Goal: Information Seeking & Learning: Learn about a topic

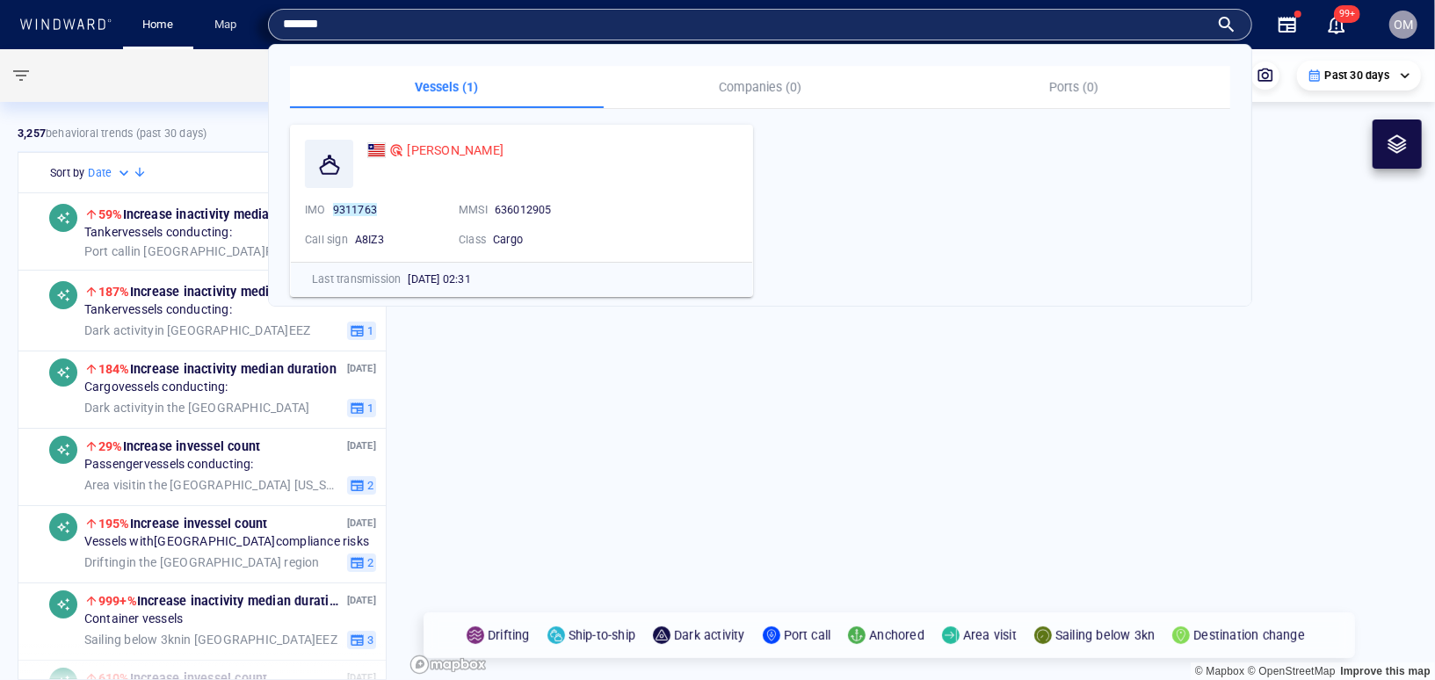
click at [946, 18] on input "*******" at bounding box center [746, 24] width 926 height 26
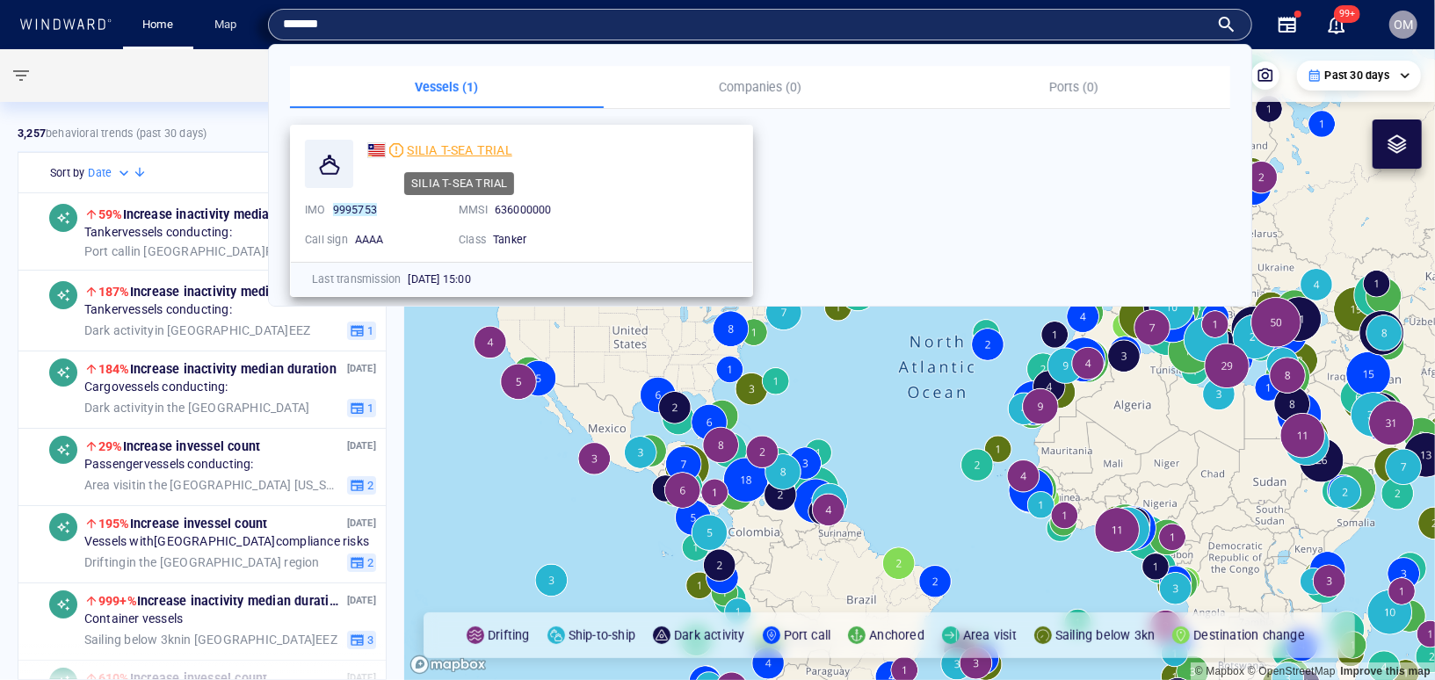
type input "*******"
click at [462, 146] on span "SILIA T-SEA TRIAL" at bounding box center [459, 150] width 105 height 14
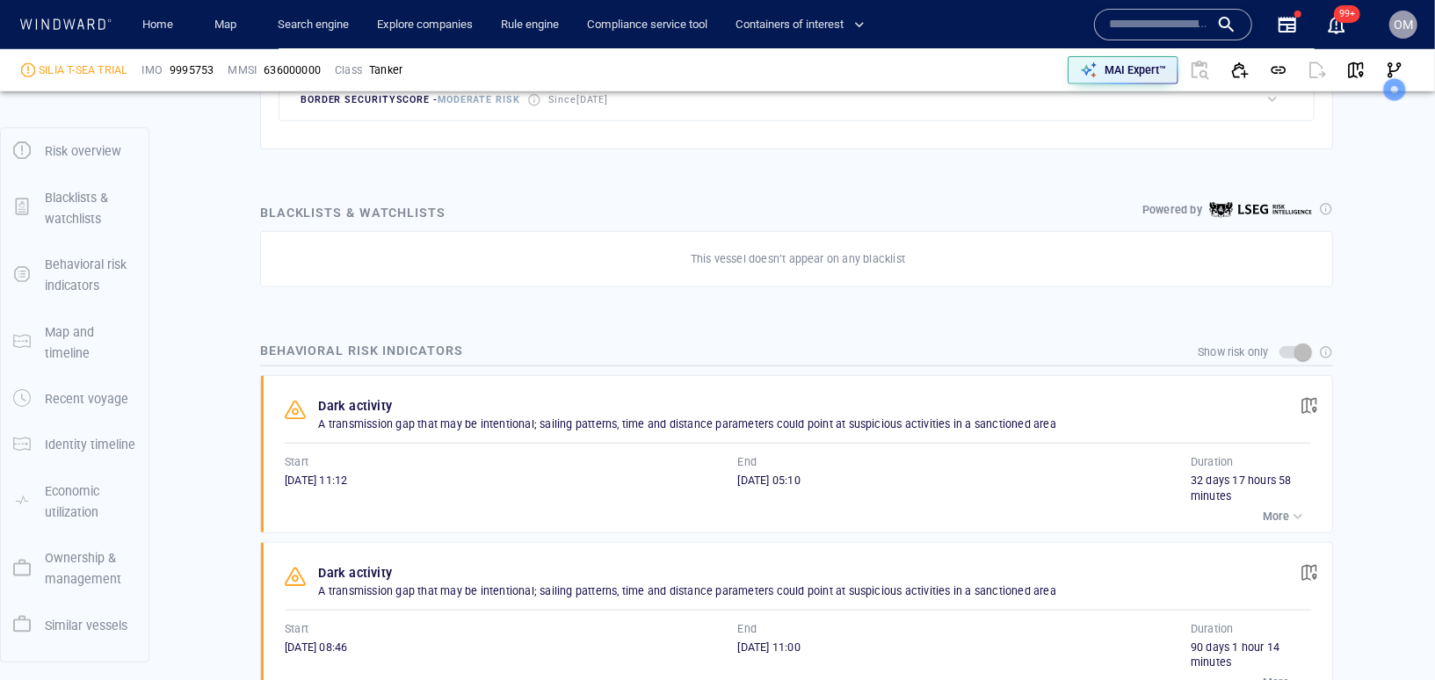
scroll to position [159, 0]
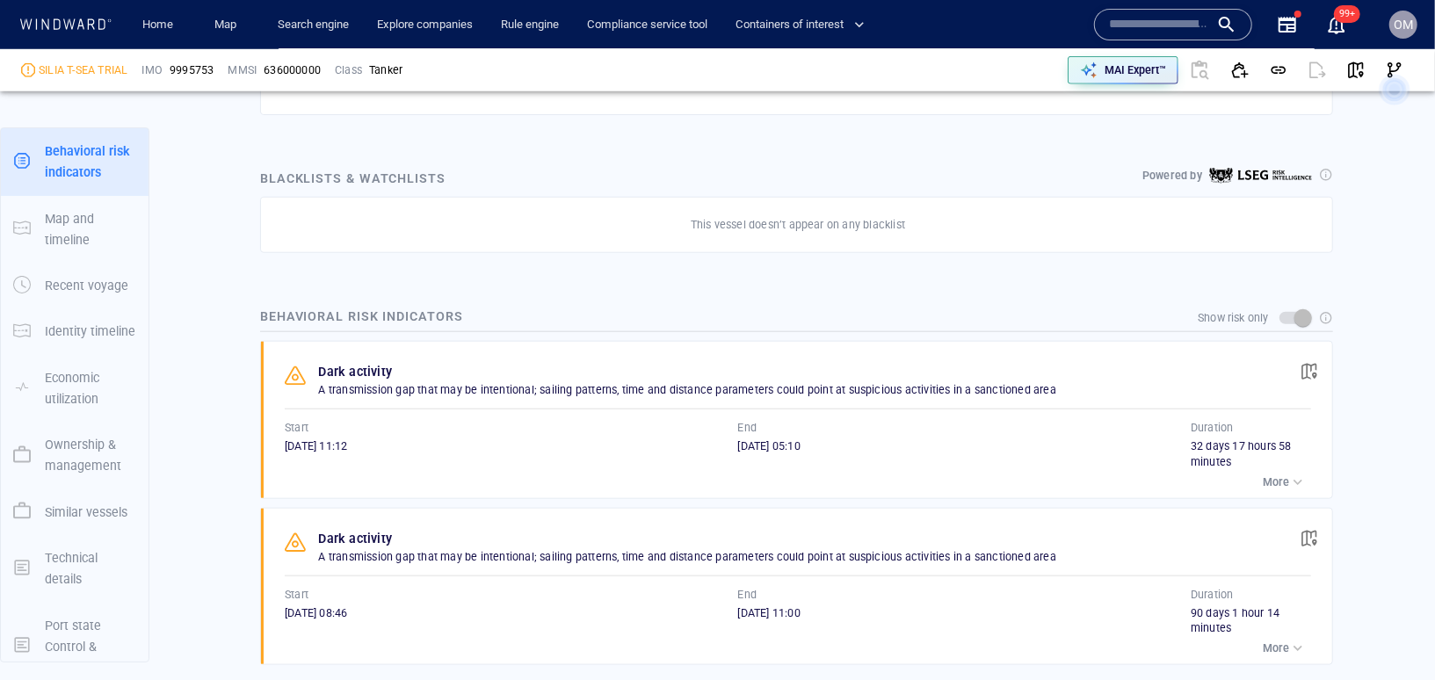
scroll to position [1154, 0]
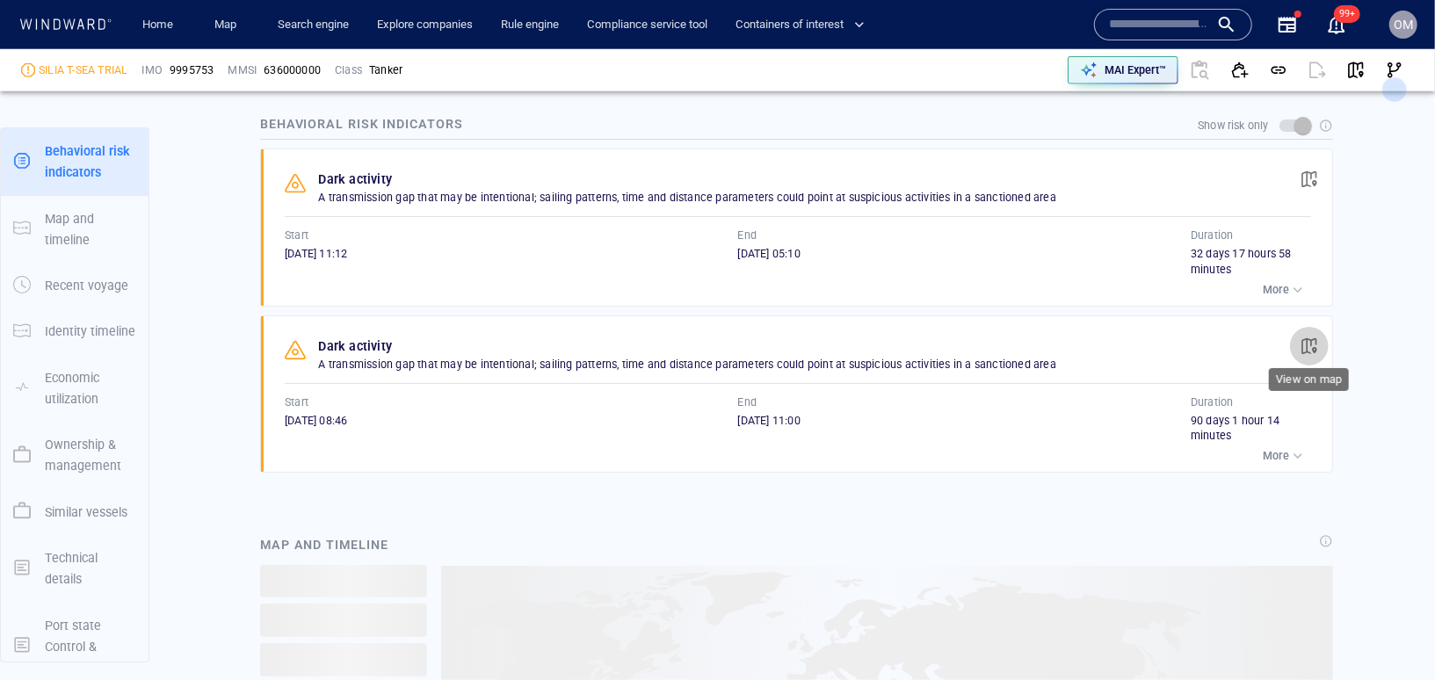
click at [1318, 327] on button "button" at bounding box center [1309, 346] width 39 height 39
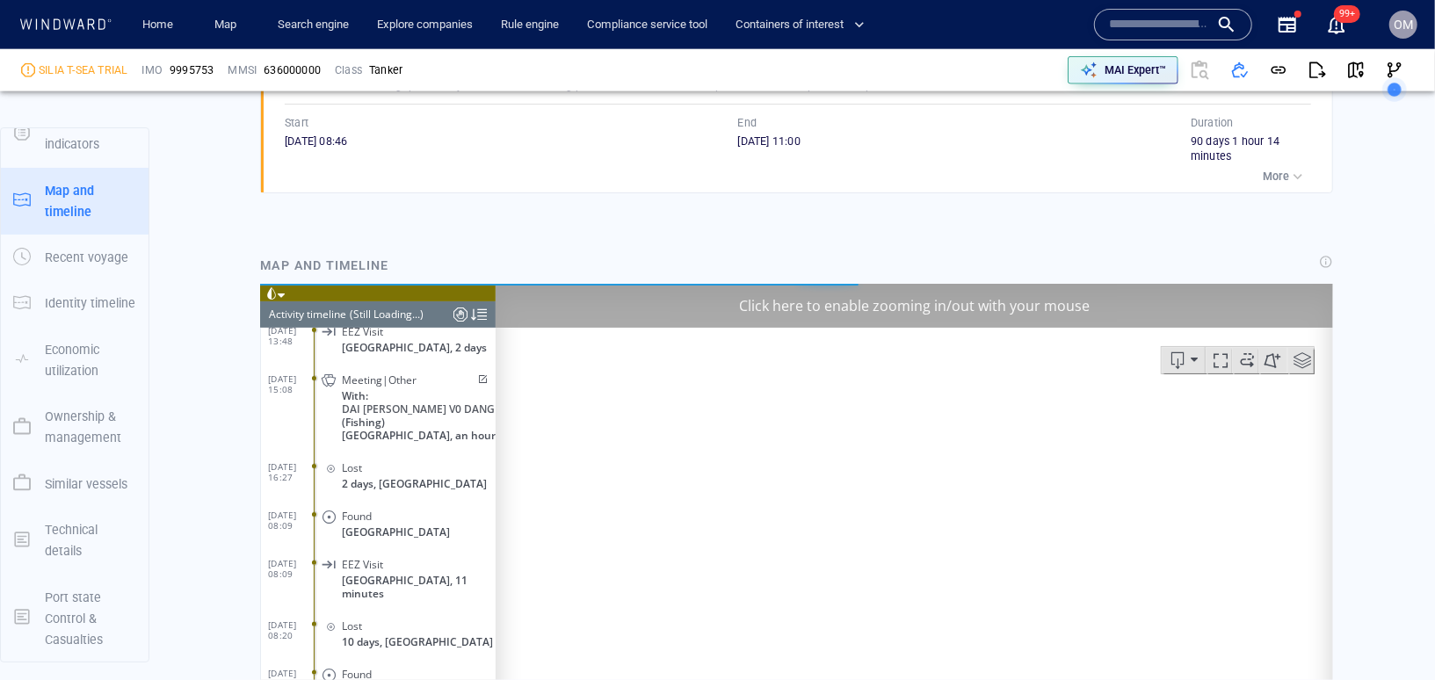
scroll to position [1577, 0]
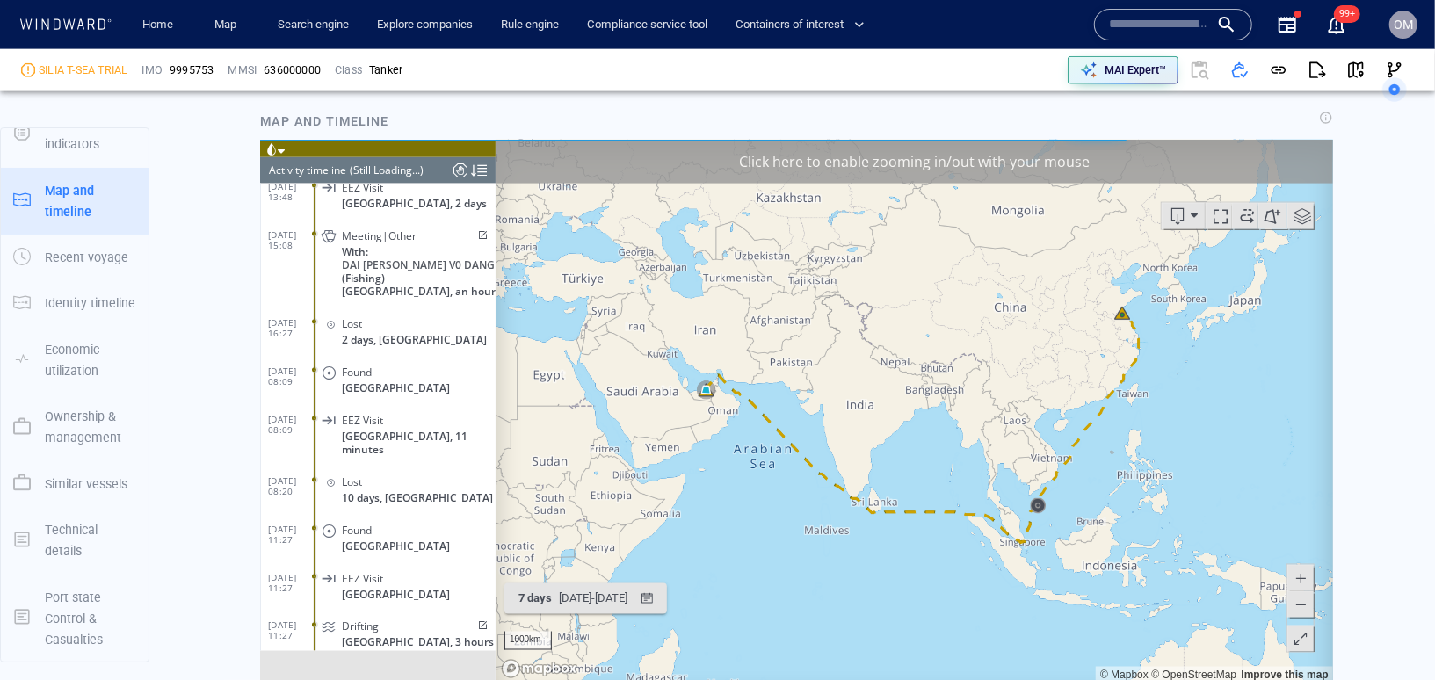
scroll to position [48, 0]
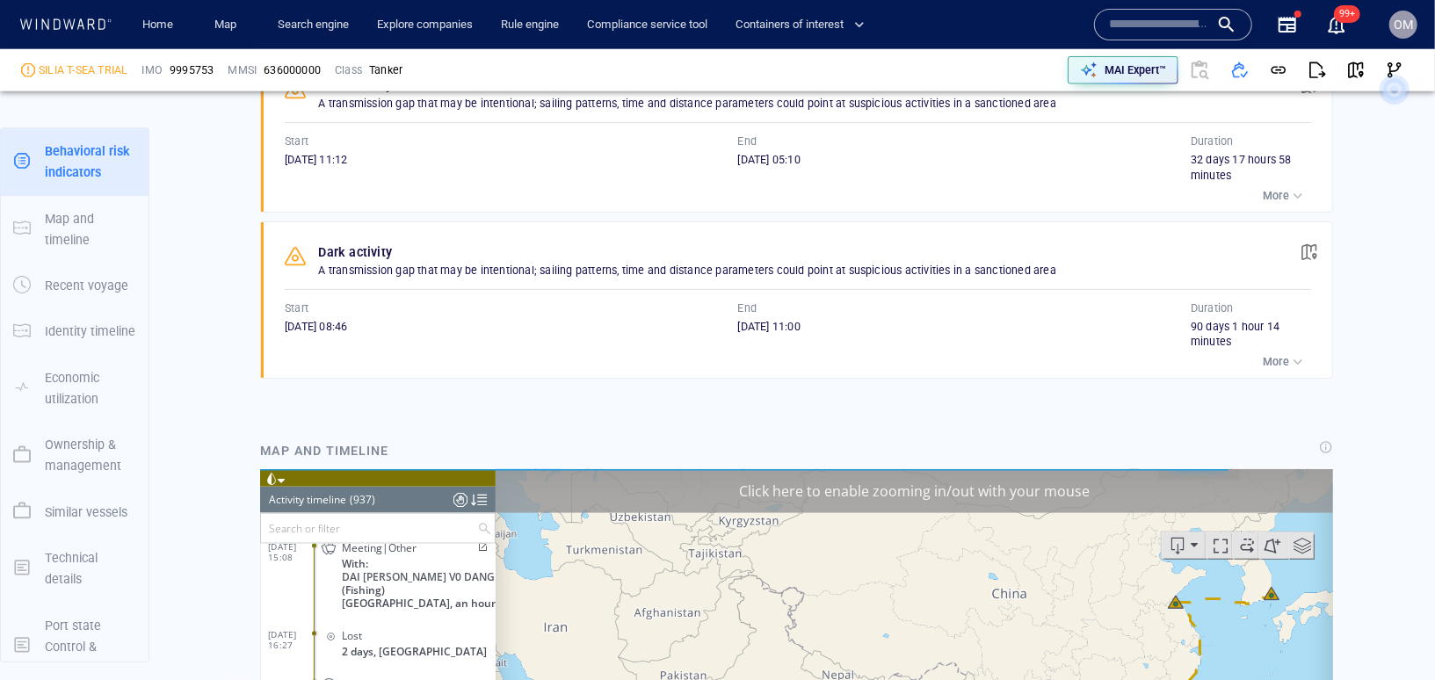
scroll to position [1245, 0]
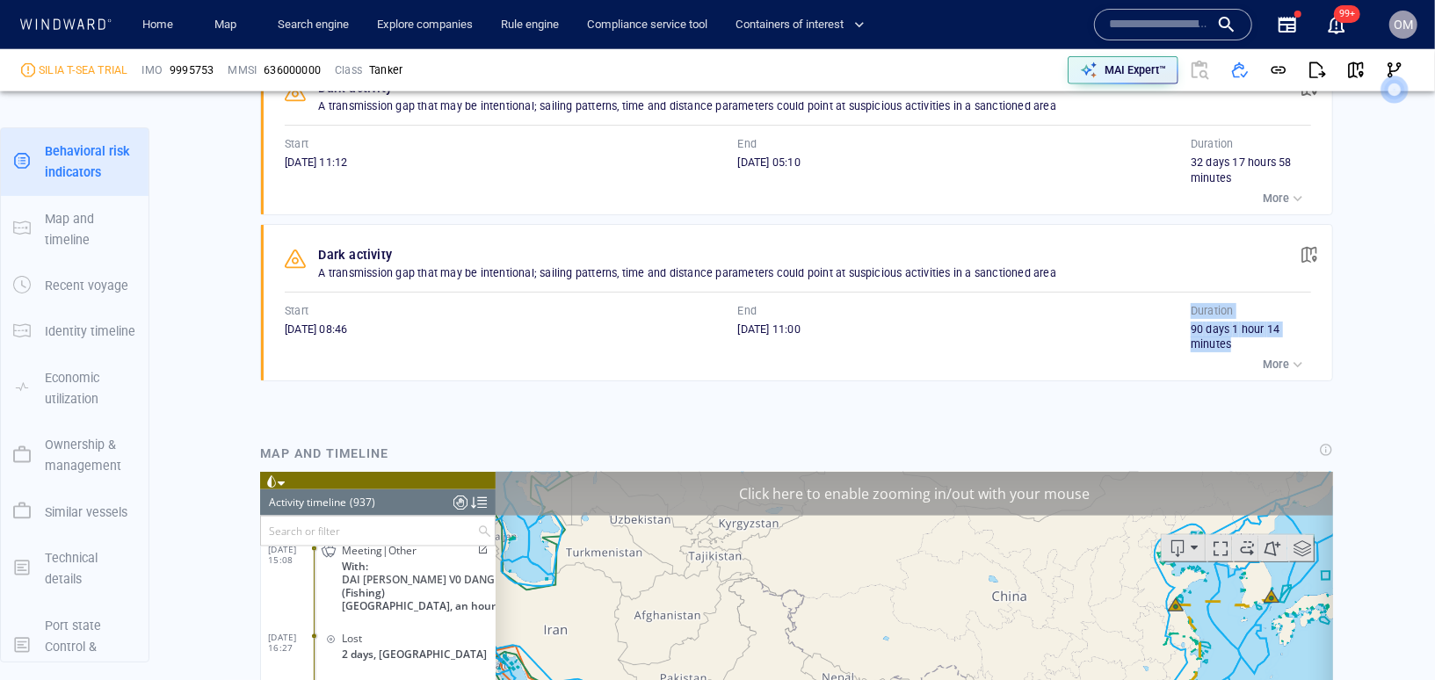
drag, startPoint x: 1190, startPoint y: 325, endPoint x: 1286, endPoint y: 336, distance: 96.3
click at [1286, 336] on div "Start 14/03/2025 08:46 End 12/06/2025 11:00 Duration 90 days 1 hour 14 minutes" at bounding box center [798, 328] width 1026 height 50
click at [1117, 342] on div "12/06/2025 11:00" at bounding box center [964, 338] width 453 height 32
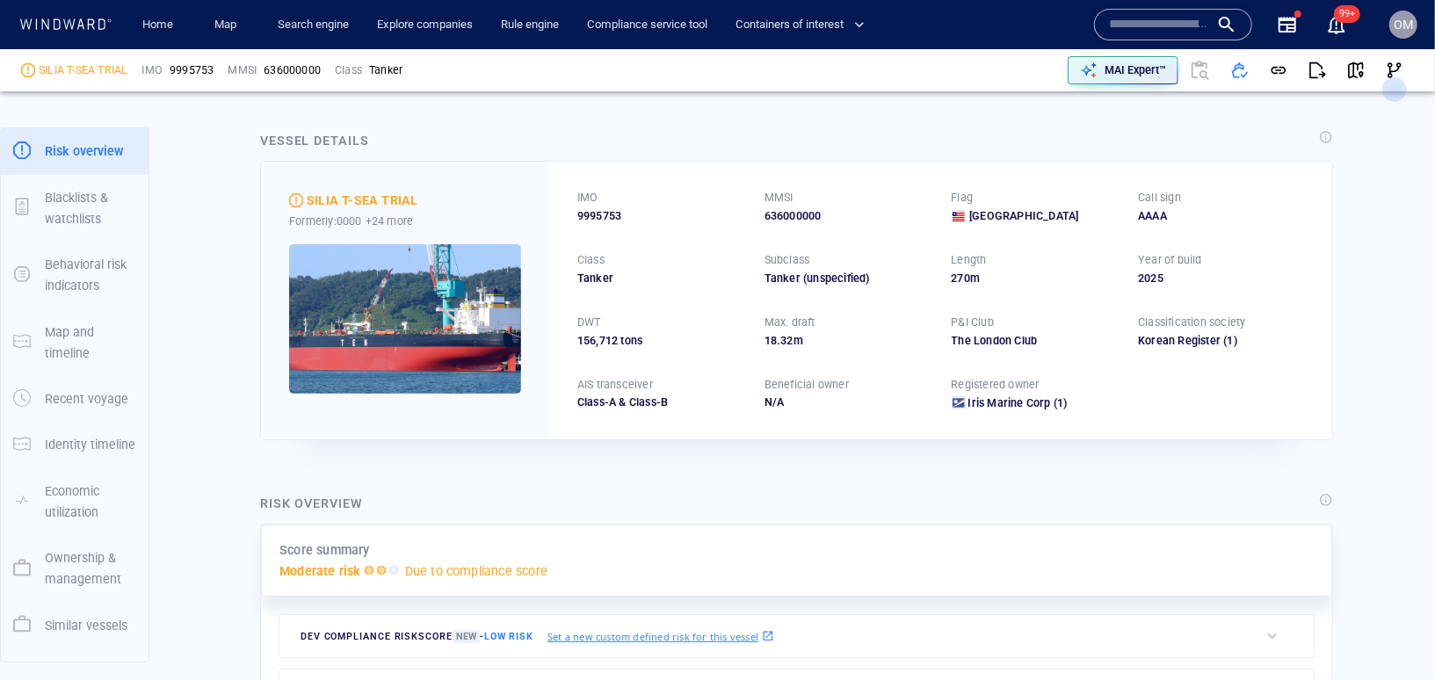
scroll to position [0, 0]
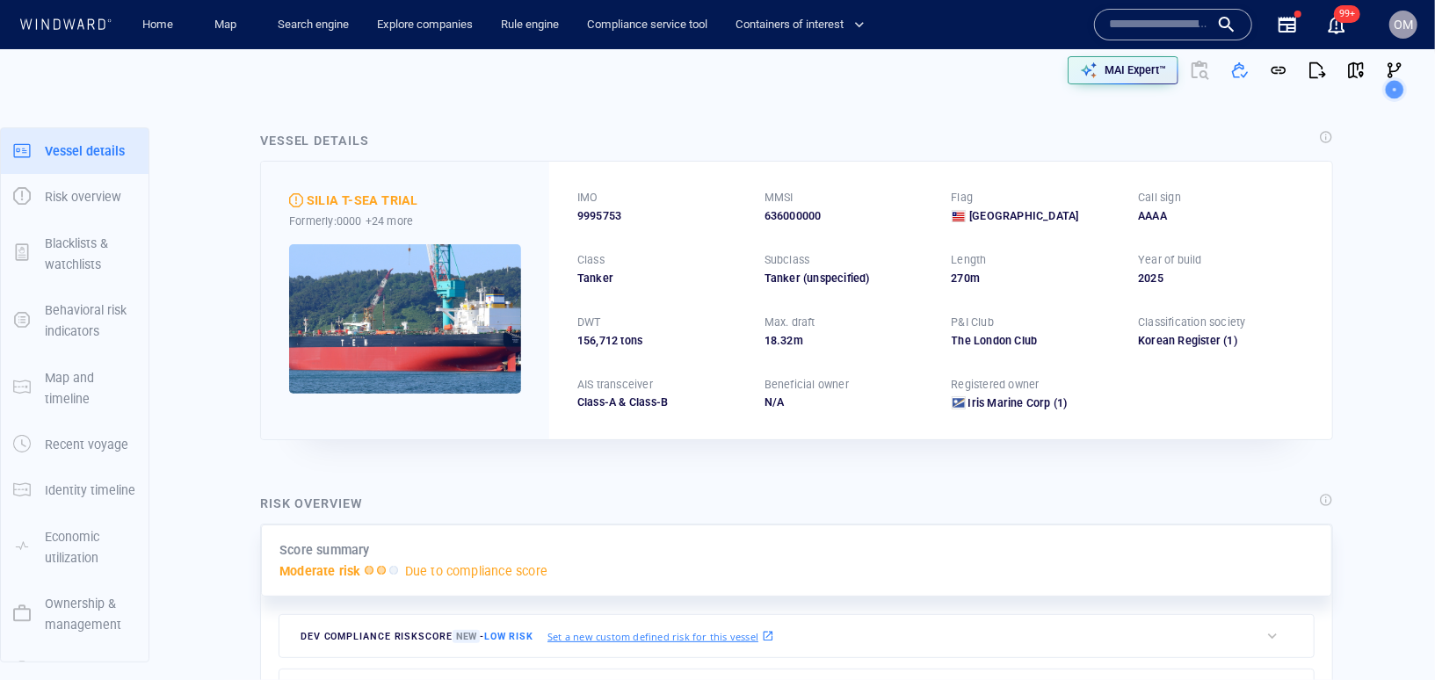
click at [813, 216] on div "636000000" at bounding box center [847, 216] width 166 height 16
click at [228, 40] on div "Map" at bounding box center [228, 25] width 70 height 50
click at [233, 24] on link "Map" at bounding box center [228, 25] width 42 height 31
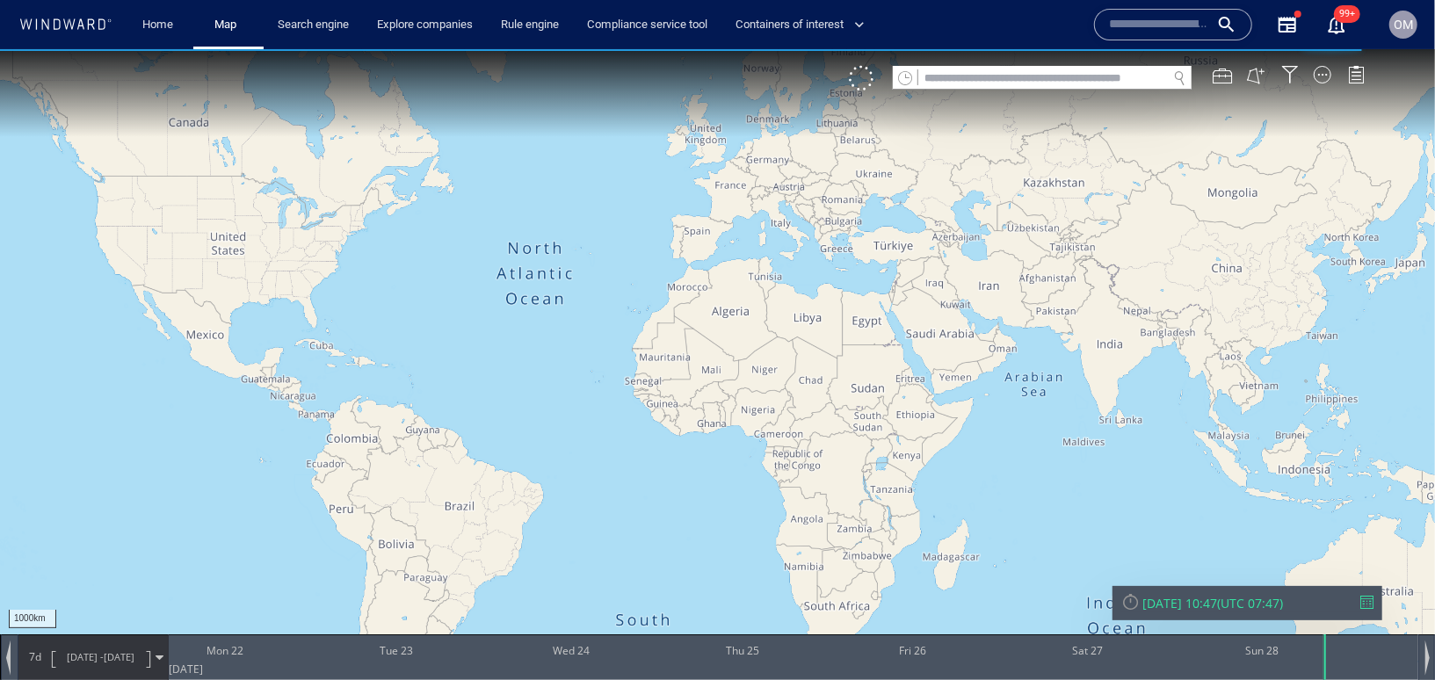
click at [1133, 71] on input "text" at bounding box center [1042, 78] width 249 height 24
paste input "*******"
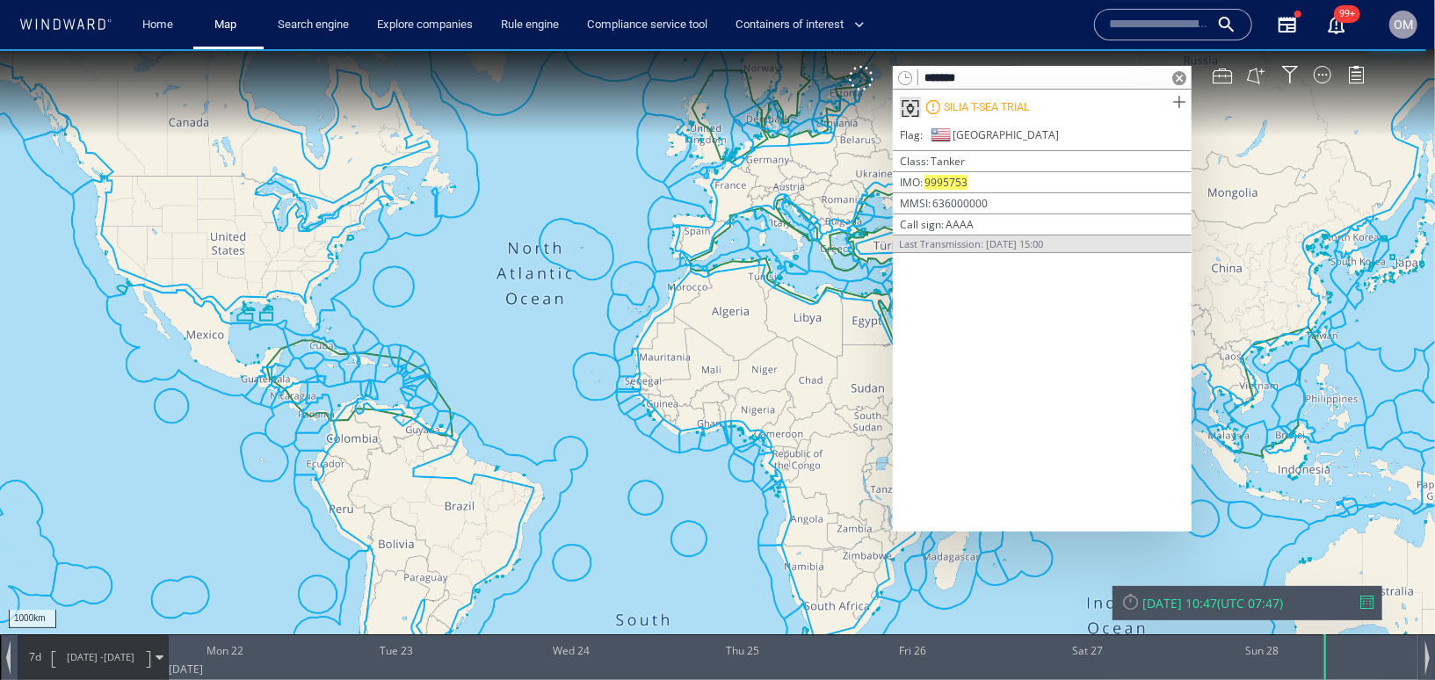
click at [1184, 100] on span at bounding box center [1179, 101] width 22 height 22
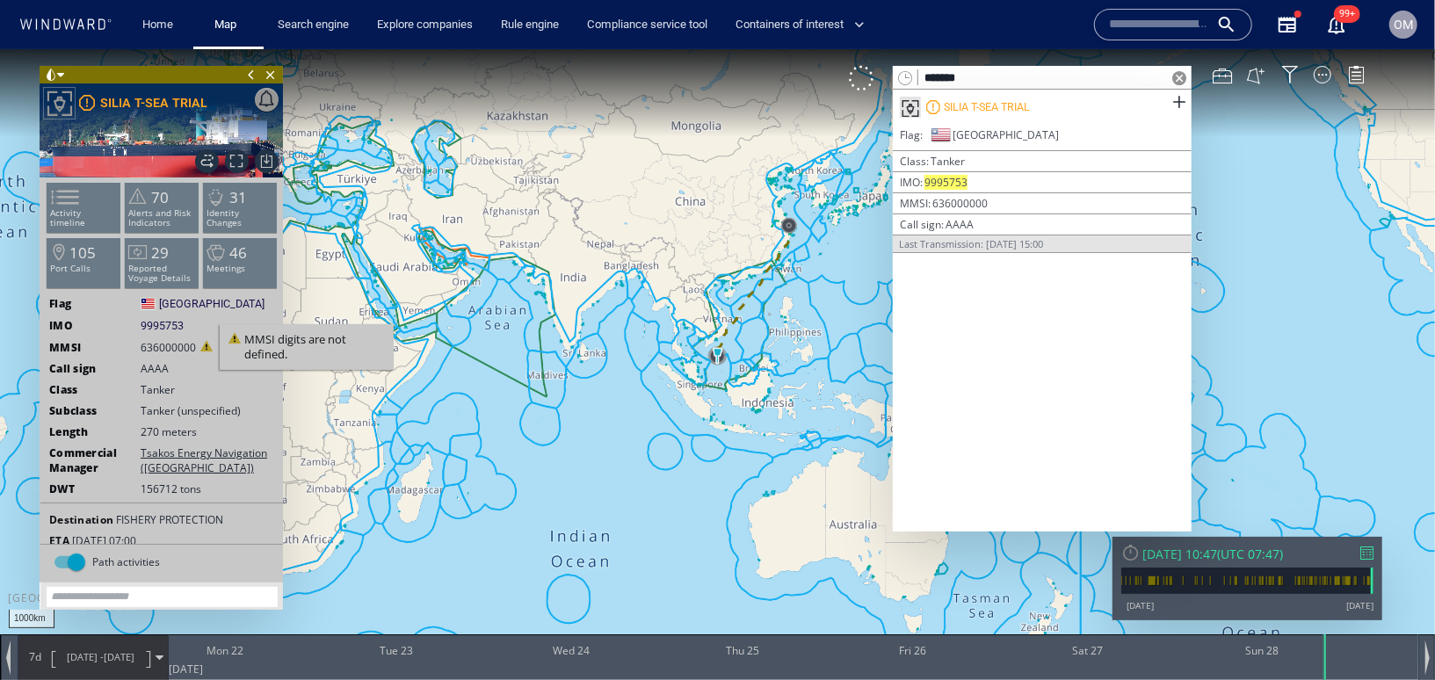
click at [206, 348] on div at bounding box center [205, 345] width 13 height 12
click at [206, 349] on div at bounding box center [205, 345] width 13 height 12
click at [1034, 76] on input "*******" at bounding box center [1042, 78] width 249 height 24
click at [1031, 77] on input "*******" at bounding box center [1042, 78] width 249 height 24
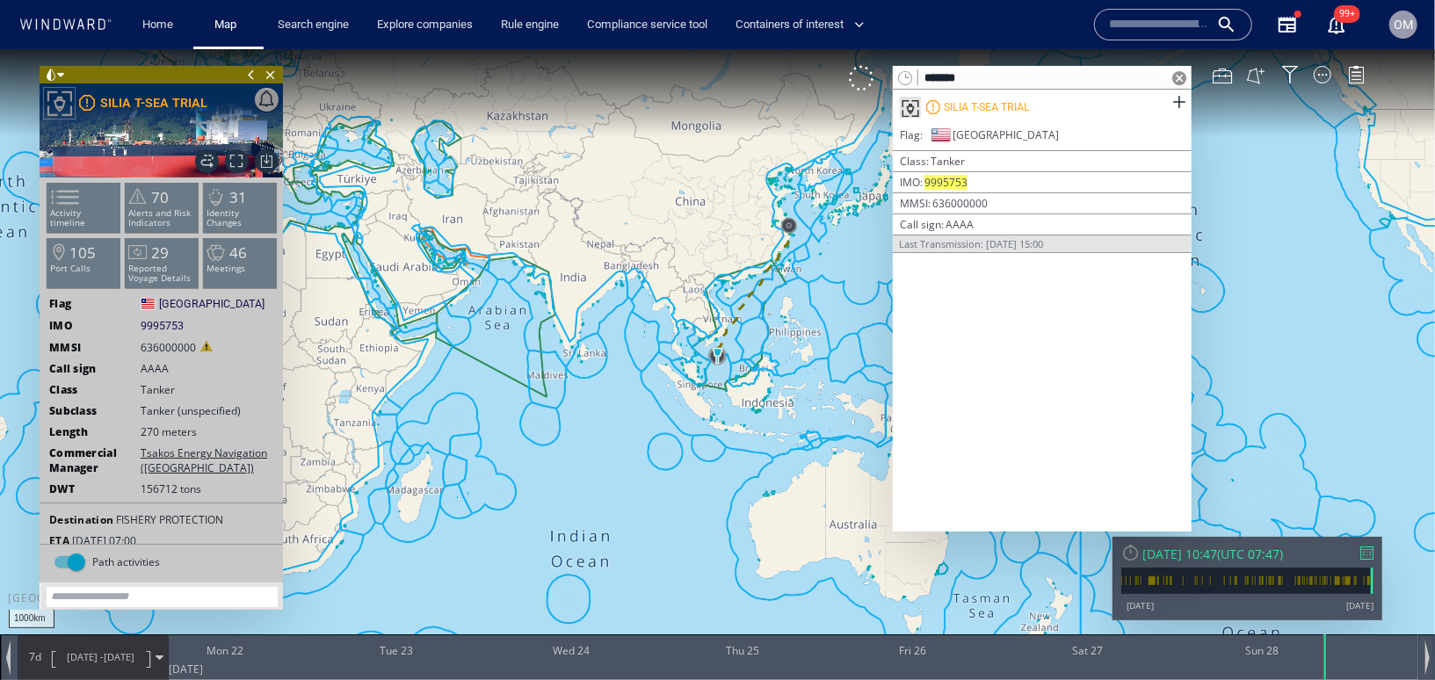
paste input "**"
type input "*********"
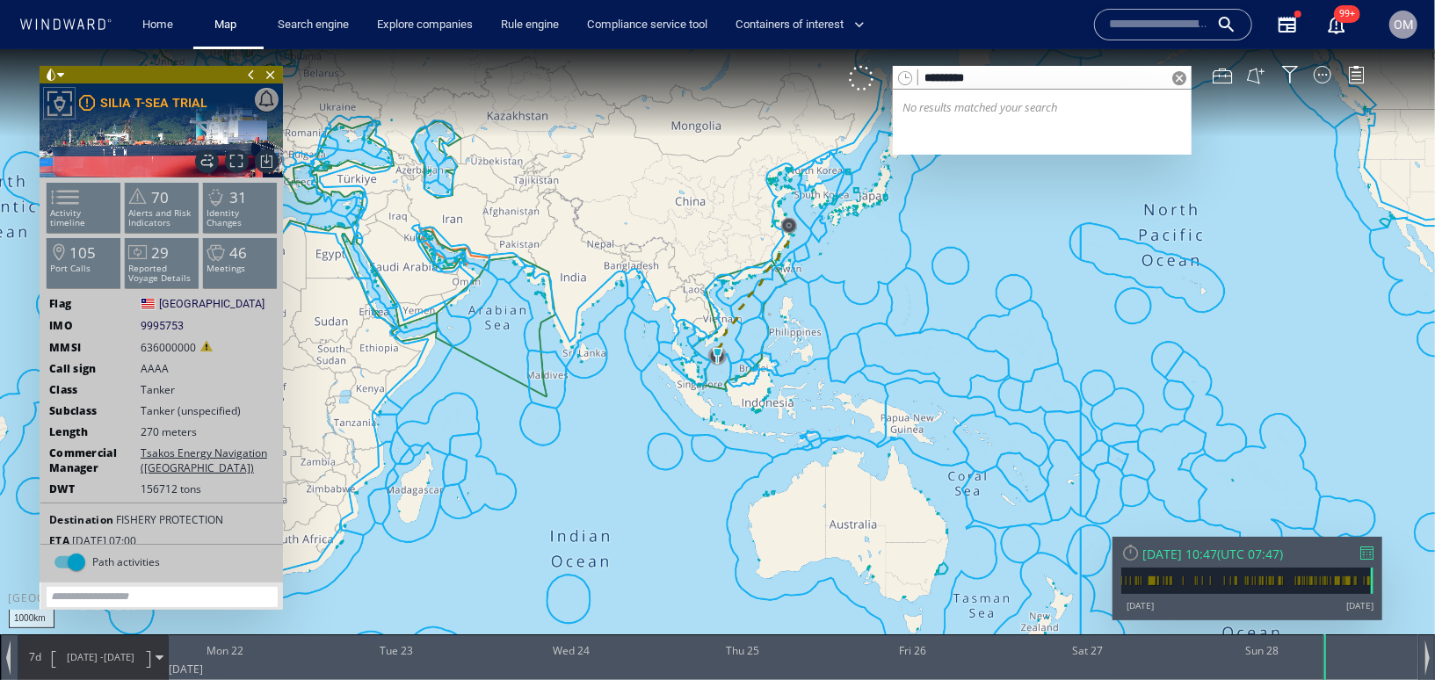
click at [1031, 77] on input "*********" at bounding box center [1042, 78] width 249 height 24
paste input "*********"
type input "*********"
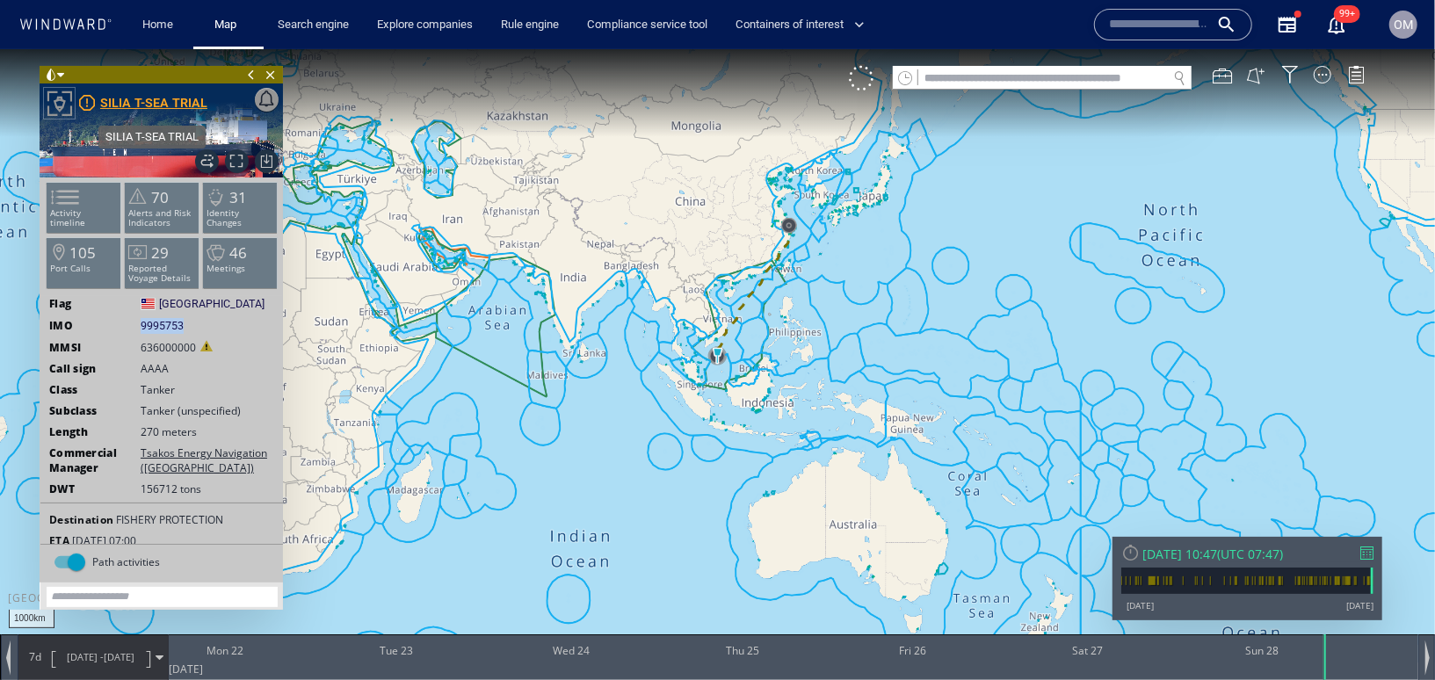
click at [173, 110] on div "SILIA T-SEA TRIAL" at bounding box center [153, 101] width 107 height 21
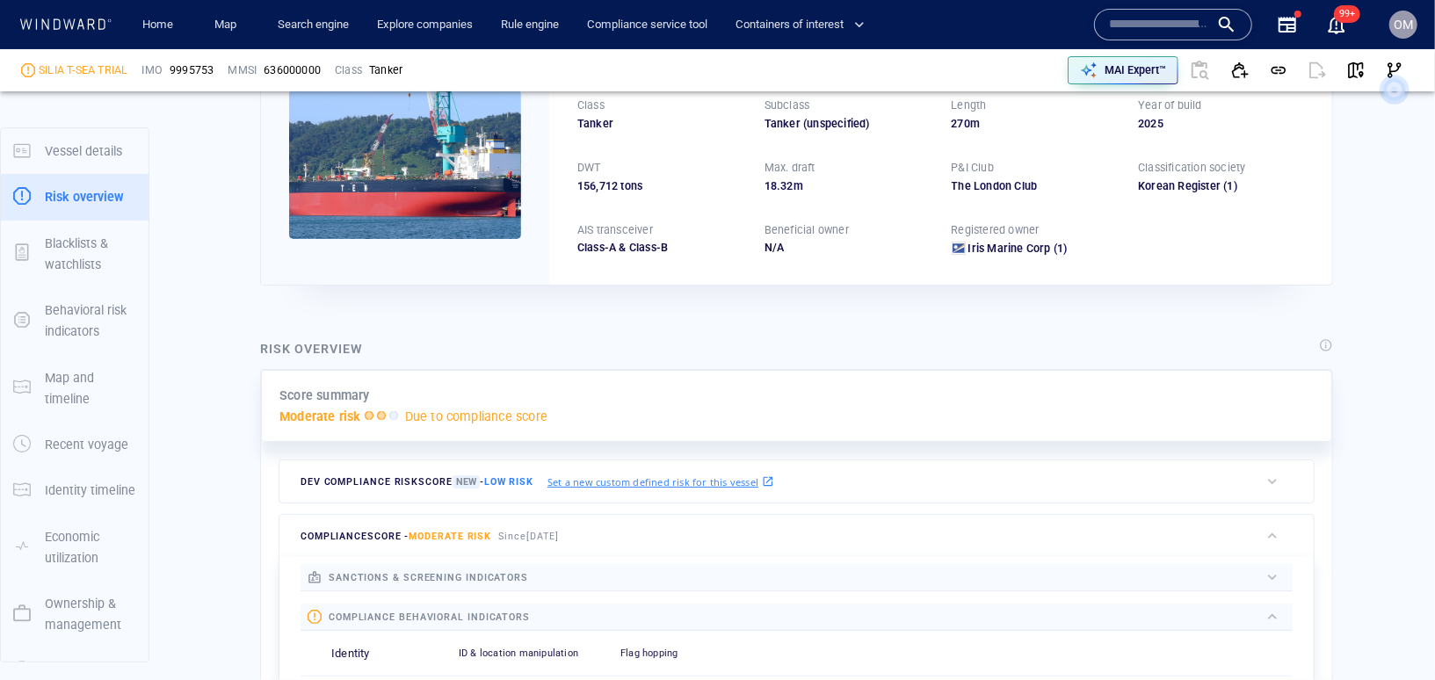
scroll to position [46, 0]
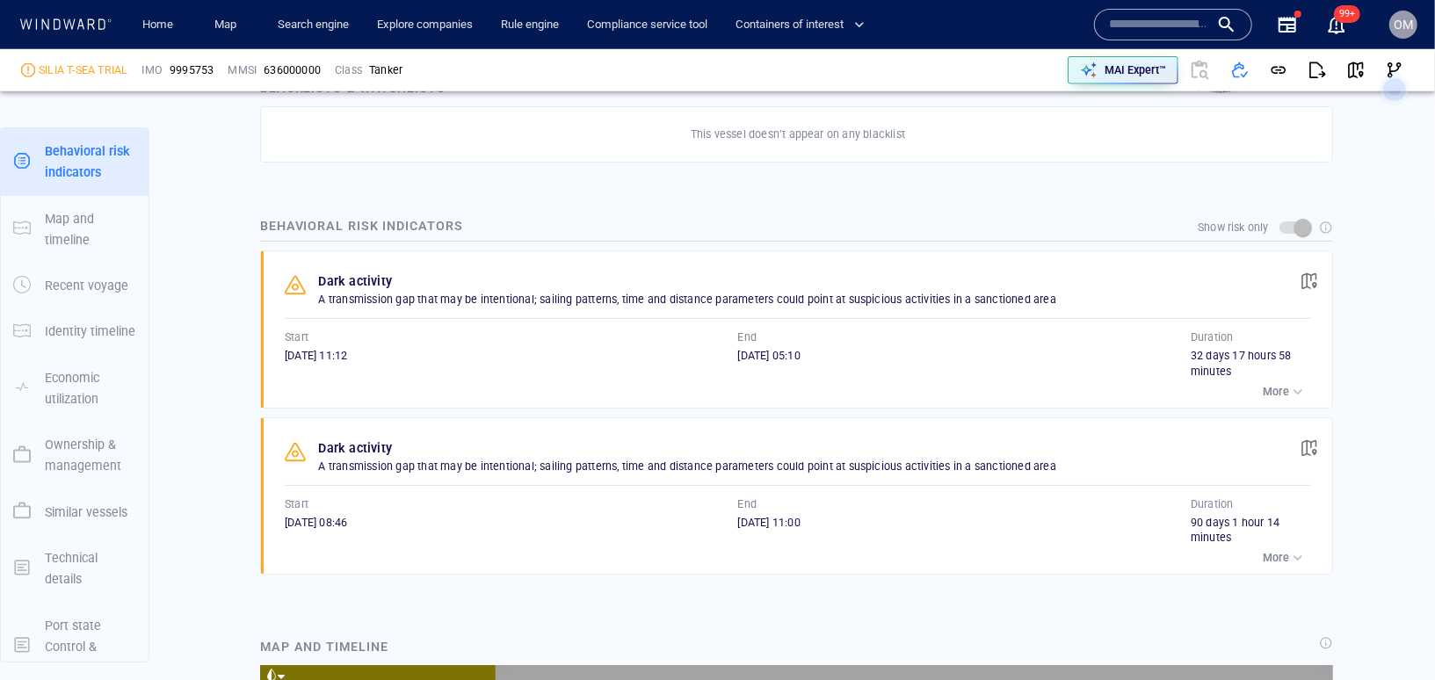
scroll to position [1101, 0]
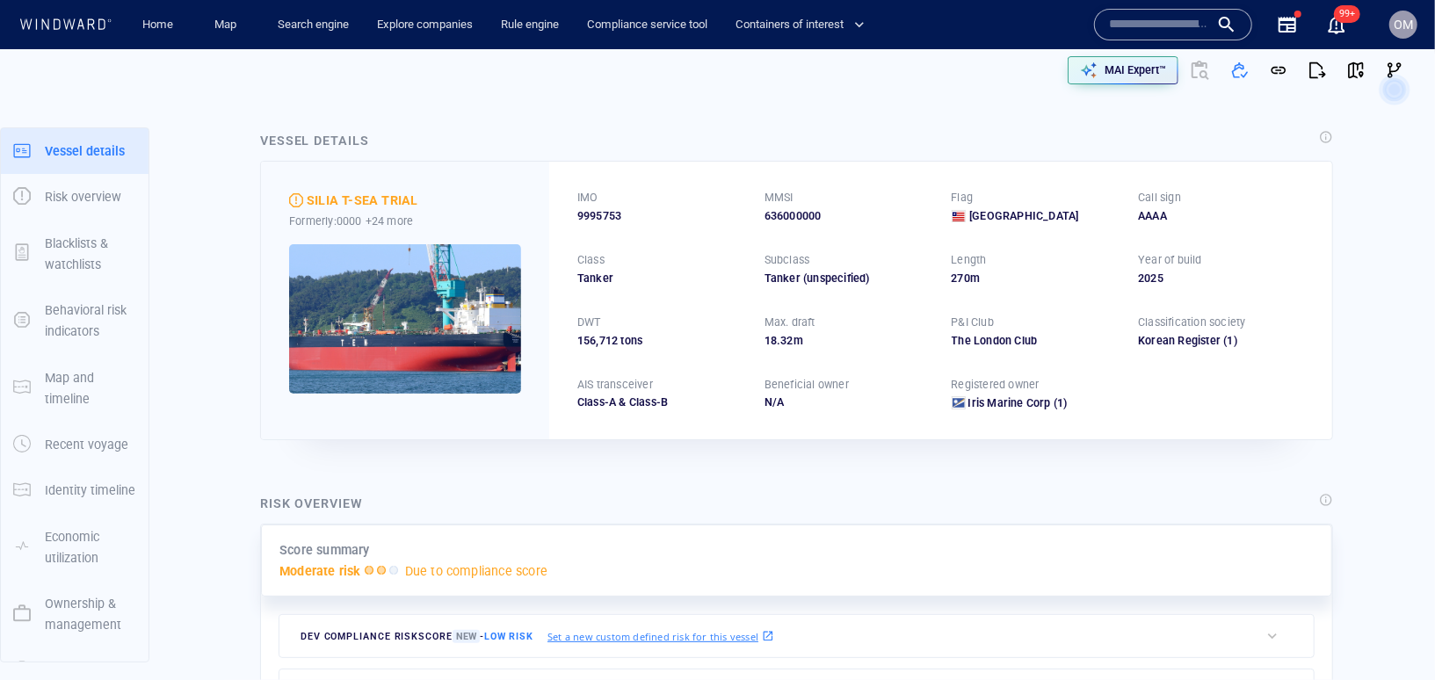
click at [613, 215] on span "9995753" at bounding box center [599, 216] width 44 height 16
copy span "9995753"
click at [296, 196] on div at bounding box center [296, 200] width 14 height 14
click at [376, 221] on p "+24 more" at bounding box center [389, 221] width 48 height 18
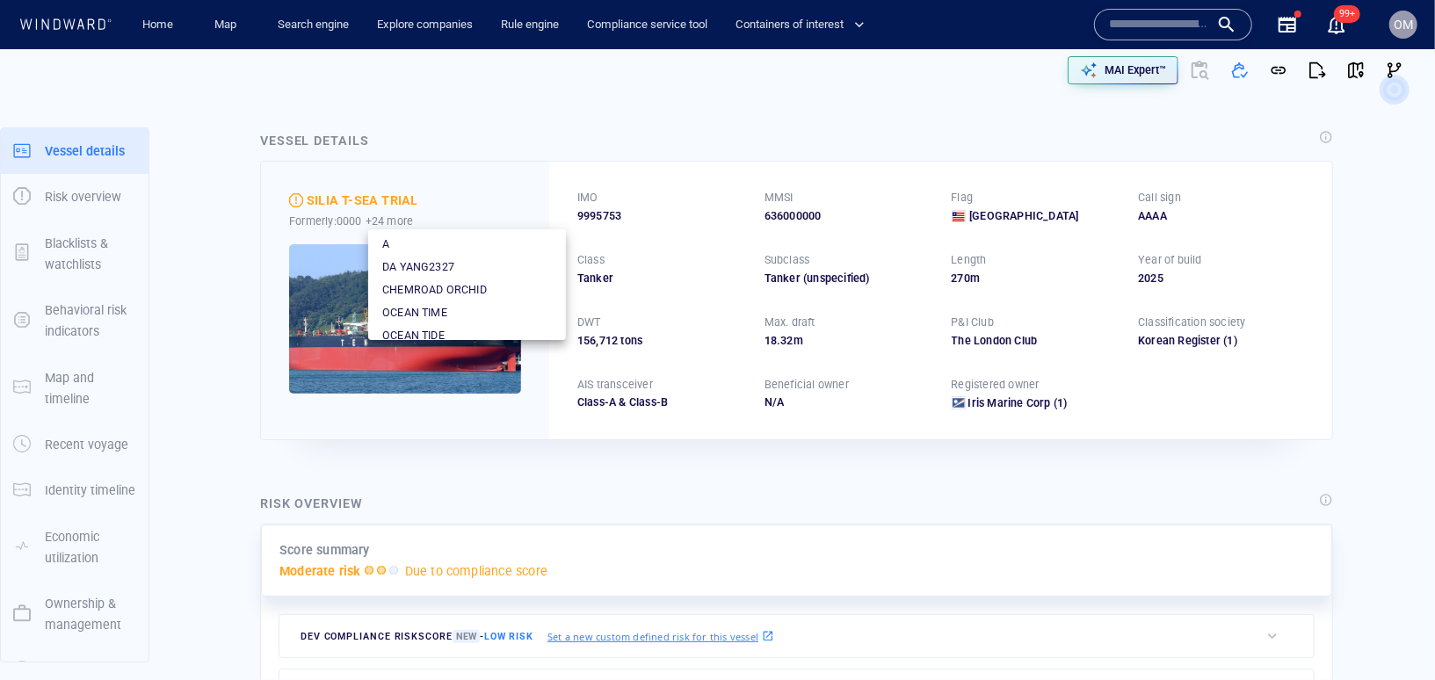
click at [504, 119] on div at bounding box center [717, 340] width 1435 height 680
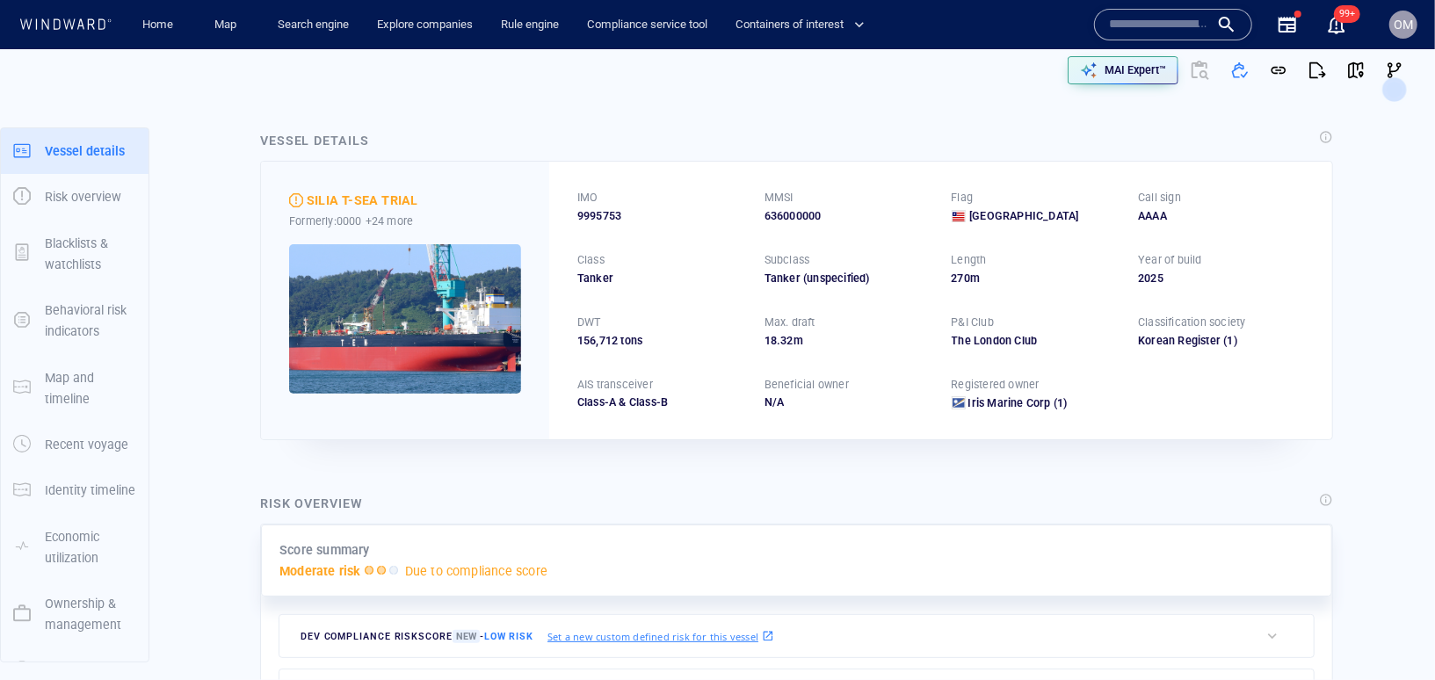
click at [804, 223] on div "IMO 9995753 MMSI 636000000 Flag Liberia Call sign AAAA Class Tanker Subclass Ta…" at bounding box center [940, 300] width 783 height 277
click at [804, 213] on div "636000000" at bounding box center [847, 216] width 166 height 16
copy div "636000000"
click at [1130, 25] on input "text" at bounding box center [1159, 24] width 100 height 26
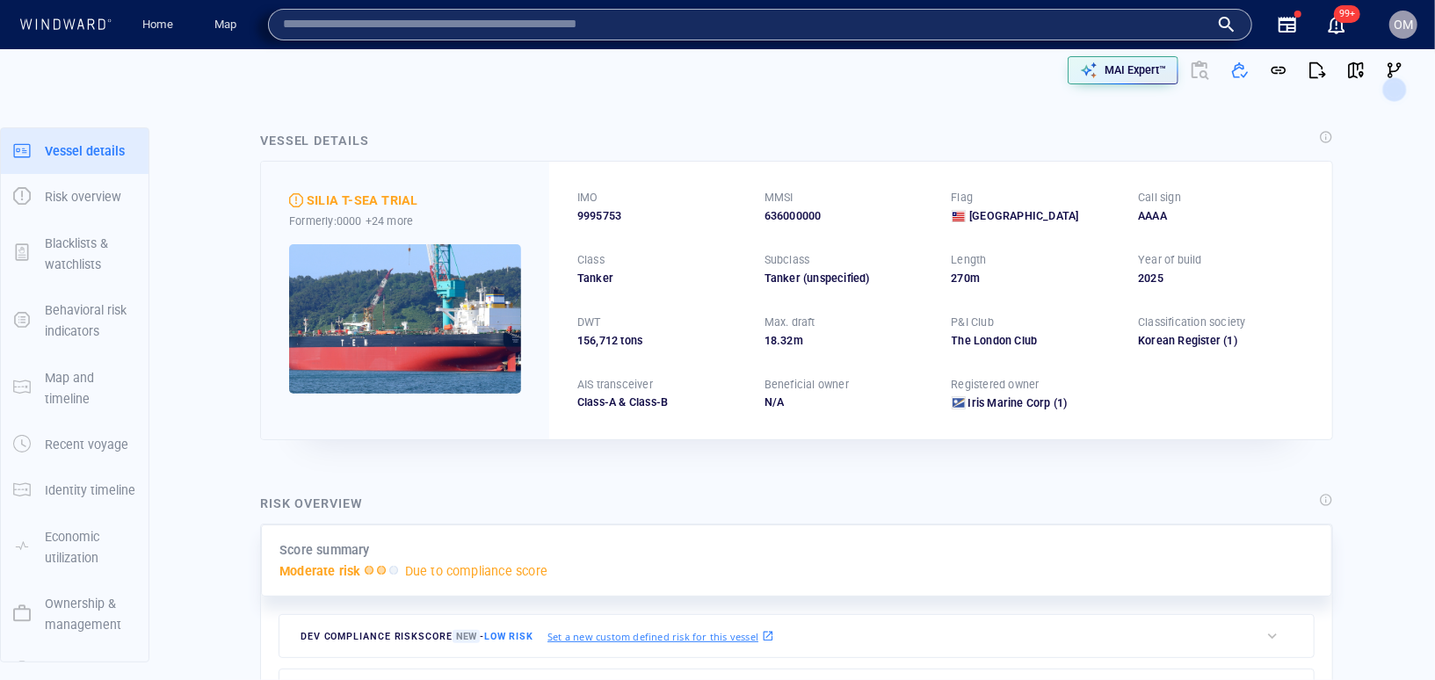
paste input "*********"
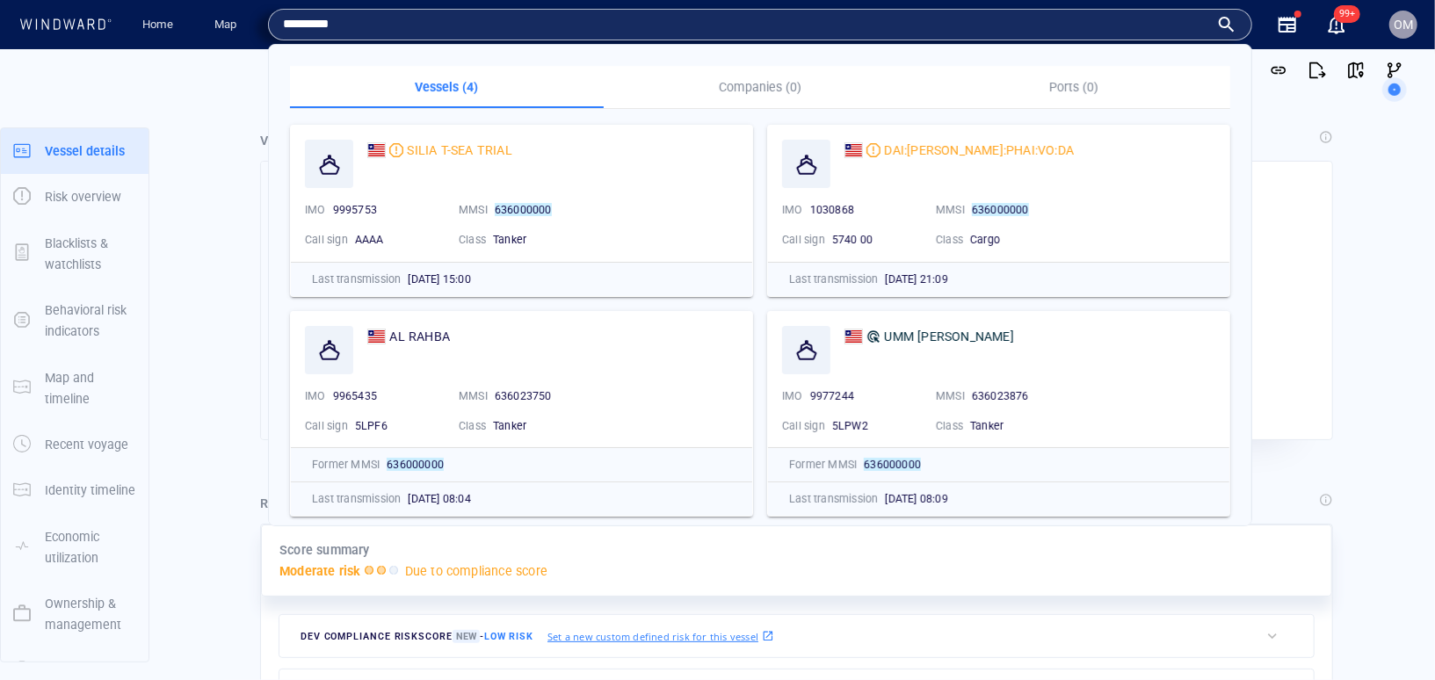
click at [742, 561] on div "Moderate risk Due to compliance score" at bounding box center [796, 571] width 1034 height 21
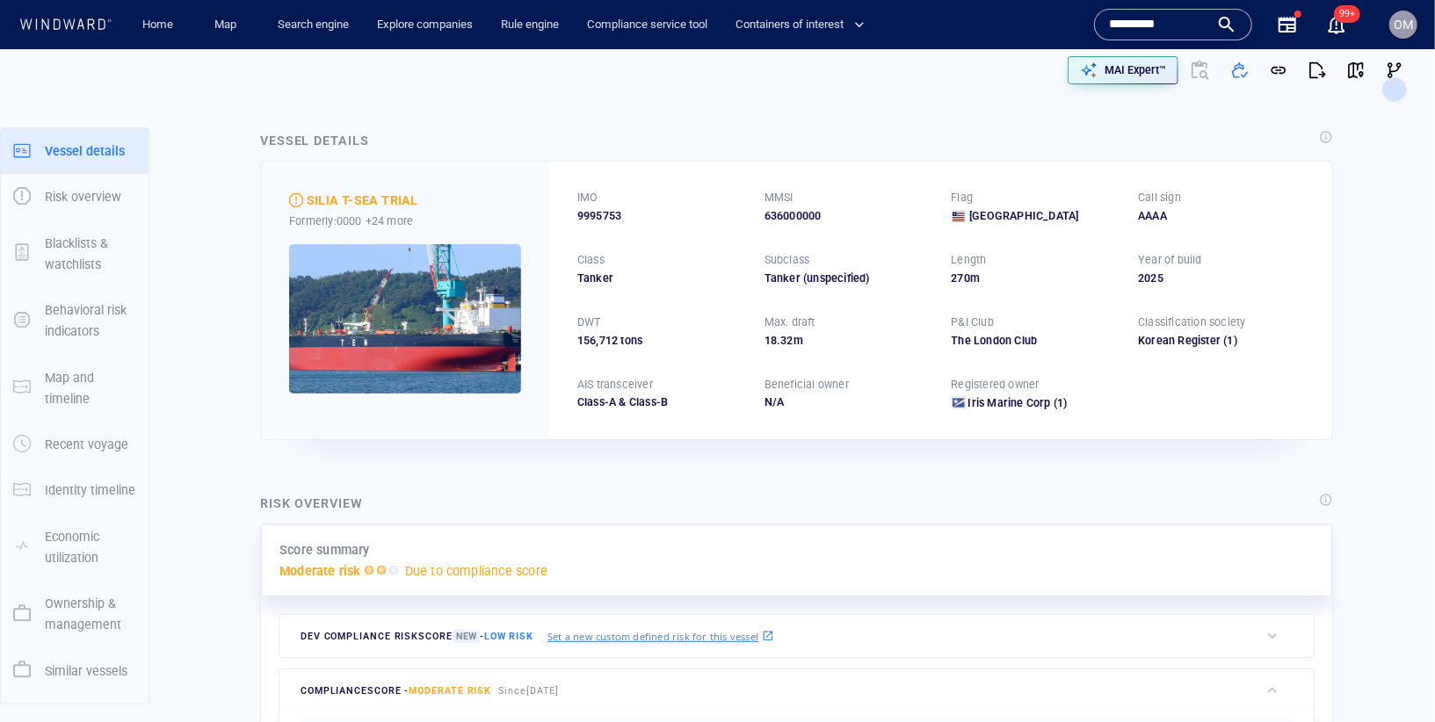
click at [1166, 18] on input "*********" at bounding box center [1159, 24] width 100 height 26
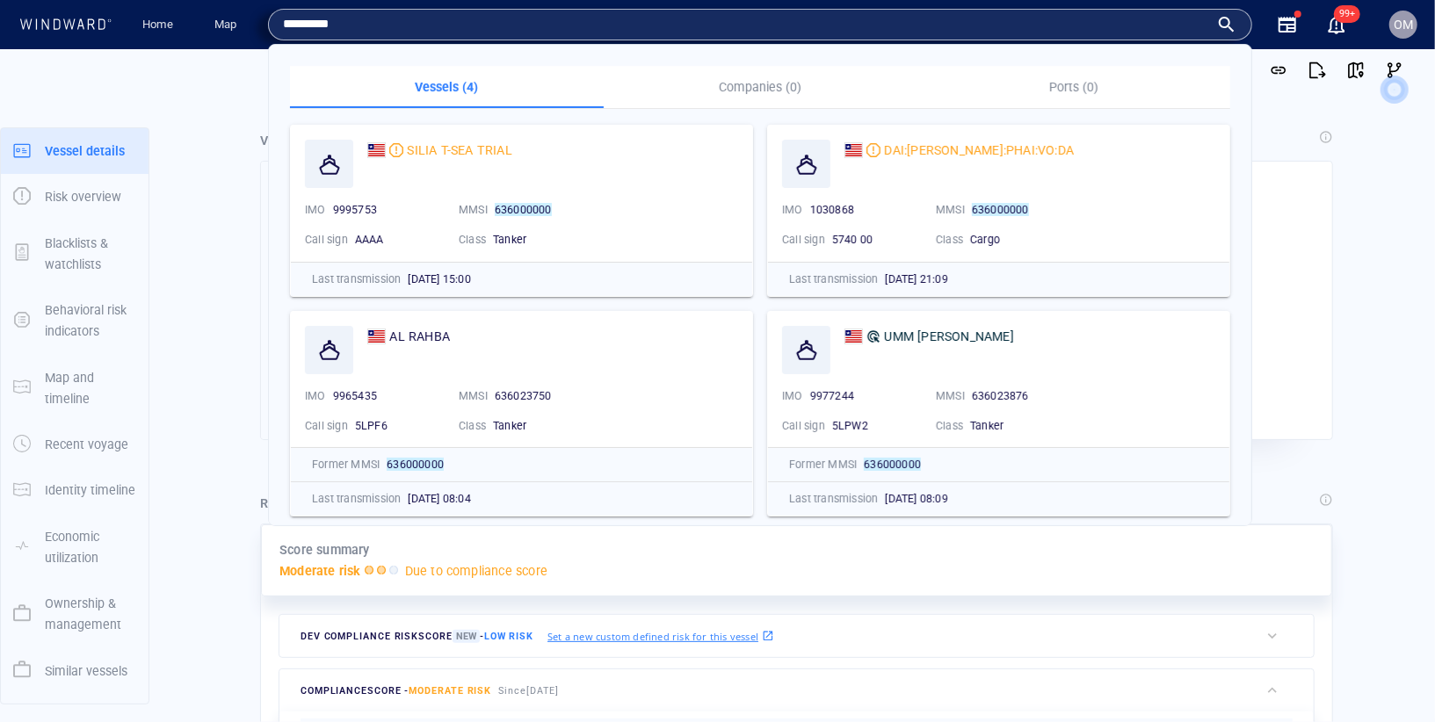
paste input "text"
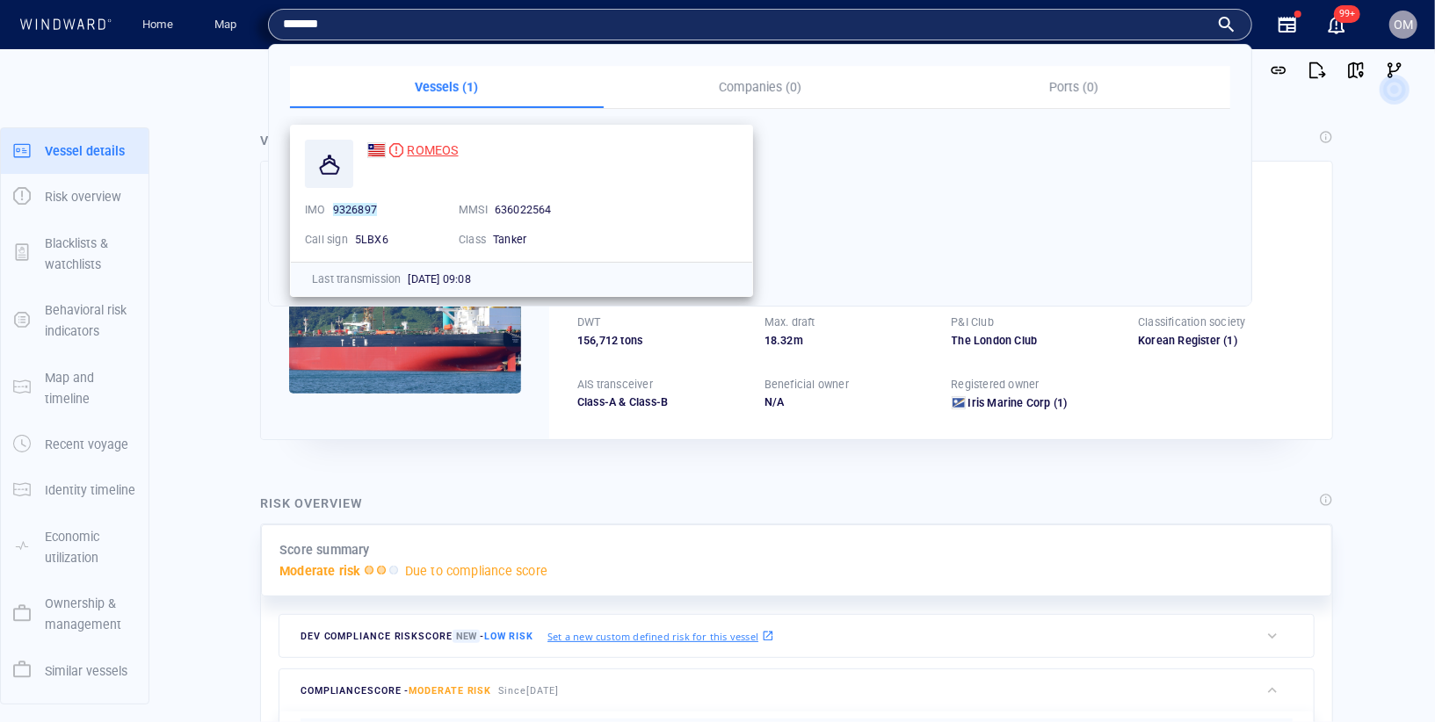
type input "*******"
click at [438, 154] on span "ROMEOS" at bounding box center [432, 150] width 51 height 14
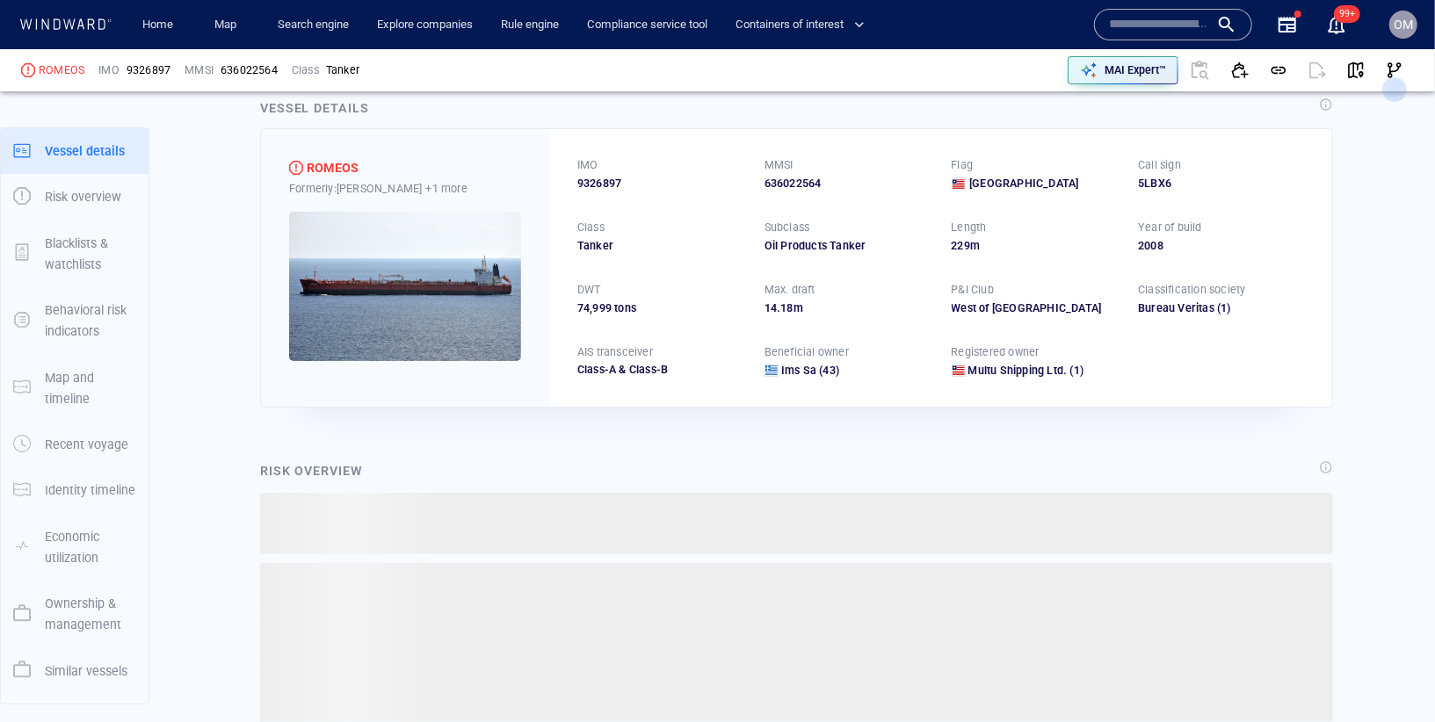
scroll to position [44, 0]
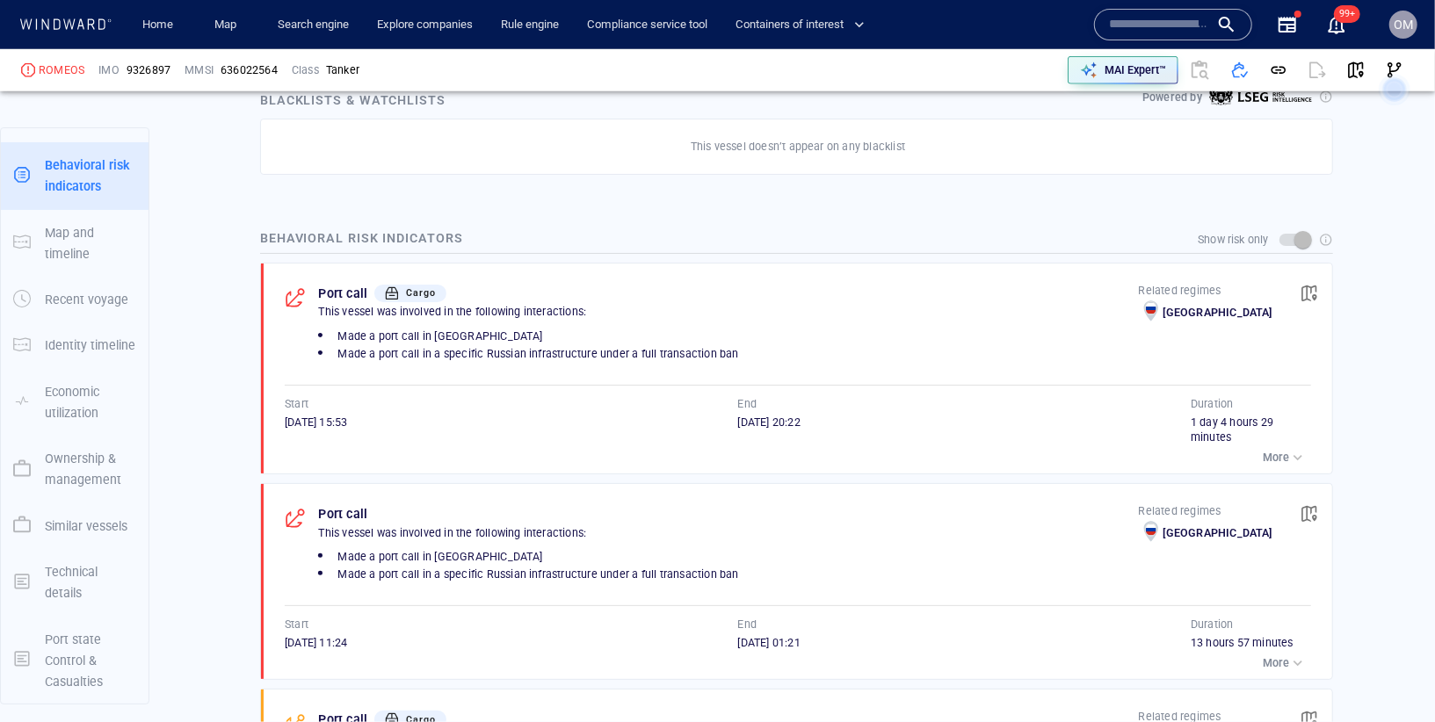
scroll to position [1059, 0]
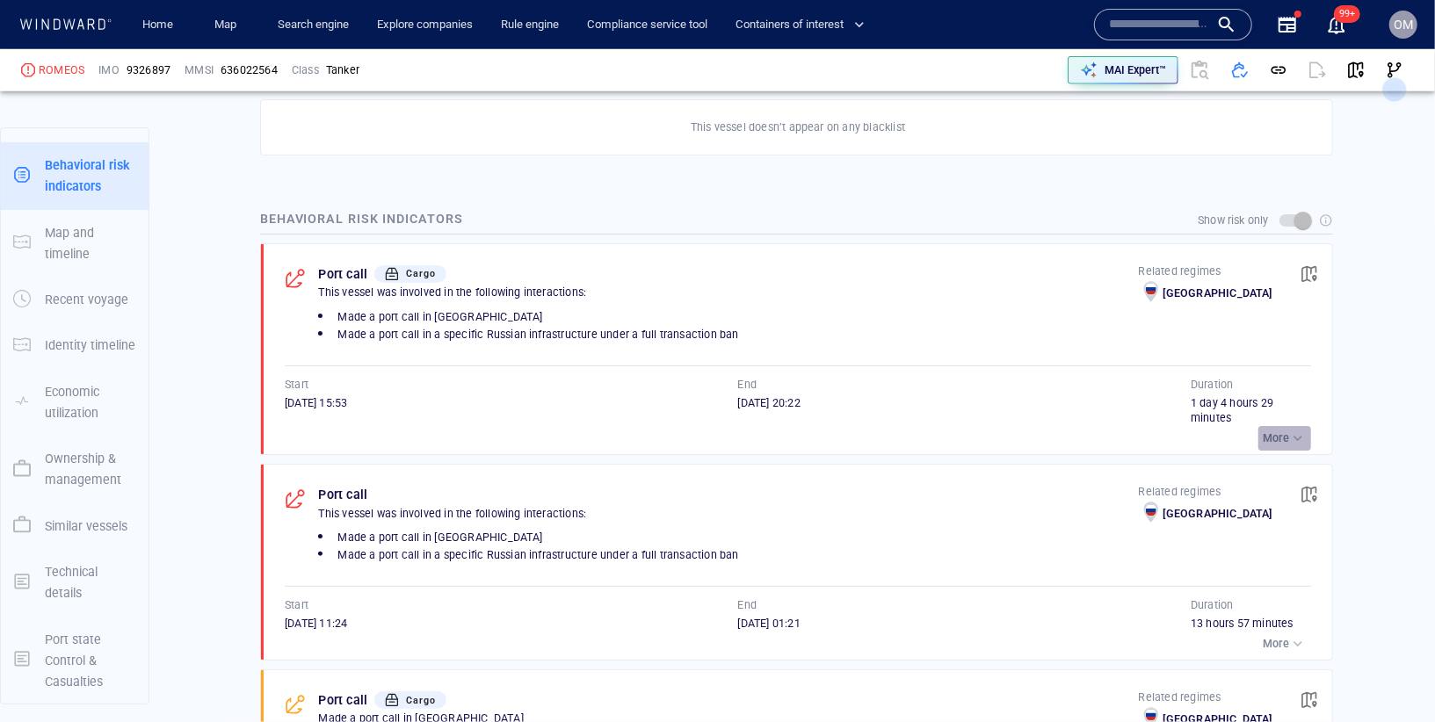
click at [1298, 431] on div "button" at bounding box center [1298, 439] width 18 height 18
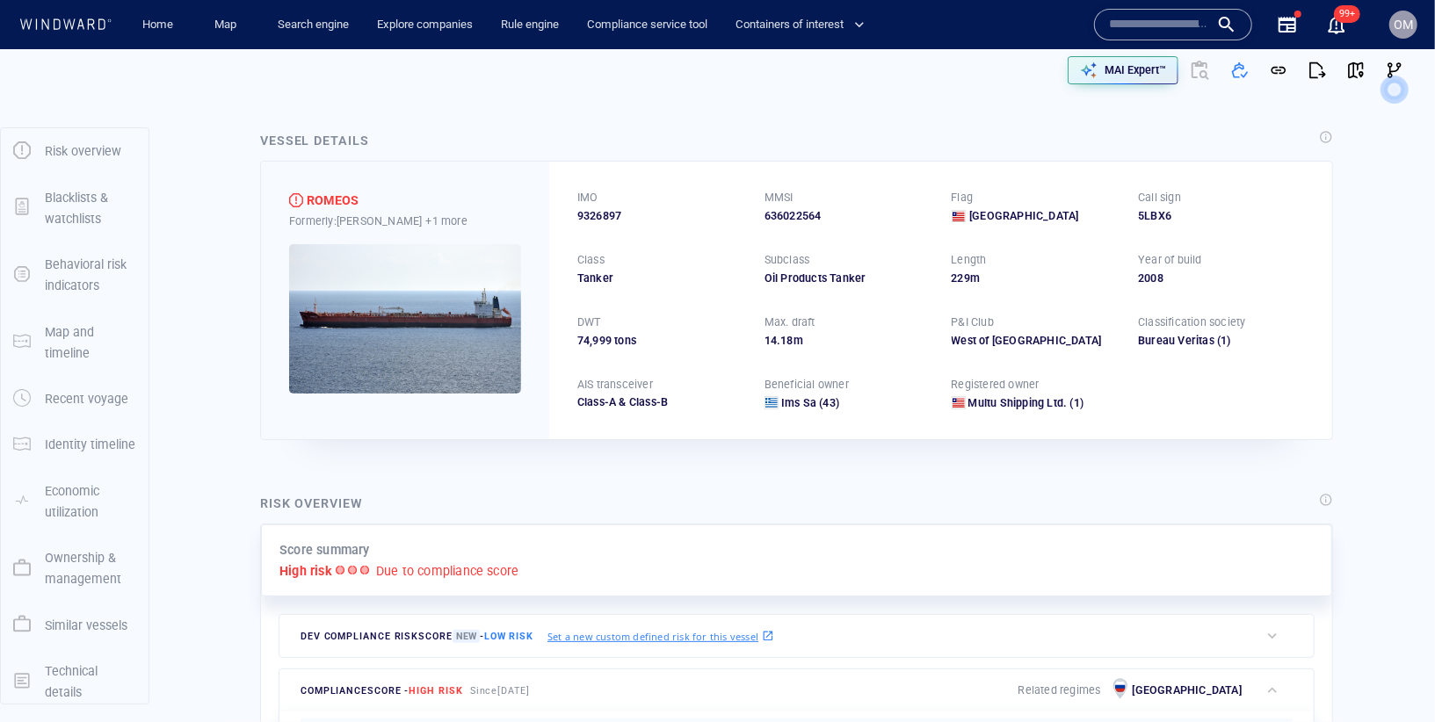
scroll to position [0, 0]
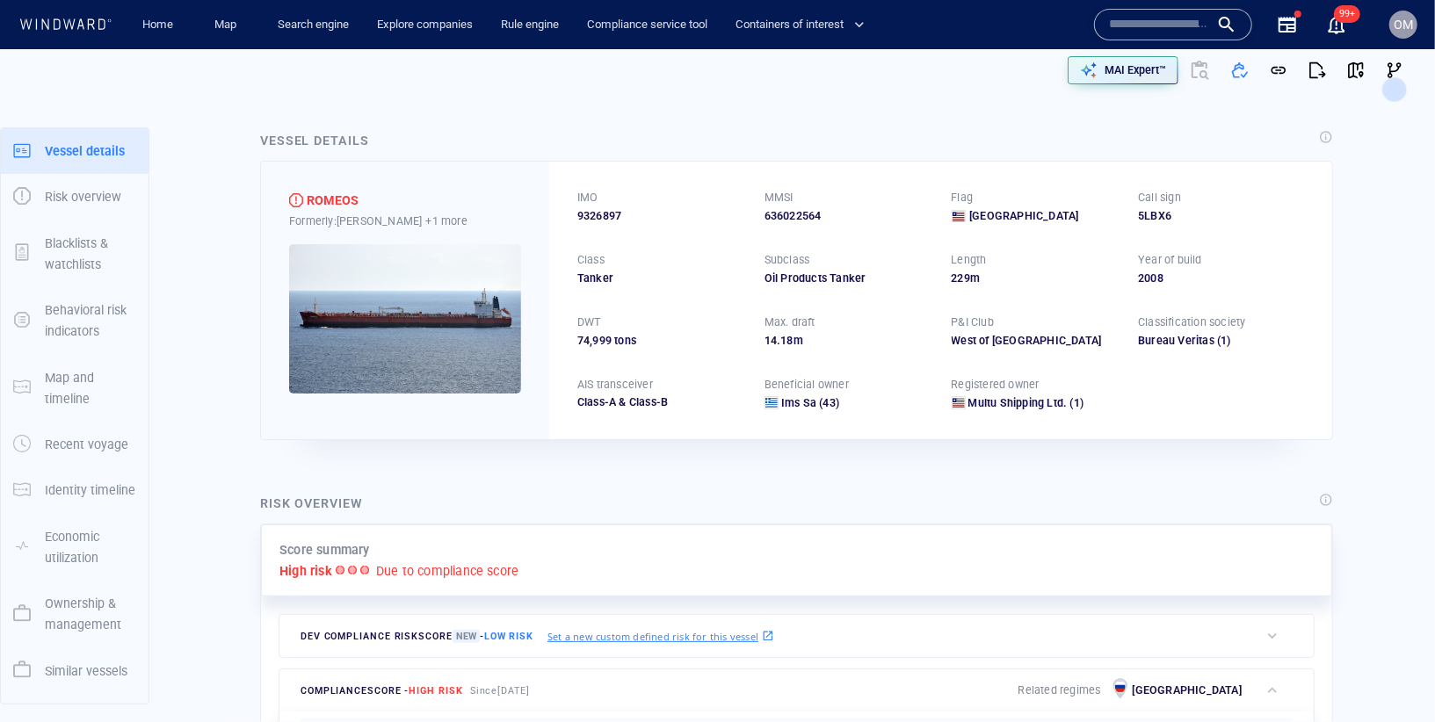
click at [806, 214] on div "636022564" at bounding box center [847, 216] width 166 height 16
copy div "636022564"
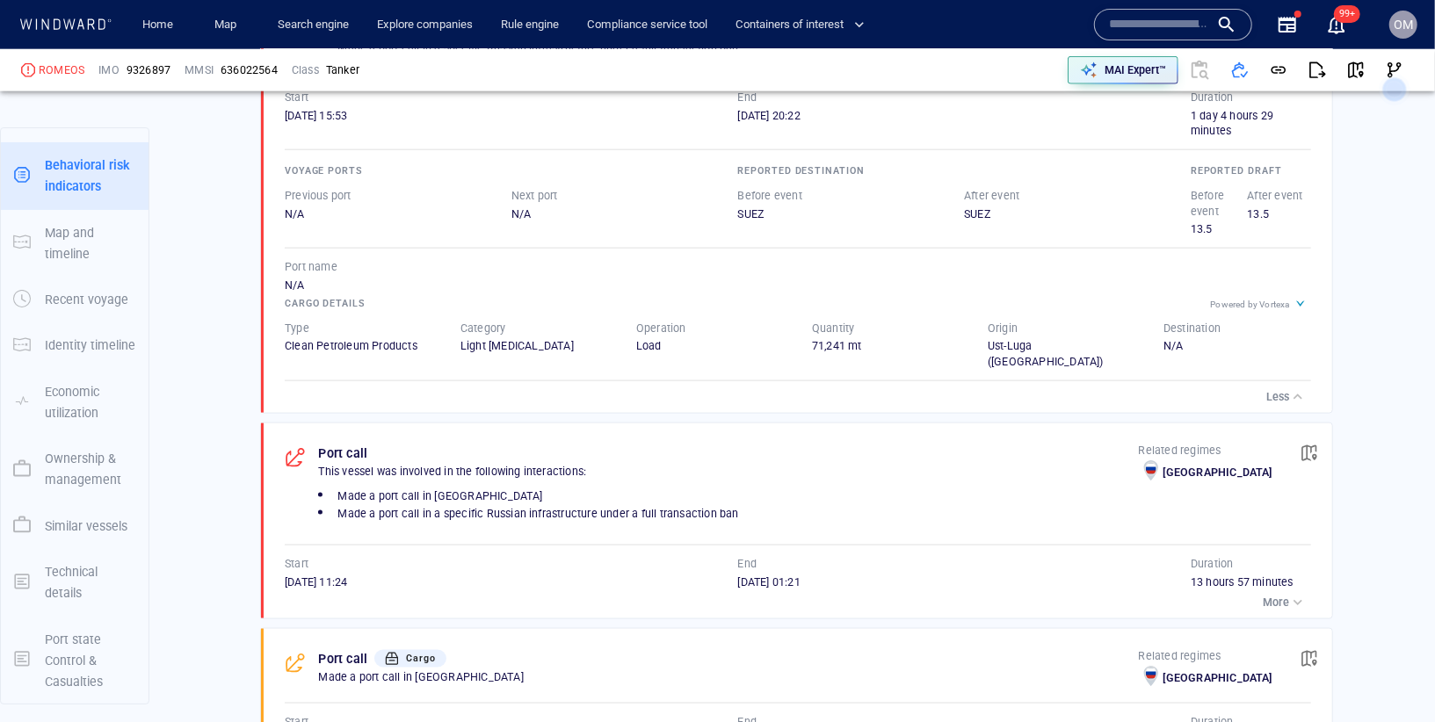
scroll to position [1603, 0]
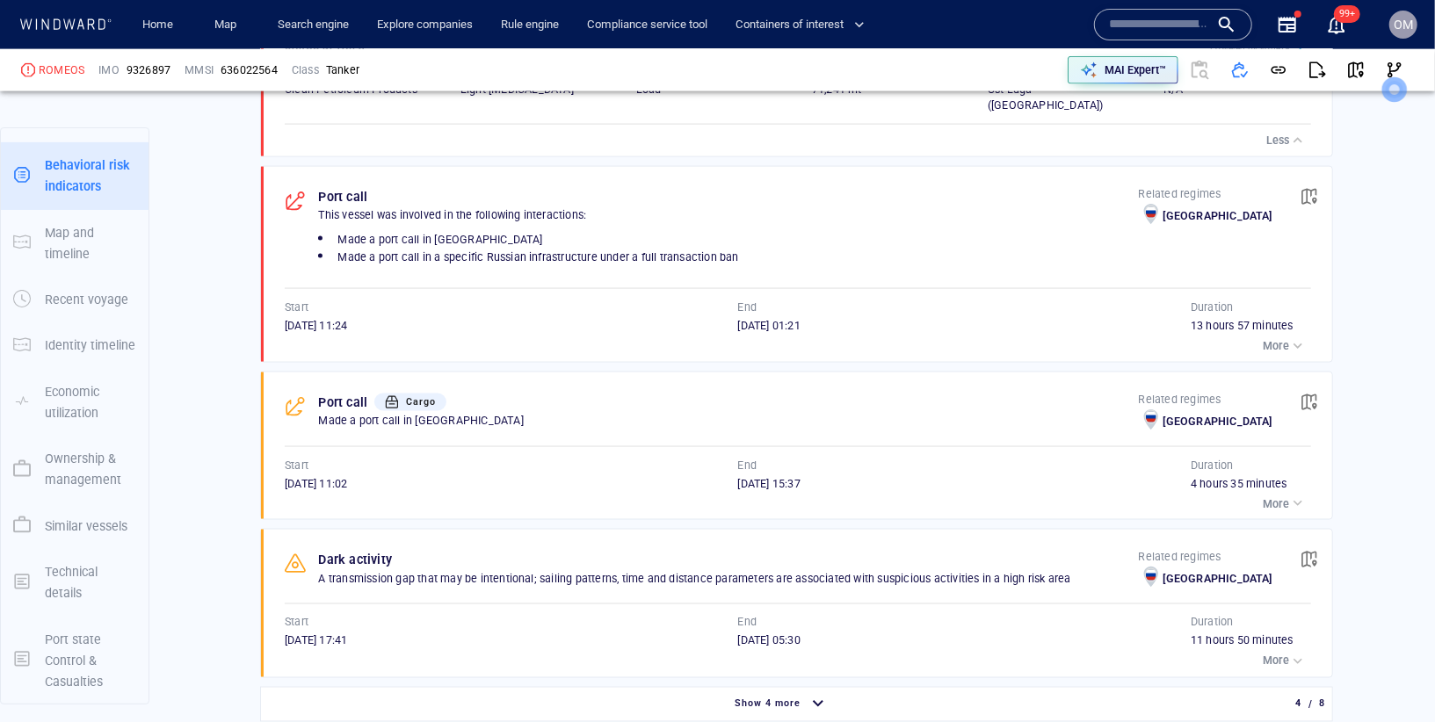
click at [1297, 354] on div "button" at bounding box center [1298, 346] width 18 height 18
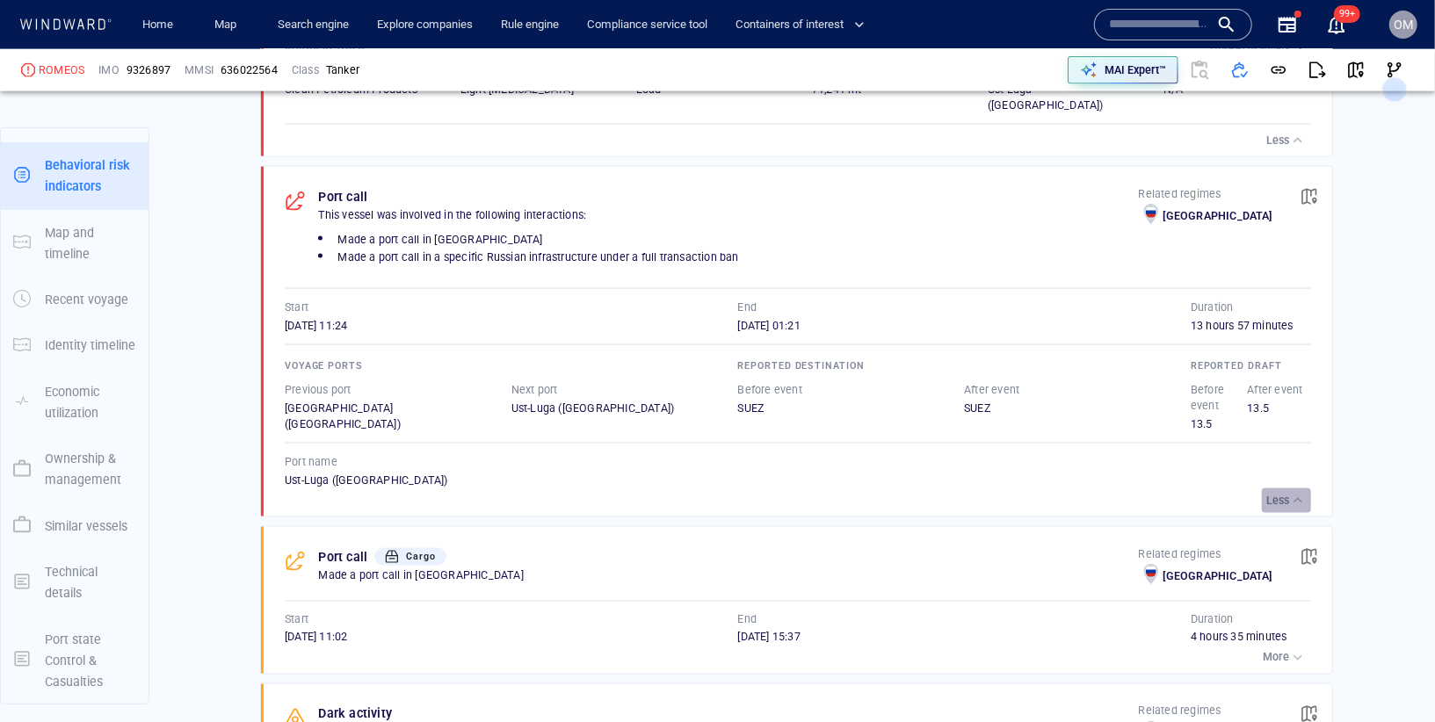
click at [1289, 507] on div "button" at bounding box center [1298, 501] width 18 height 18
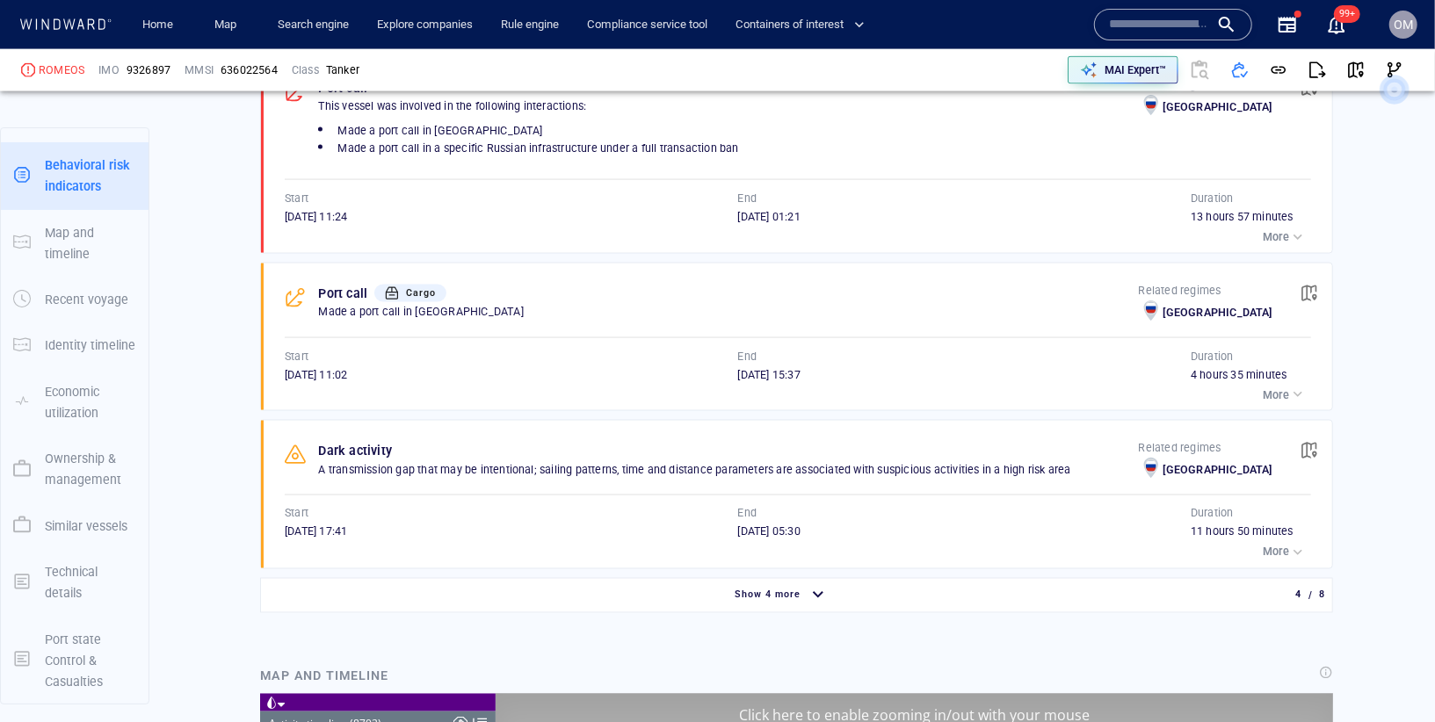
scroll to position [16430, 0]
click at [1287, 407] on button "More" at bounding box center [1284, 394] width 53 height 25
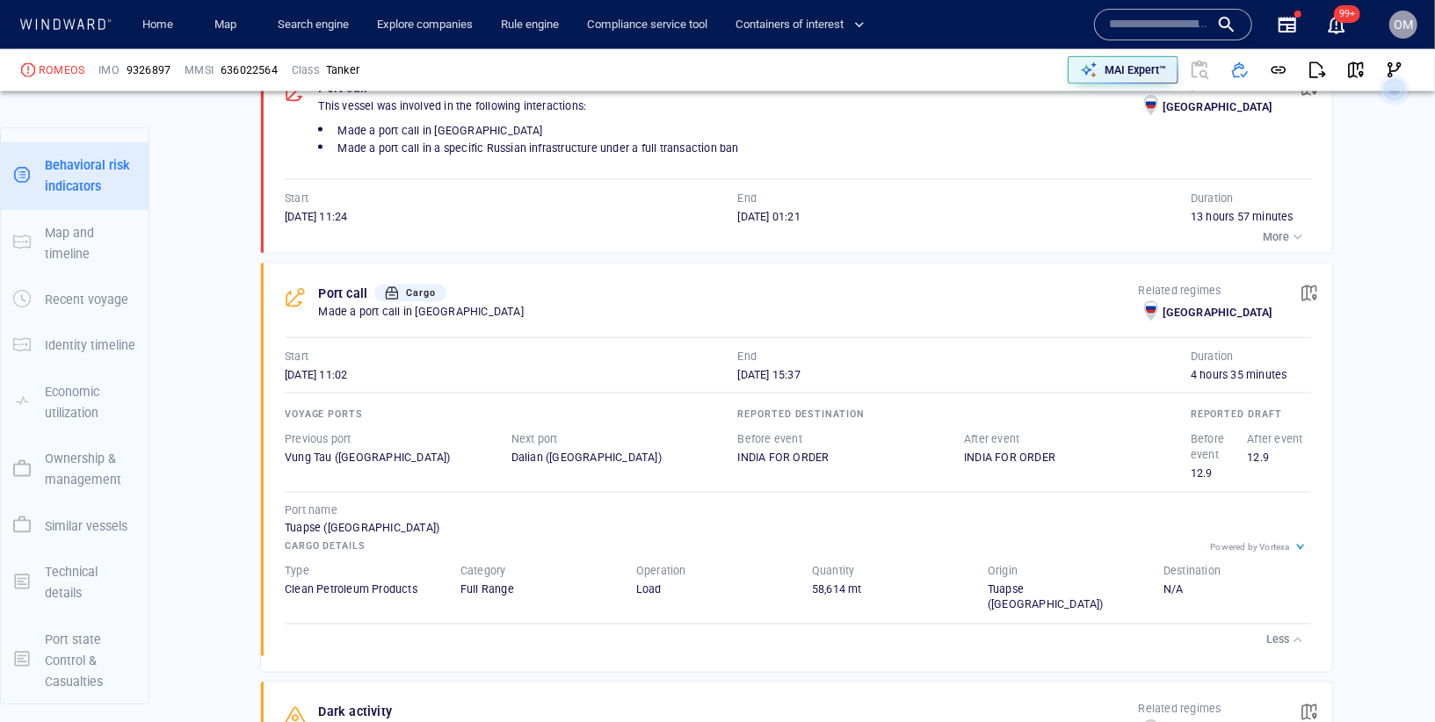
click at [1278, 633] on p "Less" at bounding box center [1277, 641] width 23 height 16
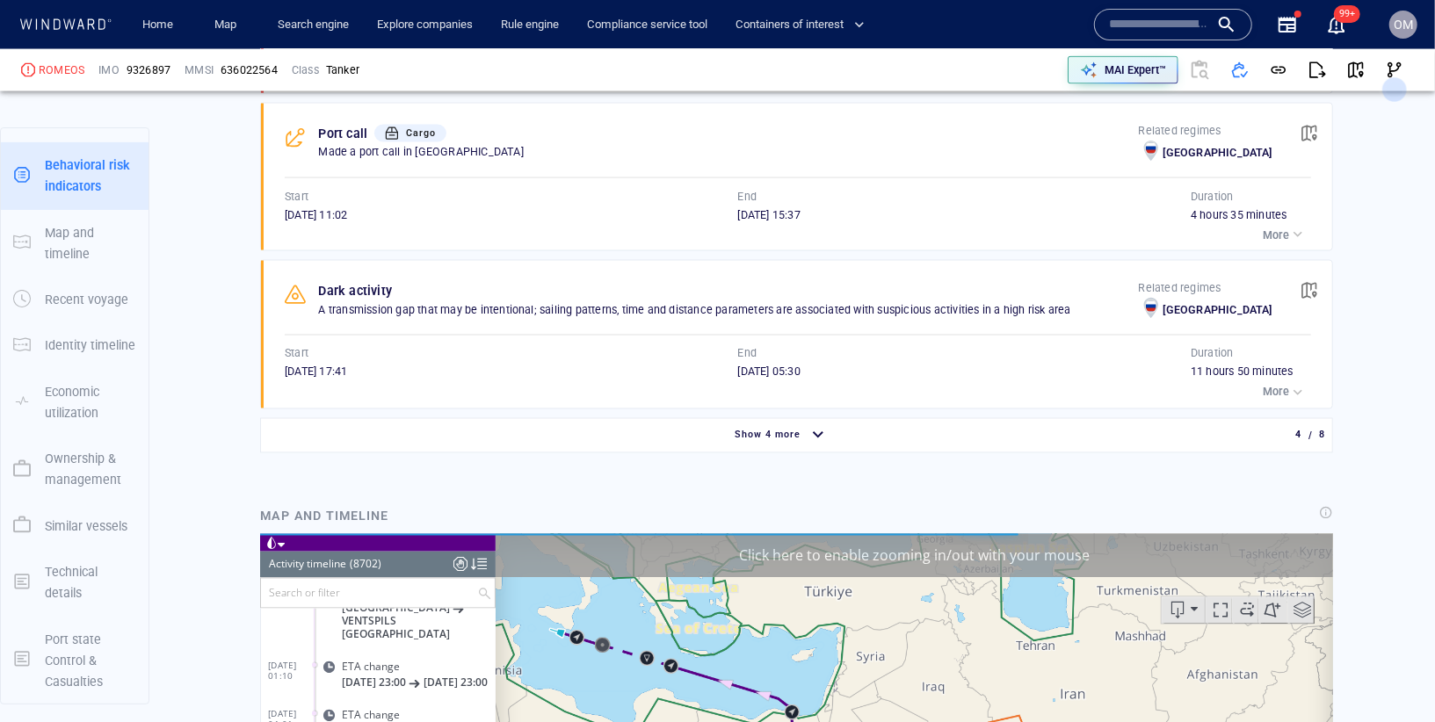
scroll to position [1895, 0]
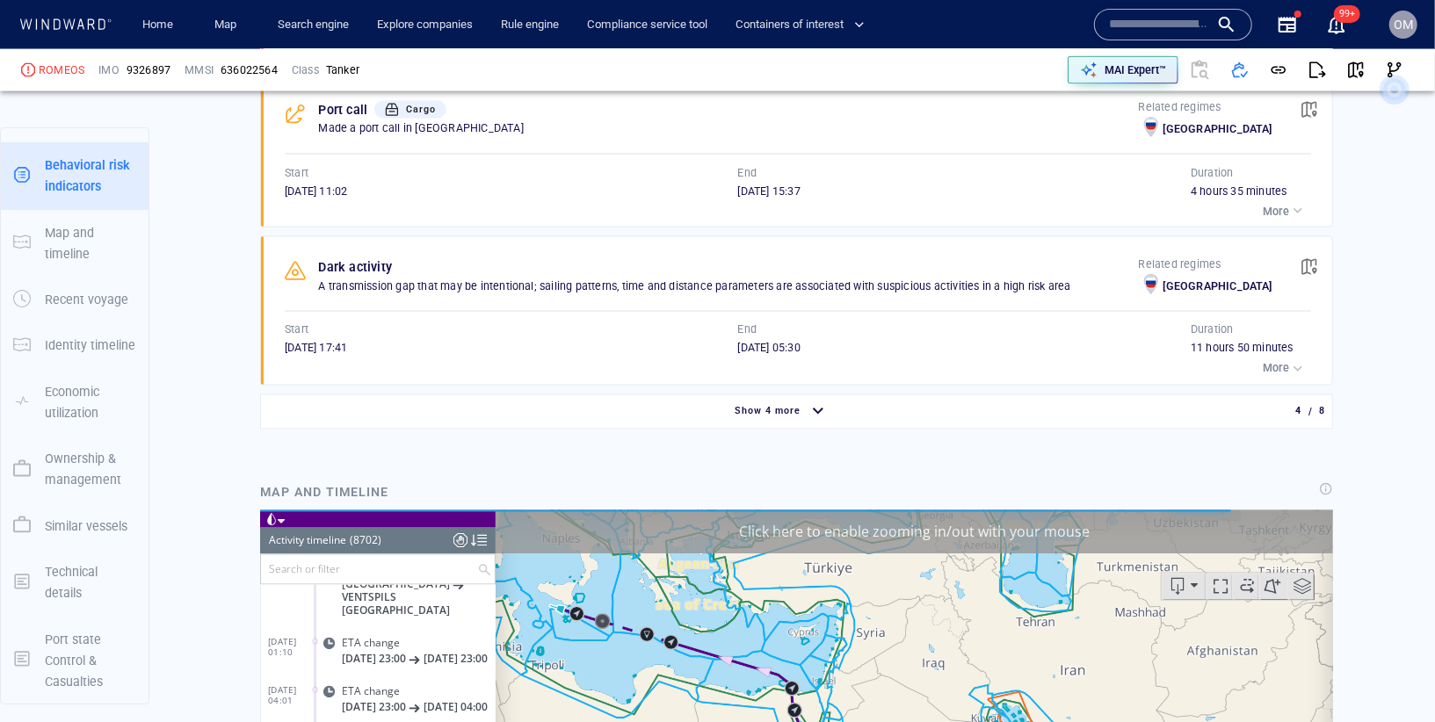
click at [814, 416] on div "button" at bounding box center [818, 412] width 28 height 31
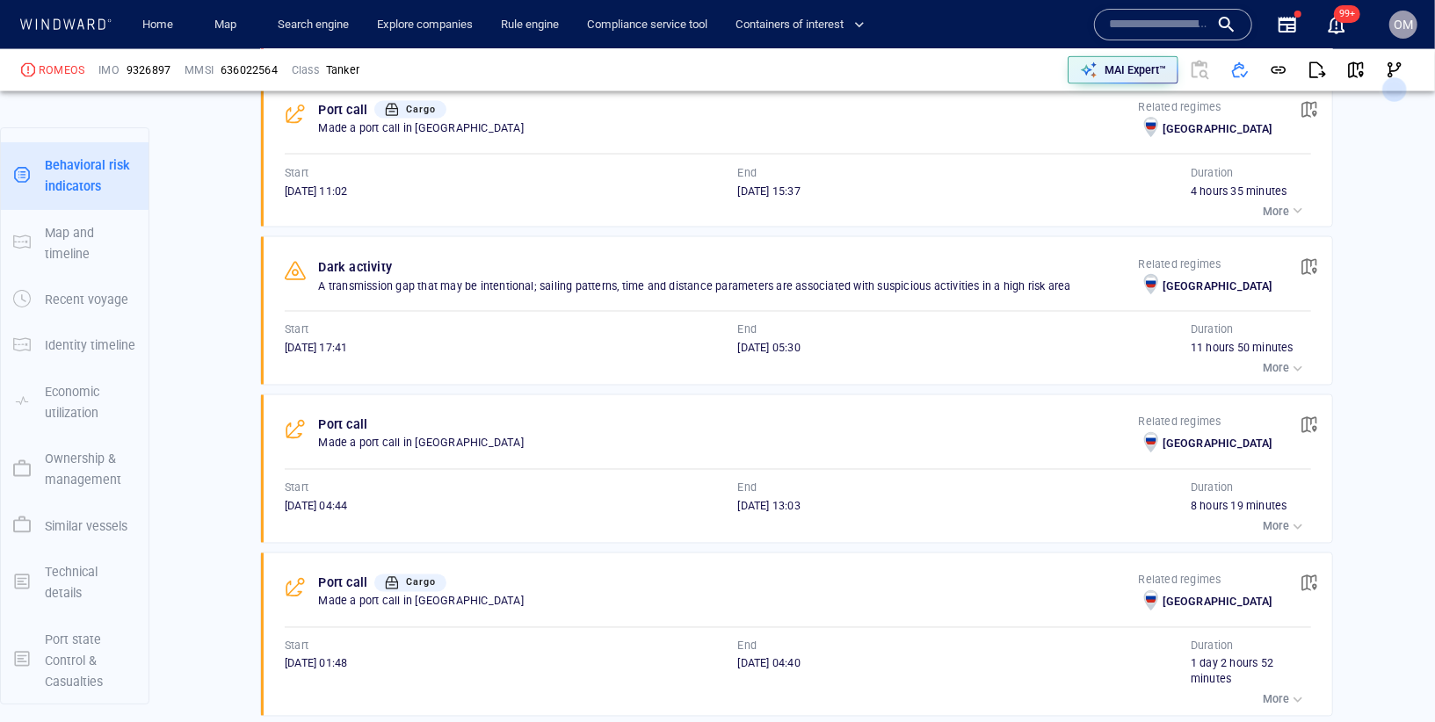
scroll to position [1955, 0]
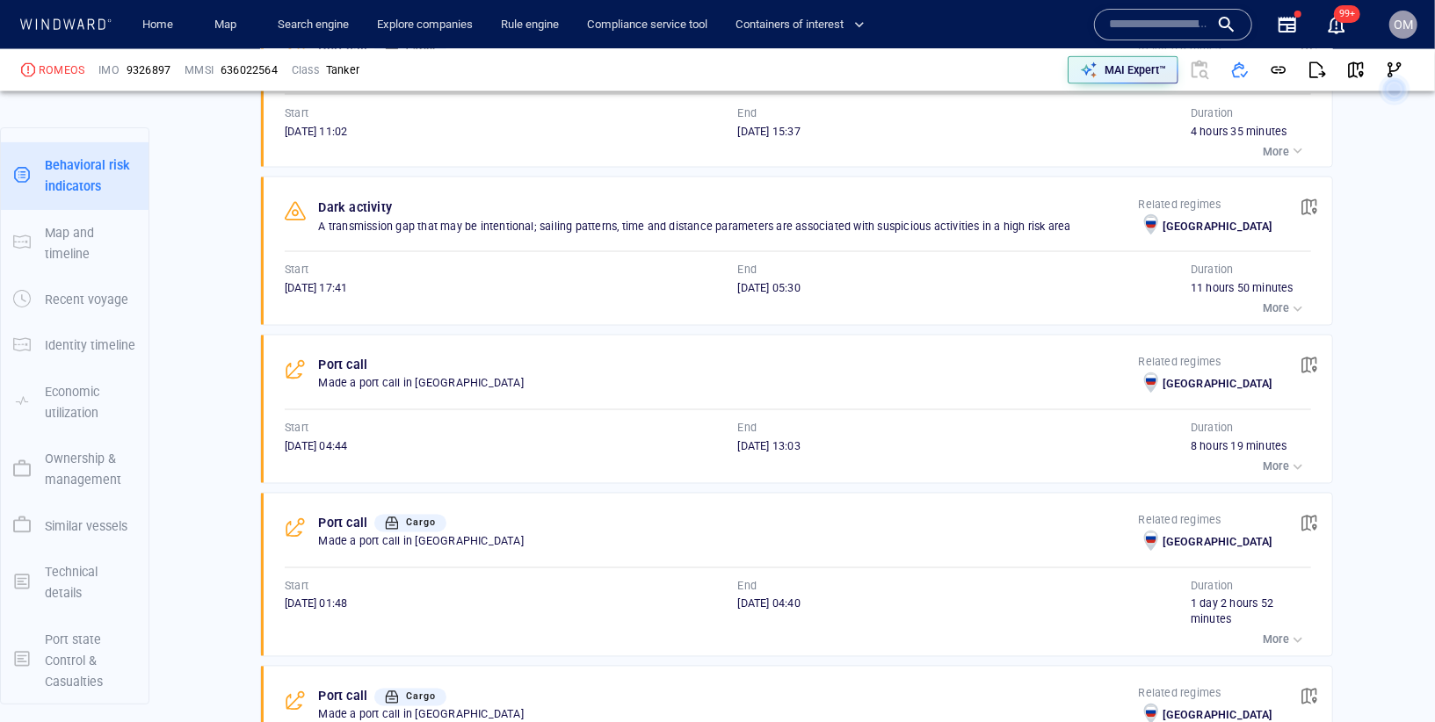
click at [1289, 471] on div "button" at bounding box center [1298, 468] width 18 height 18
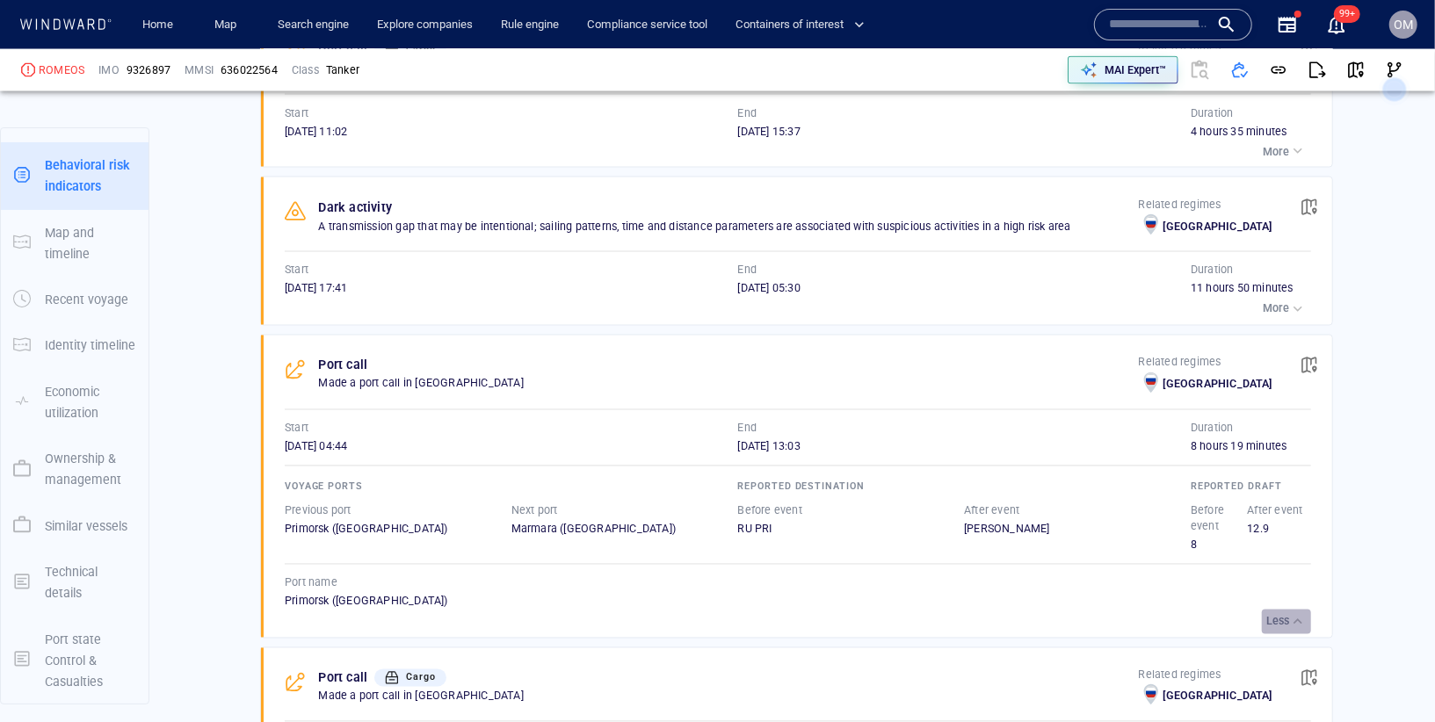
click at [1285, 625] on p "Less" at bounding box center [1277, 622] width 23 height 16
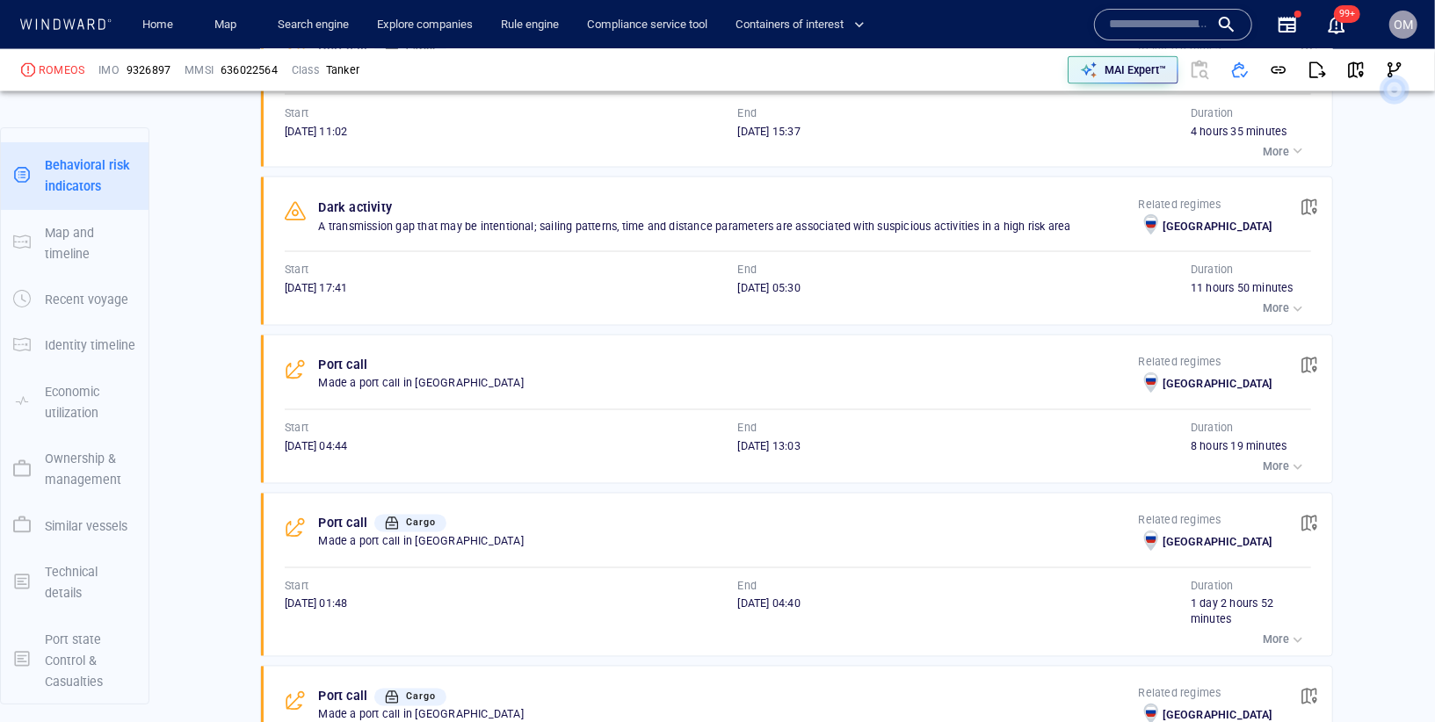
scroll to position [2069, 0]
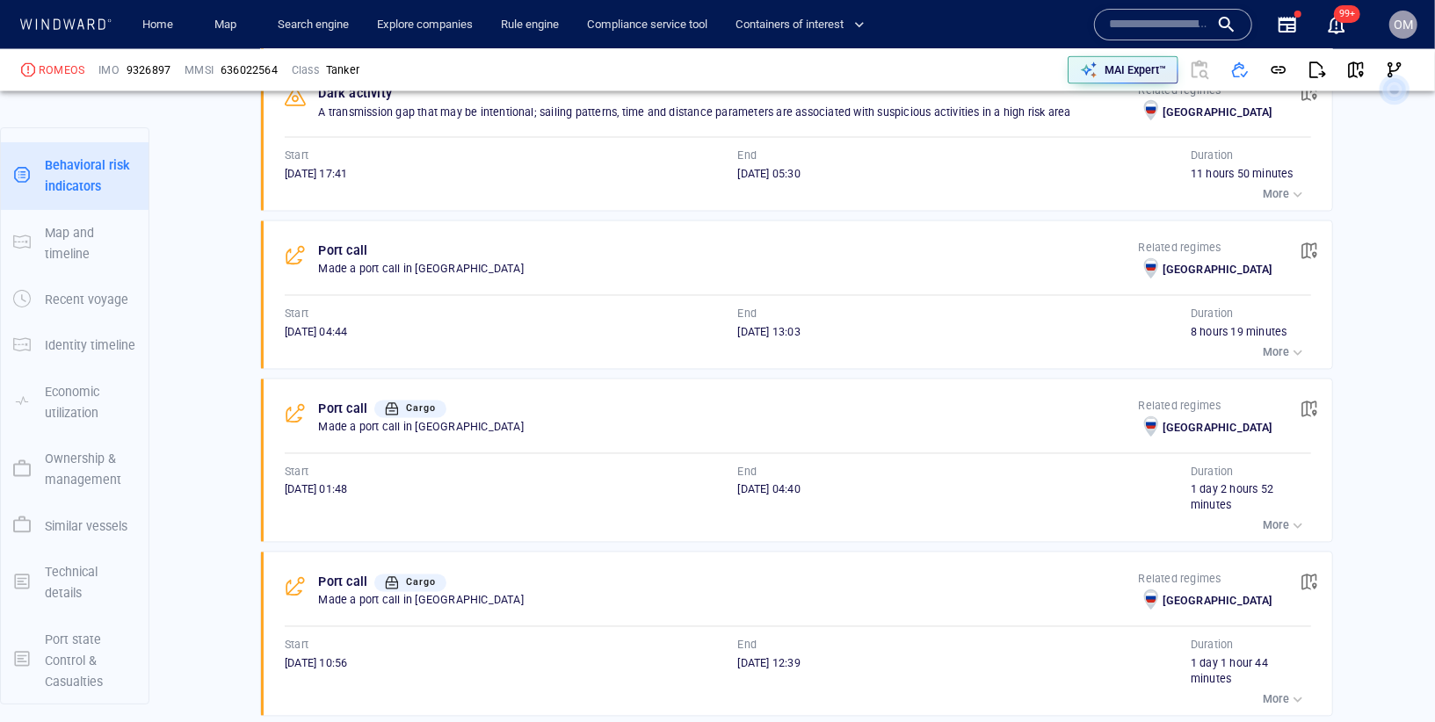
click at [1290, 539] on button "More" at bounding box center [1284, 526] width 53 height 25
click at [1290, 539] on div "Port call Cargo Made a port call in Russia Related regimes Russia Start 08/02/2…" at bounding box center [802, 461] width 1060 height 163
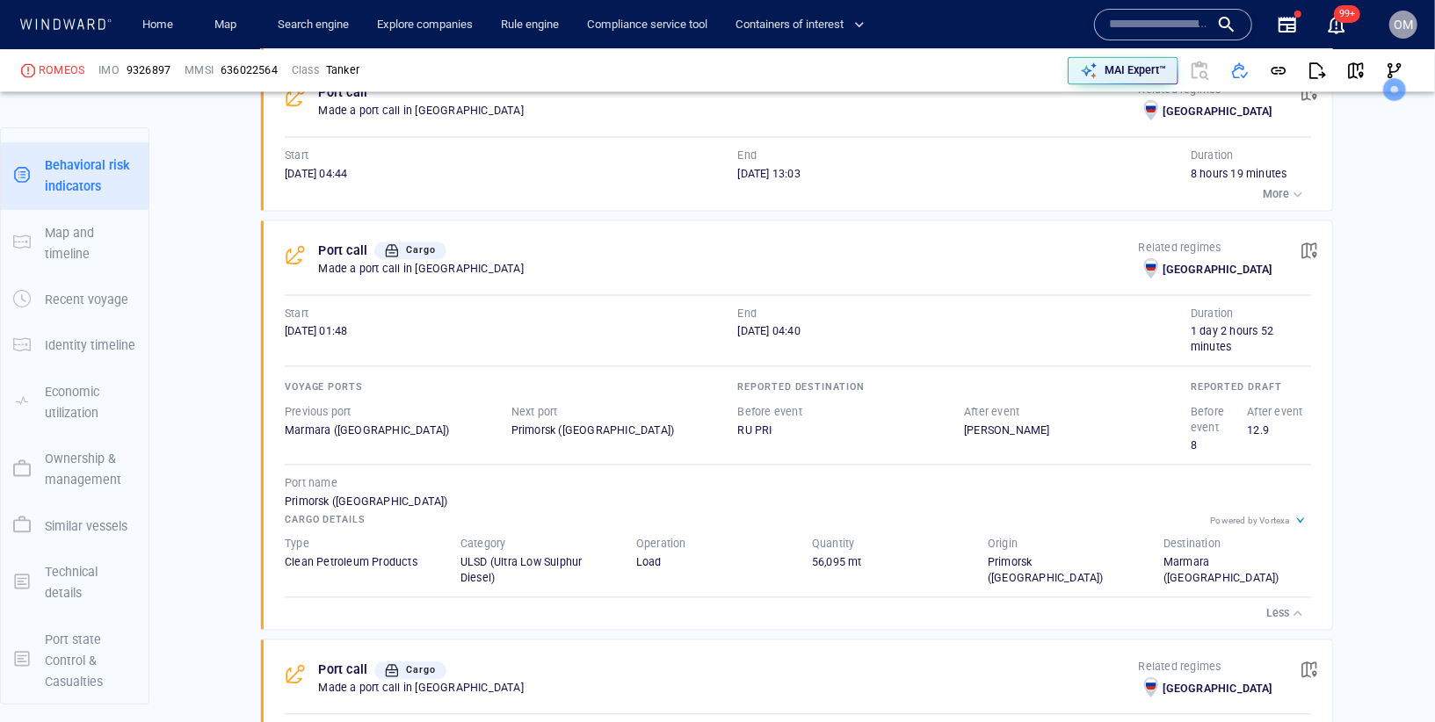
click at [1285, 611] on p "Less" at bounding box center [1277, 613] width 23 height 16
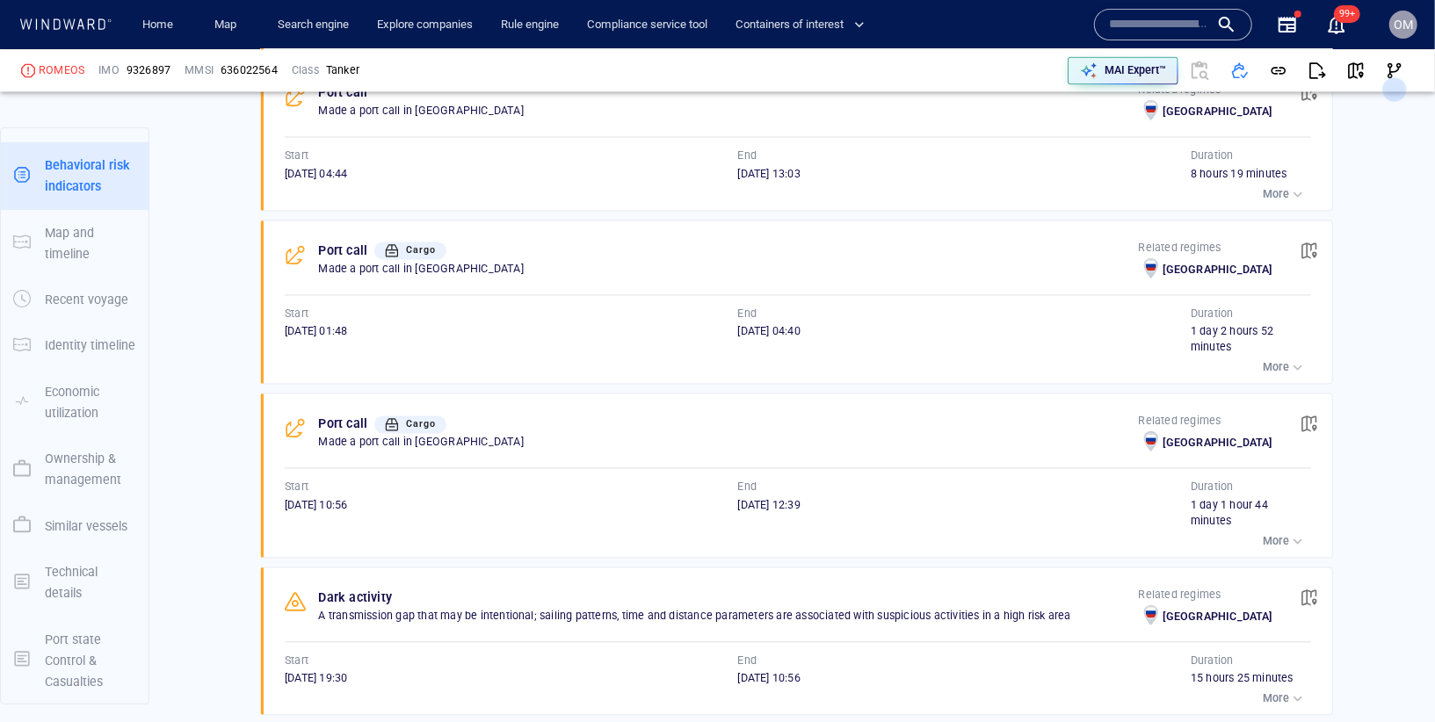
scroll to position [2338, 0]
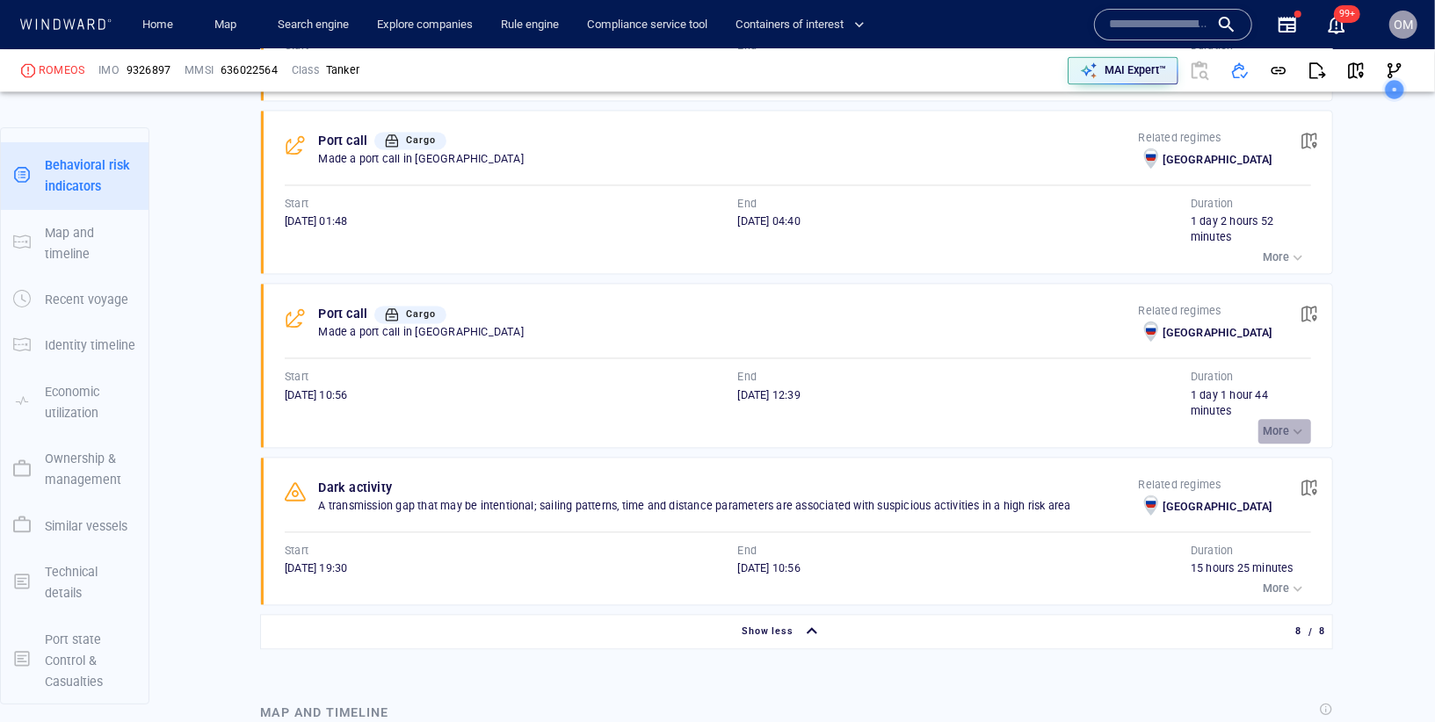
click at [1284, 424] on p "More" at bounding box center [1276, 431] width 26 height 16
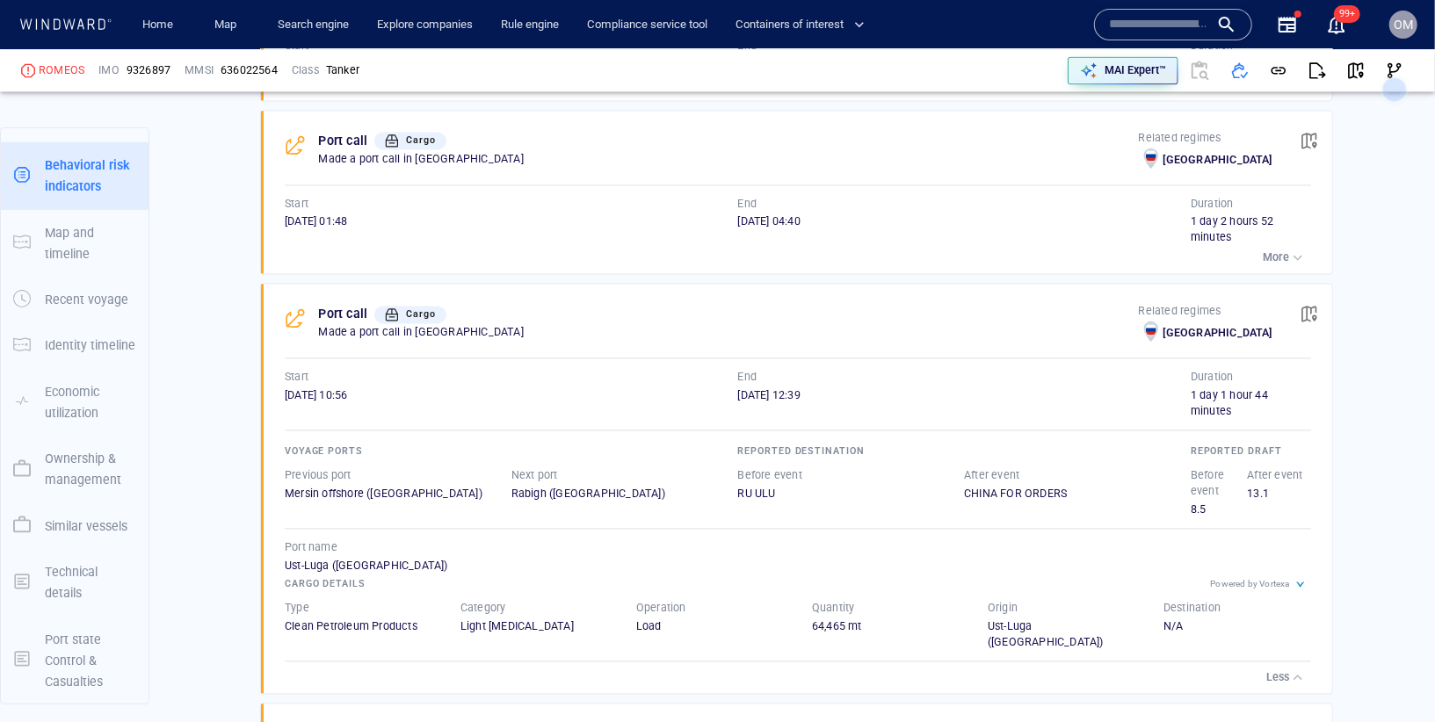
click at [1277, 676] on div "Port call Cargo Made a port call in Russia Related regimes Russia Start 07/10/2…" at bounding box center [802, 488] width 1060 height 409
click at [1279, 648] on div "Destination N/A" at bounding box center [1237, 625] width 176 height 78
click at [1281, 676] on div "Port call Cargo Made a port call in Russia Related regimes Russia Start 07/10/2…" at bounding box center [802, 488] width 1060 height 409
click at [1285, 669] on p "Less" at bounding box center [1277, 677] width 23 height 16
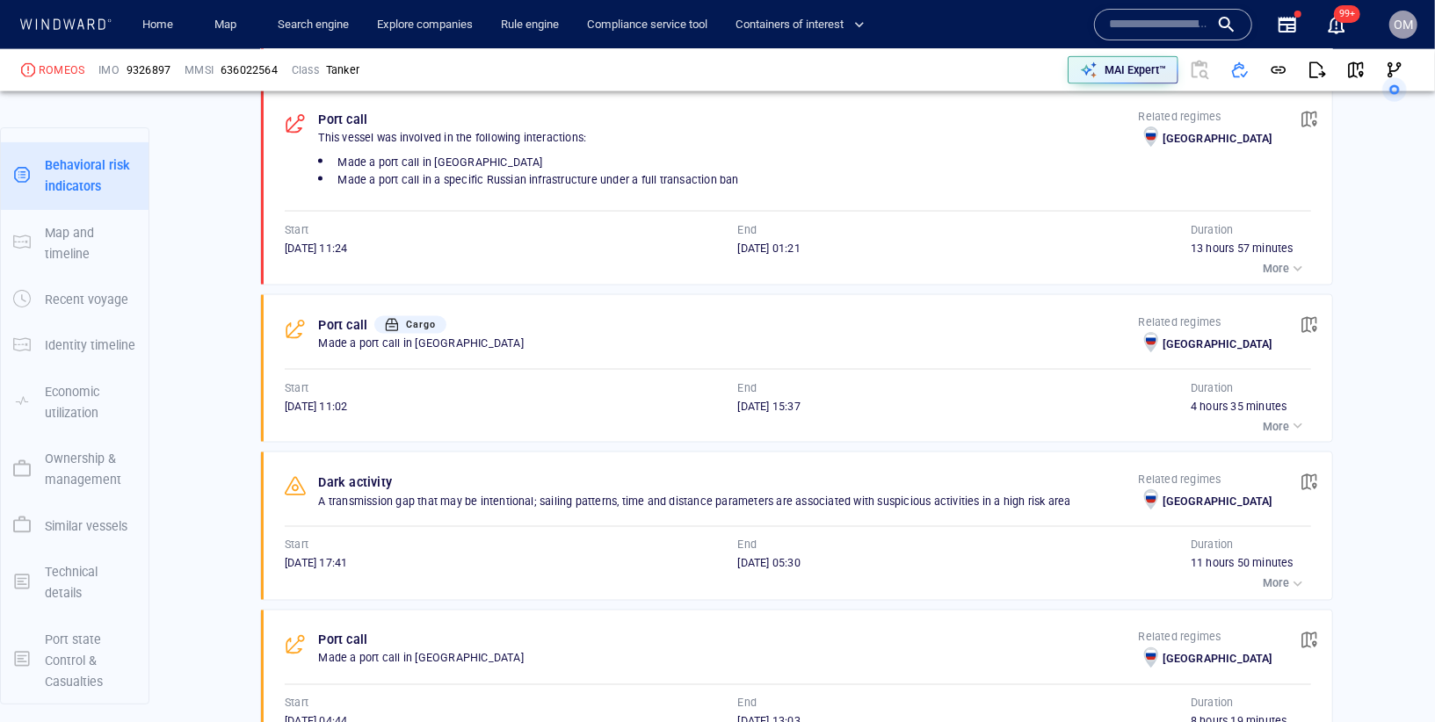
scroll to position [1801, 0]
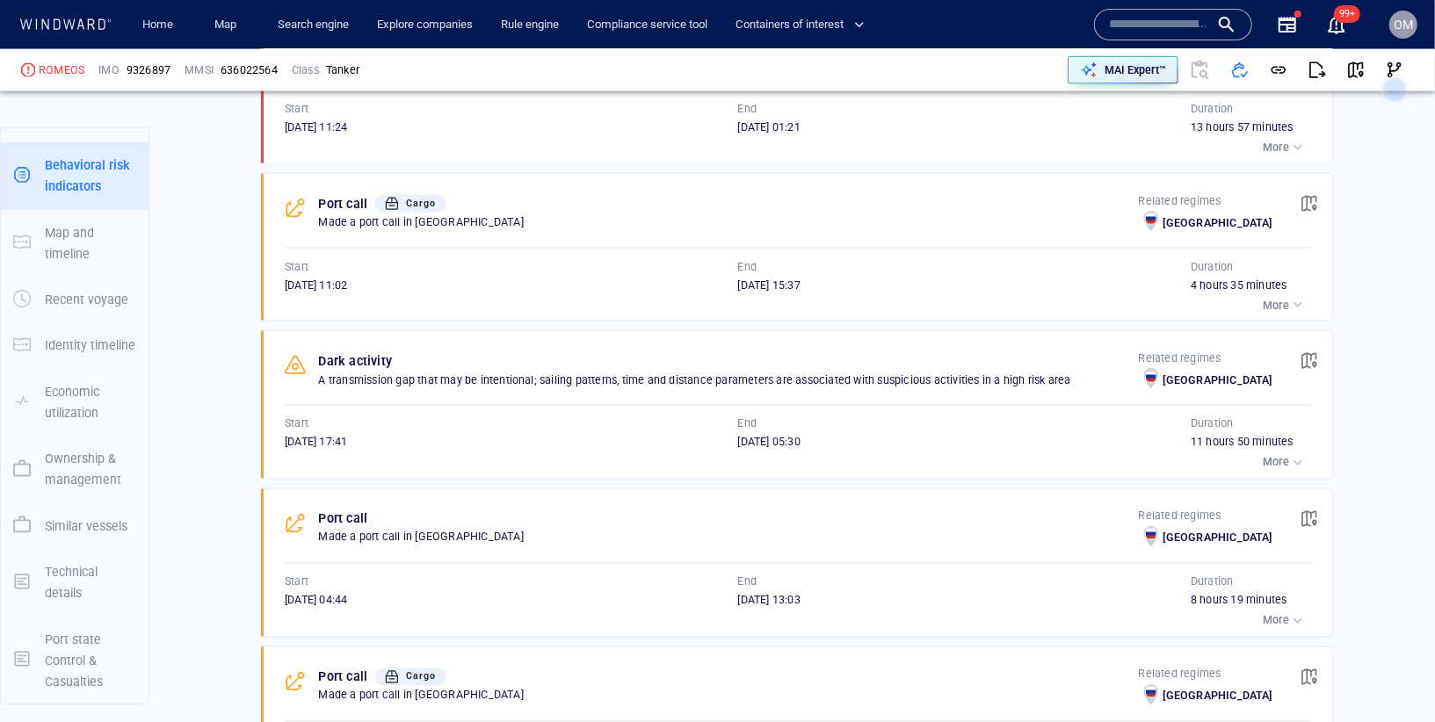
click at [1270, 482] on div "Port call Cargo This vessel was involved in the following interactions: Made a …" at bounding box center [796, 326] width 1073 height 1651
click at [1273, 472] on div "More" at bounding box center [1285, 463] width 44 height 18
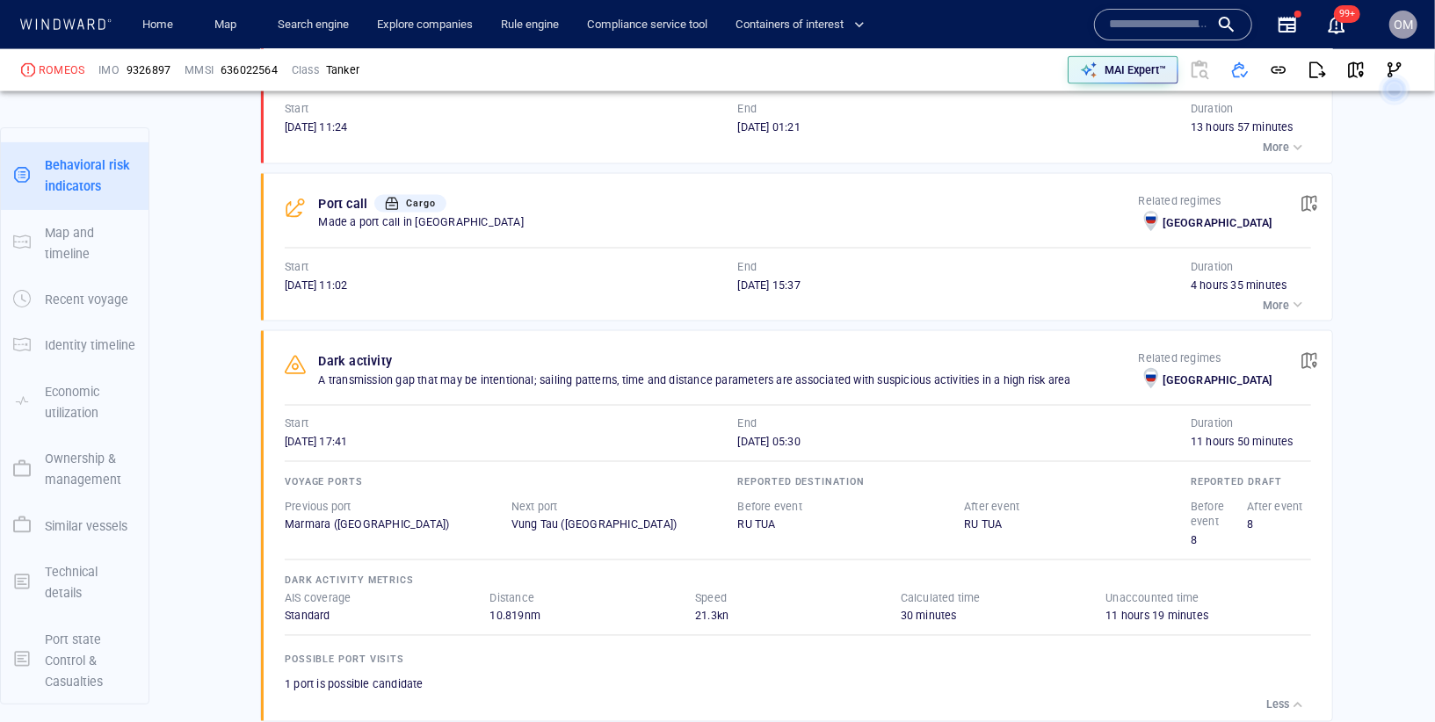
scroll to position [1878, 0]
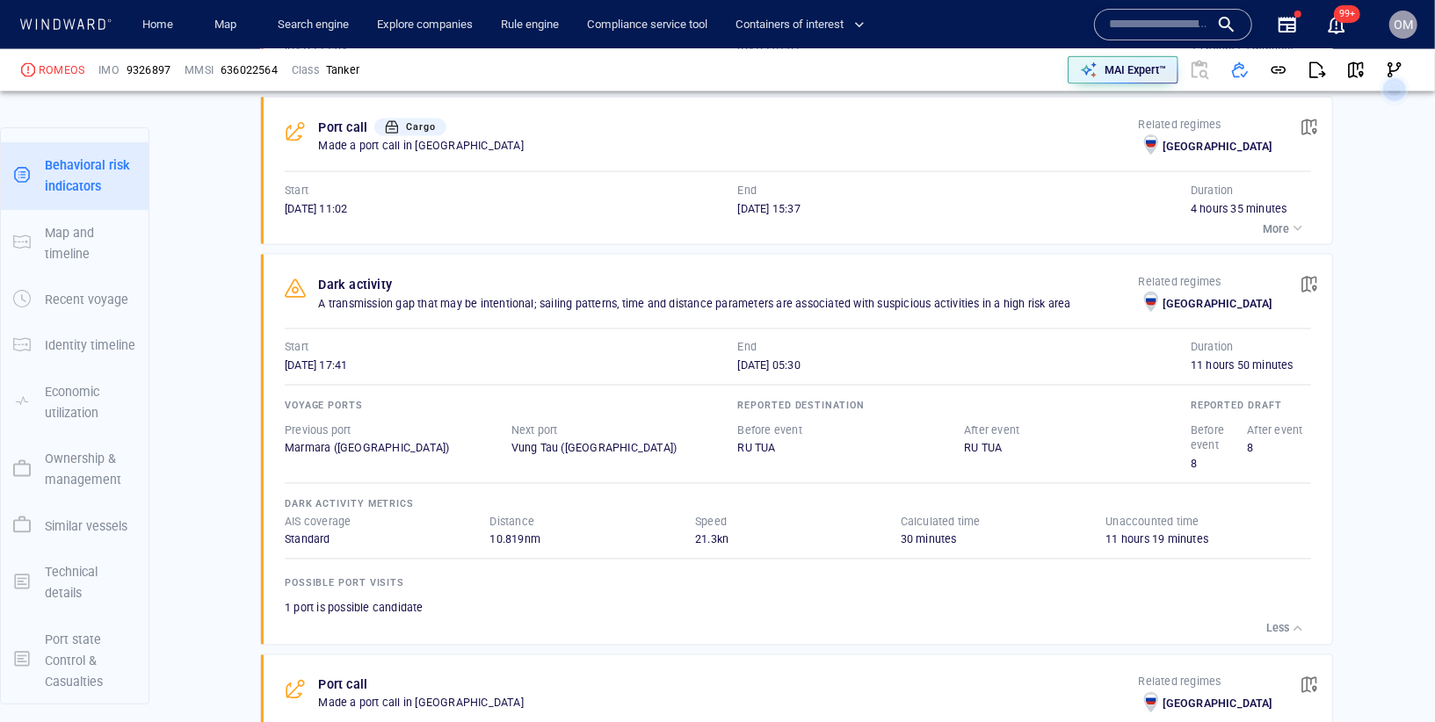
click at [1285, 633] on p "Less" at bounding box center [1277, 629] width 23 height 16
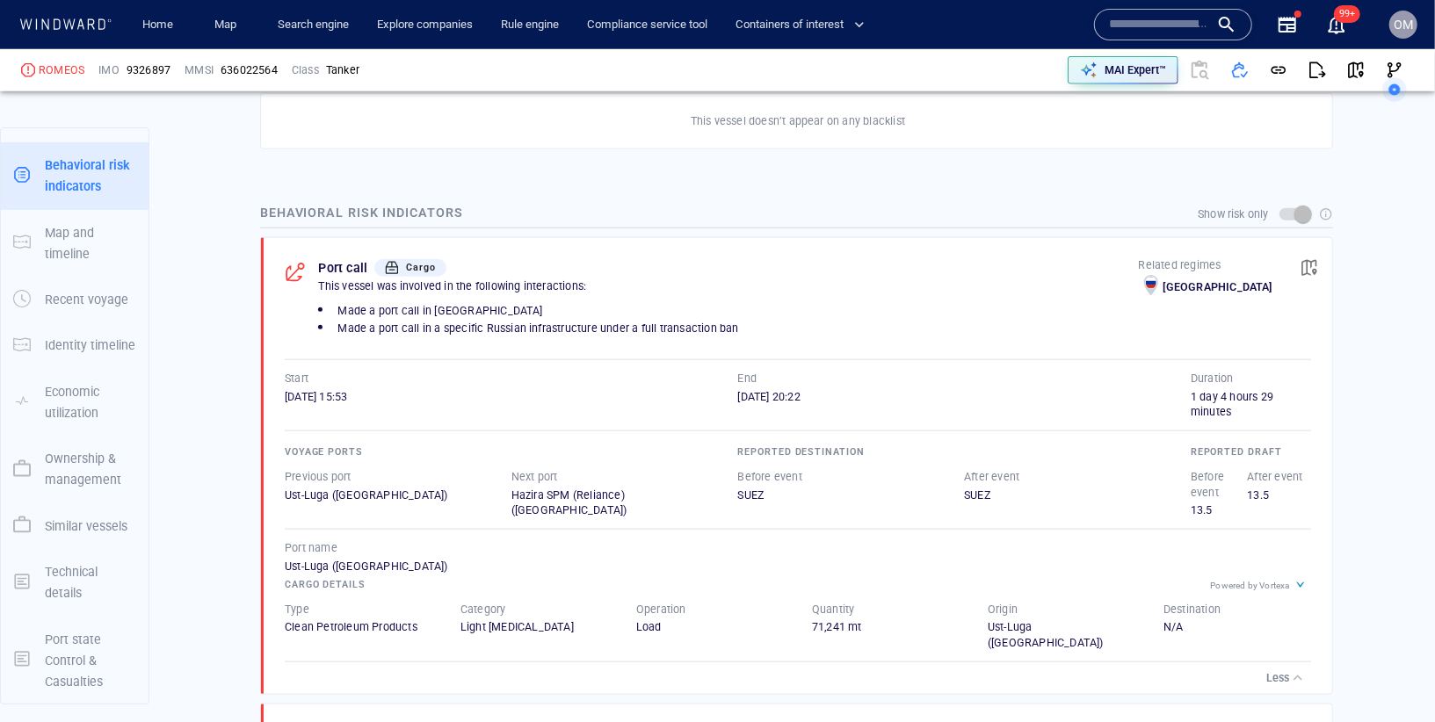
scroll to position [1142, 0]
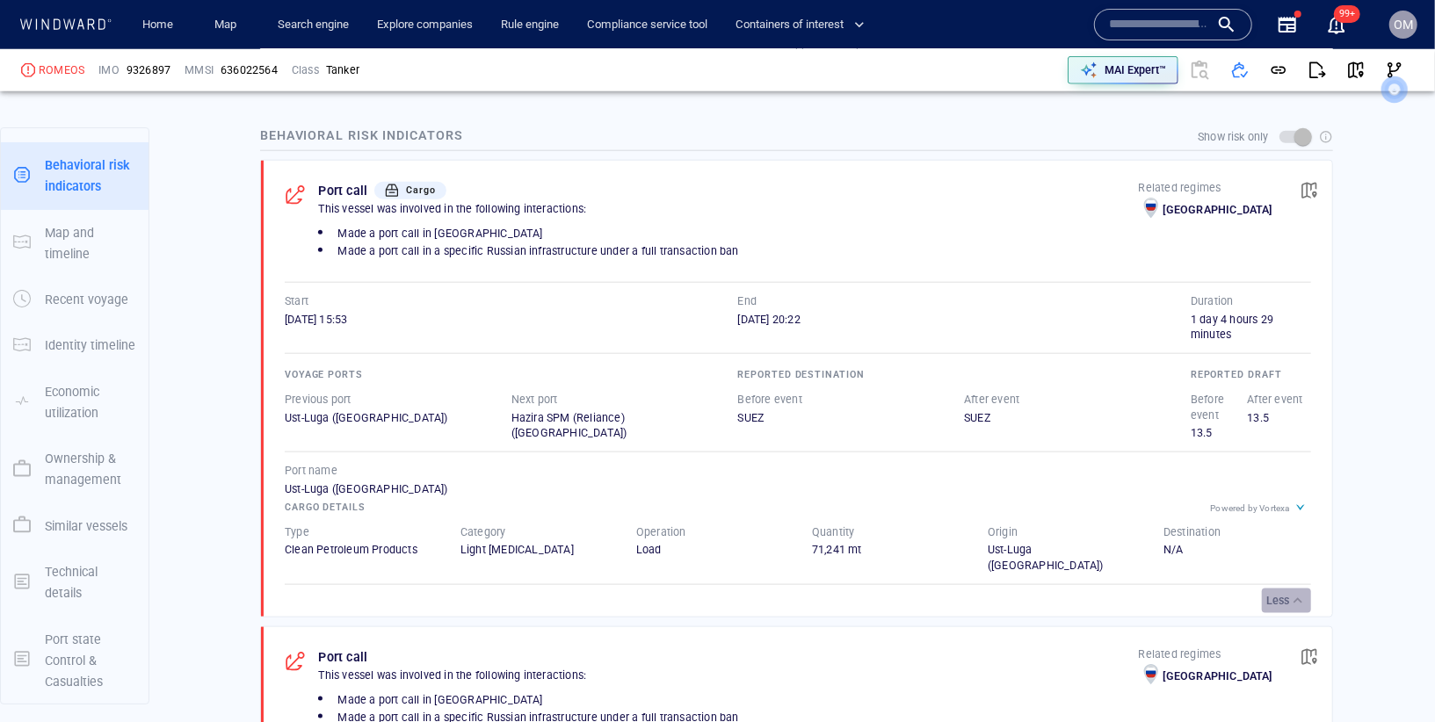
click at [1277, 593] on p "Less" at bounding box center [1277, 601] width 23 height 16
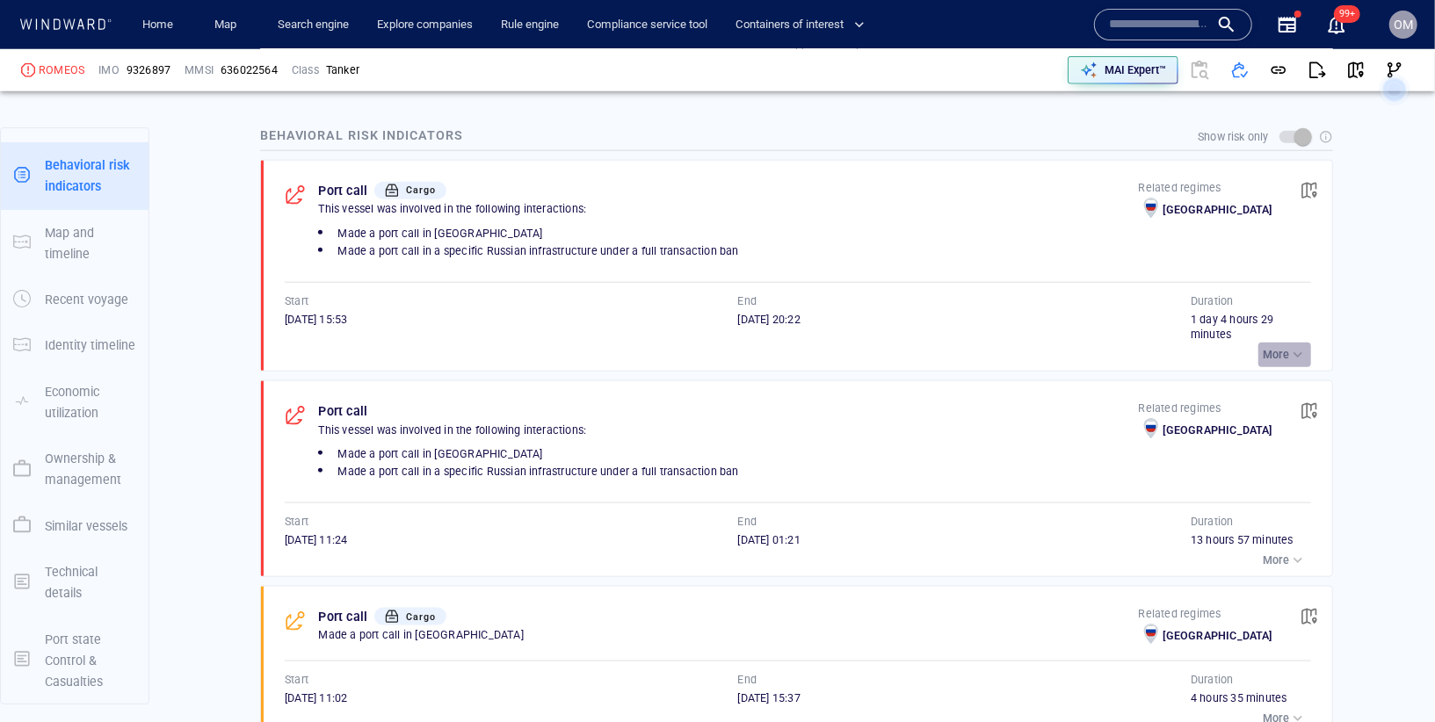
click at [1270, 347] on p "More" at bounding box center [1276, 355] width 26 height 16
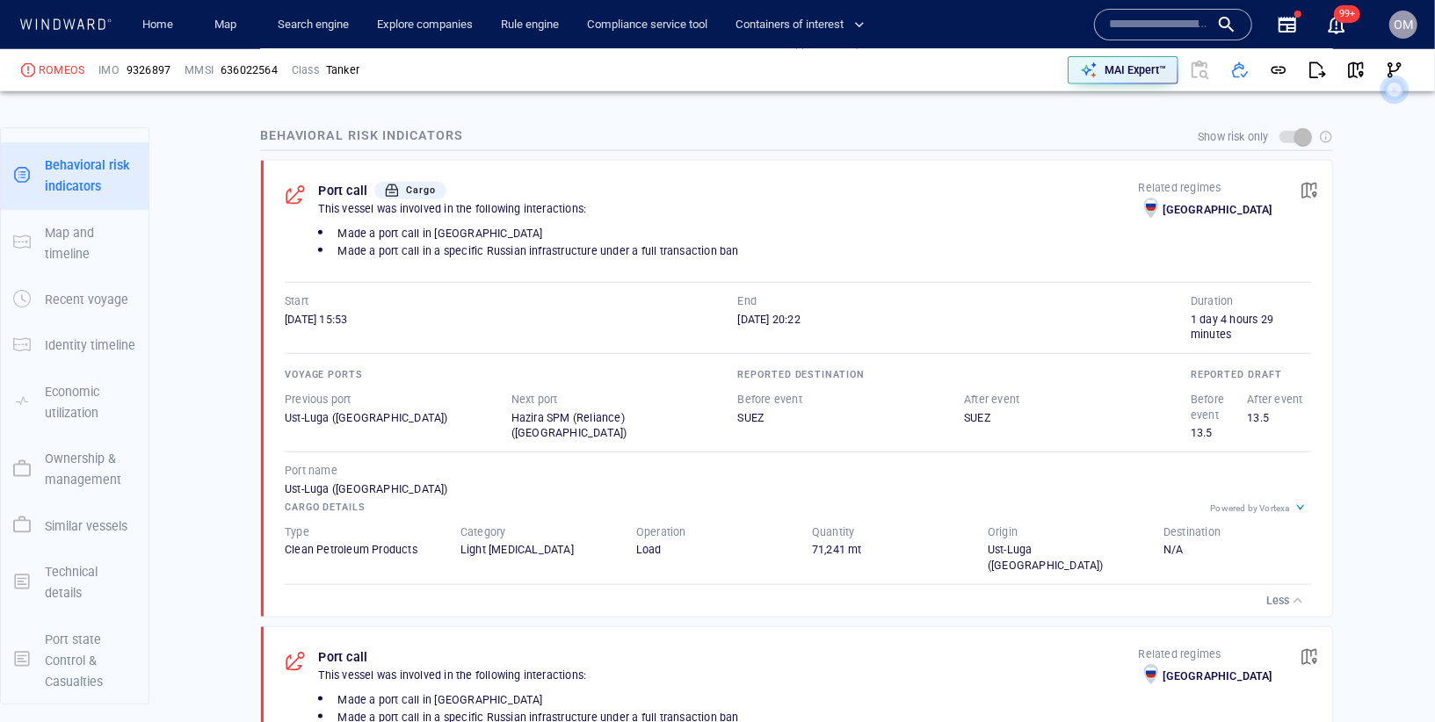
click at [1284, 593] on p "Less" at bounding box center [1277, 601] width 23 height 16
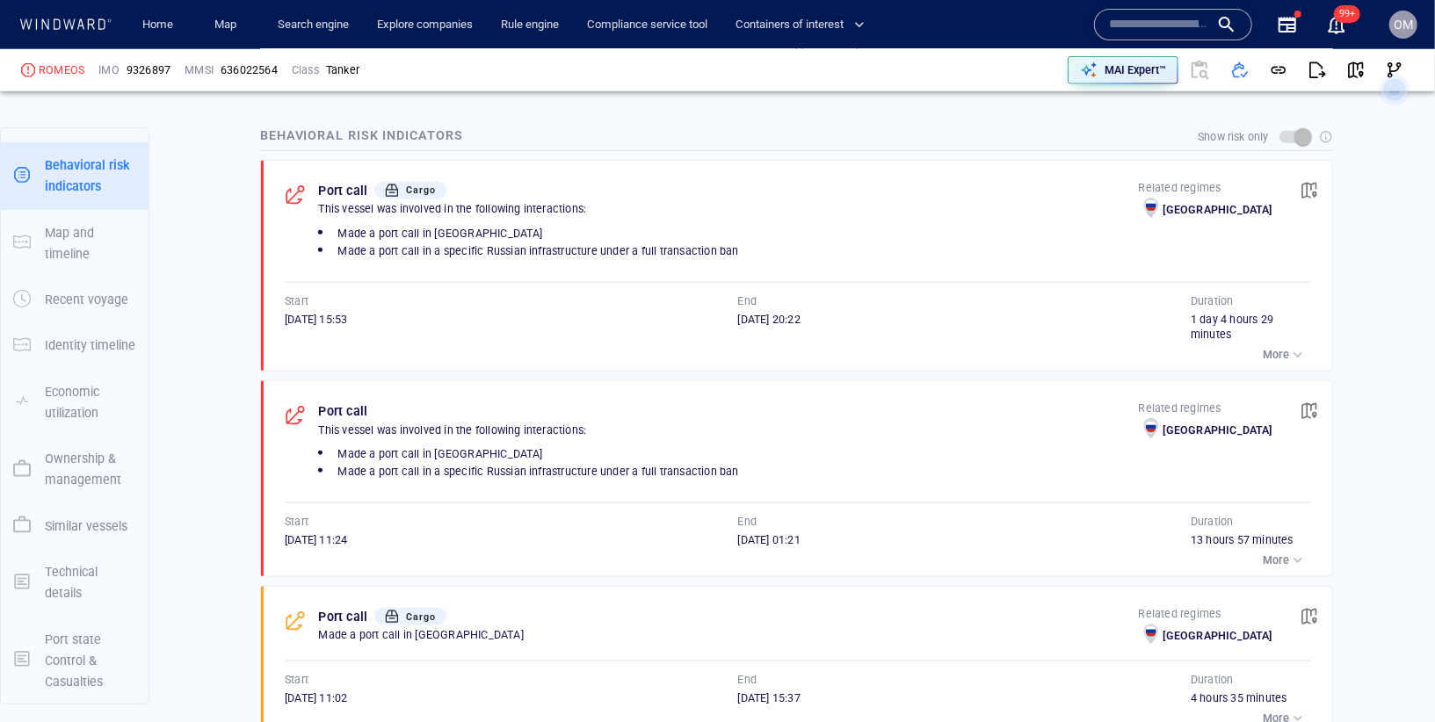
scroll to position [1180, 0]
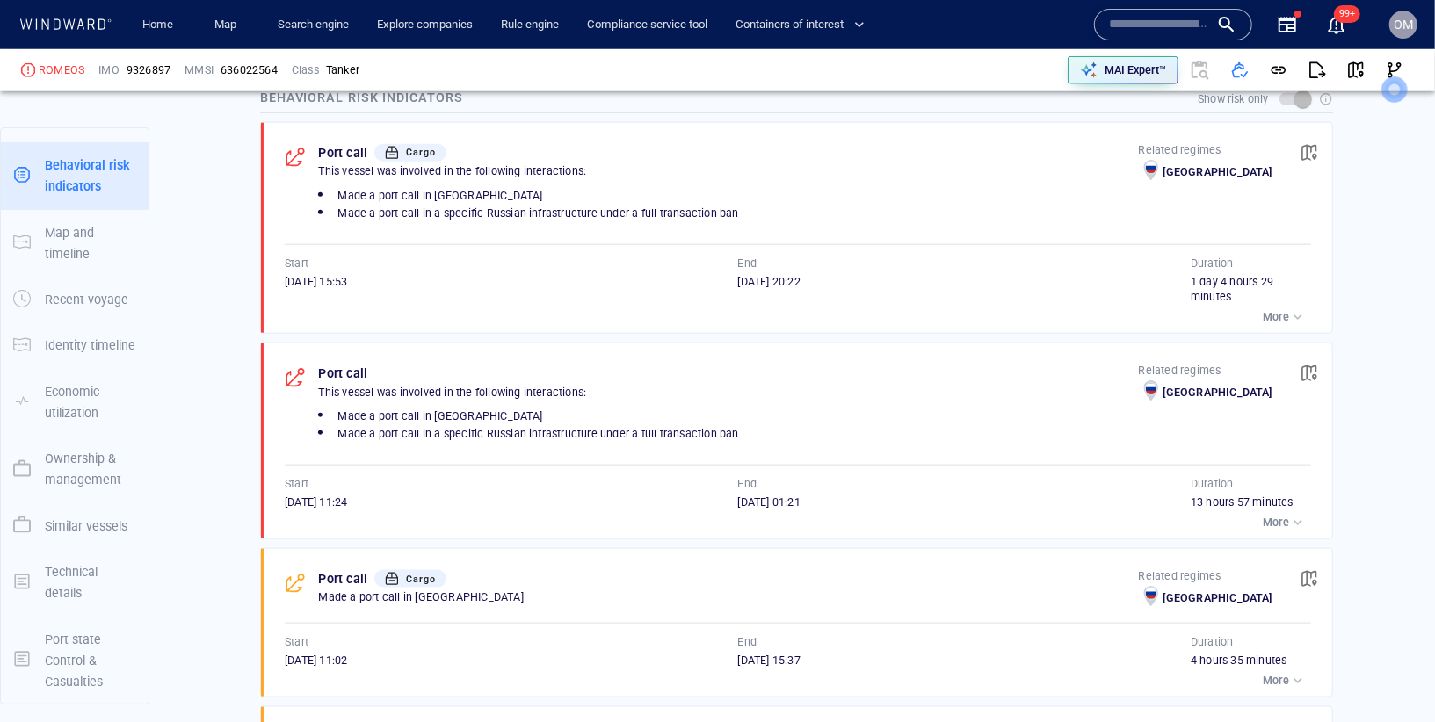
click at [1292, 522] on button "More" at bounding box center [1284, 522] width 53 height 25
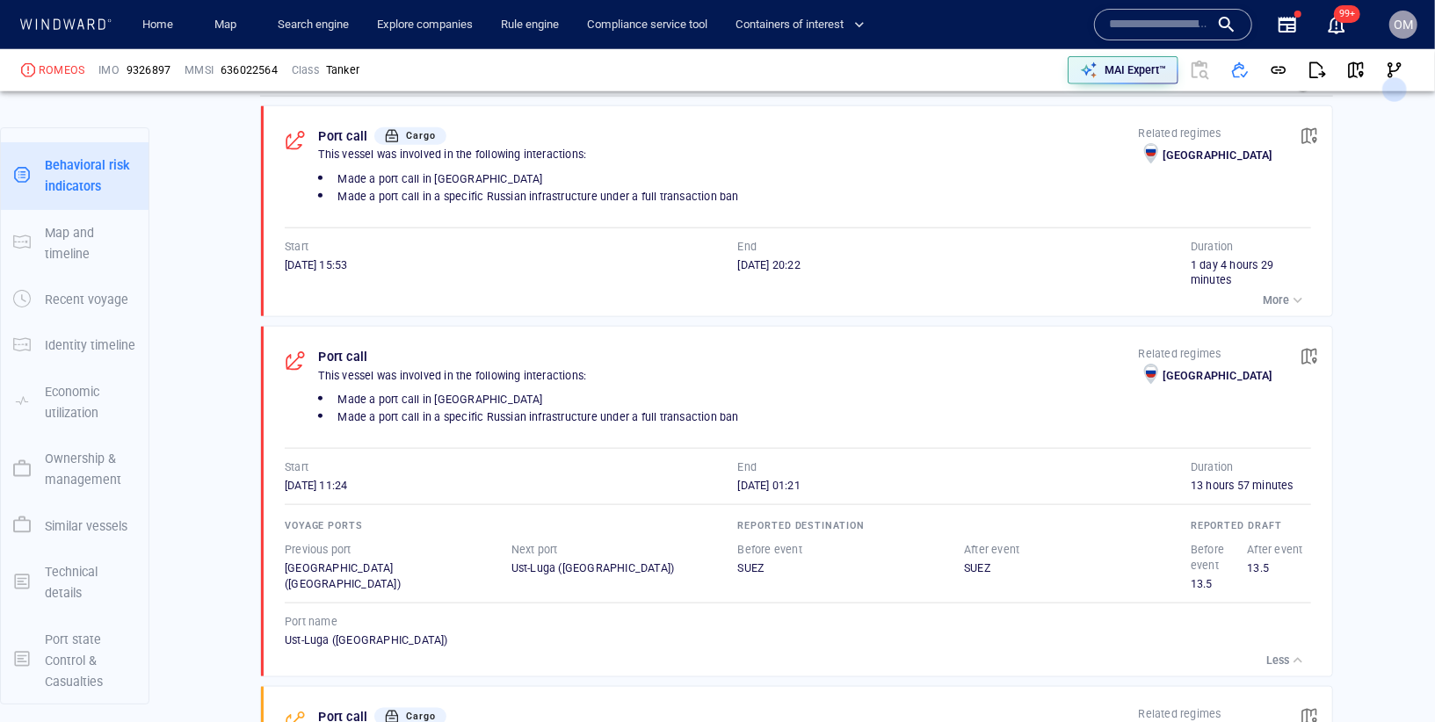
scroll to position [1205, 0]
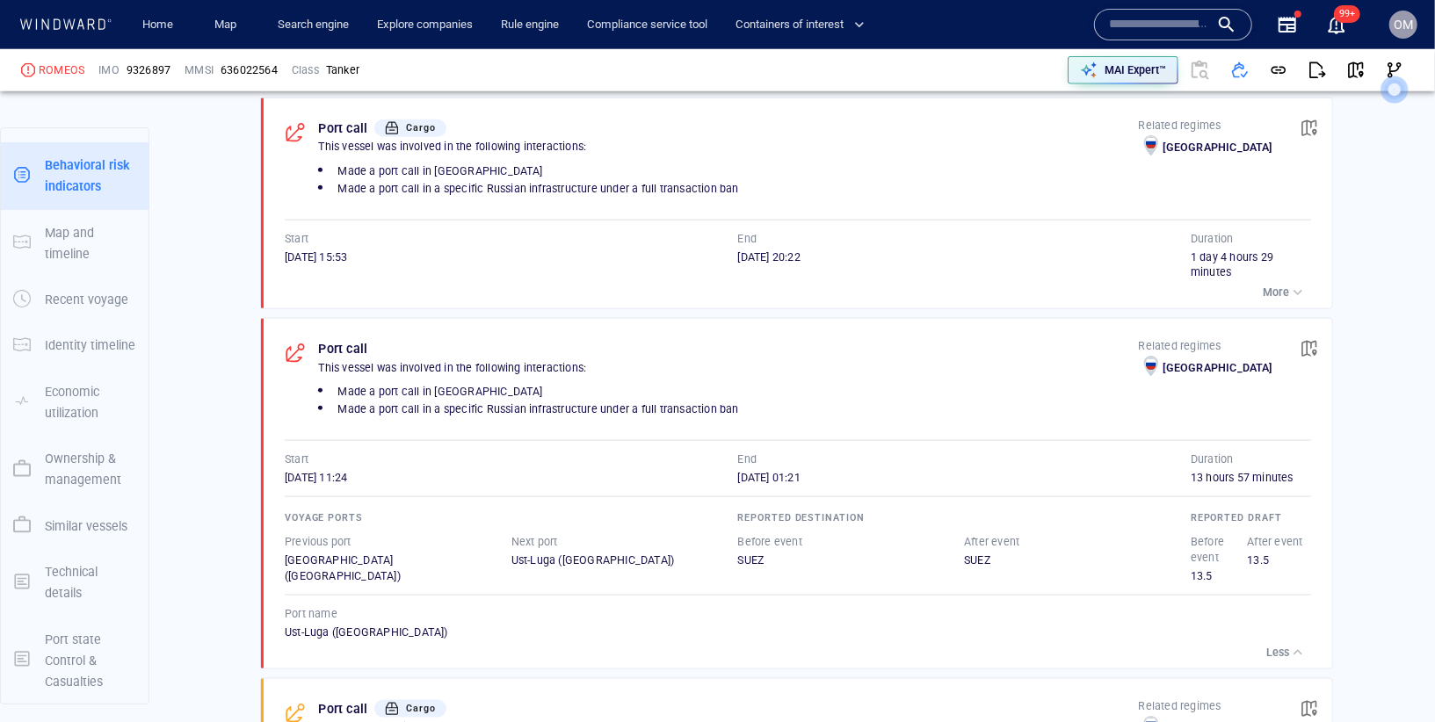
click at [1278, 644] on div "Less" at bounding box center [1286, 653] width 40 height 18
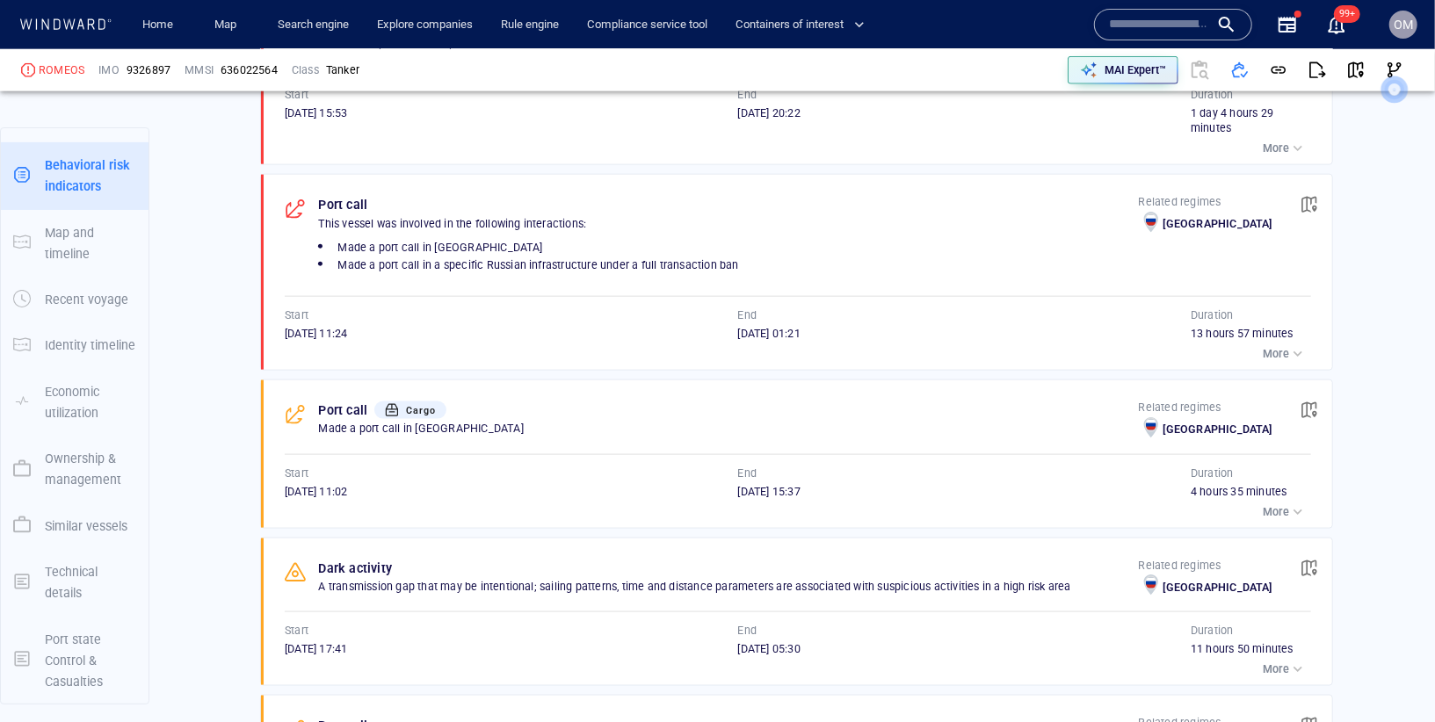
scroll to position [1350, 0]
click at [1288, 503] on p "More" at bounding box center [1276, 511] width 26 height 16
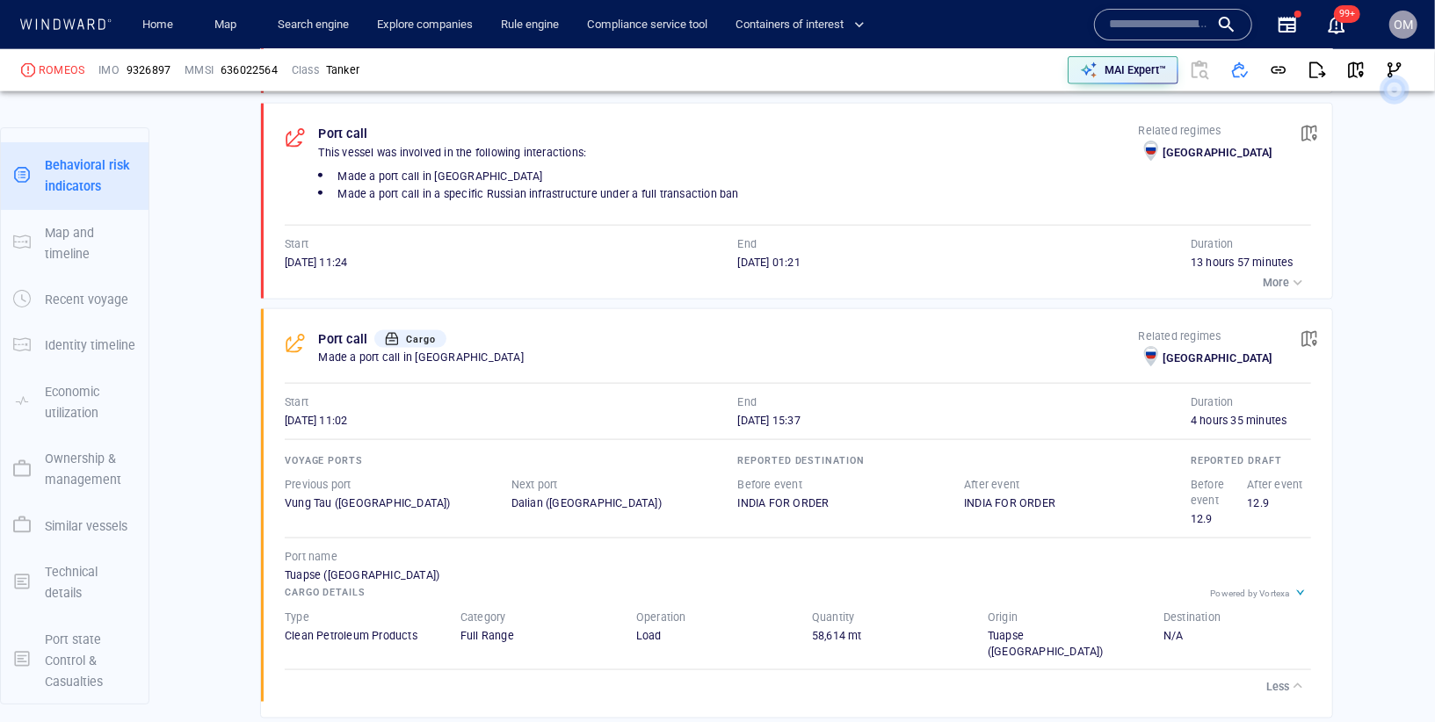
scroll to position [1436, 0]
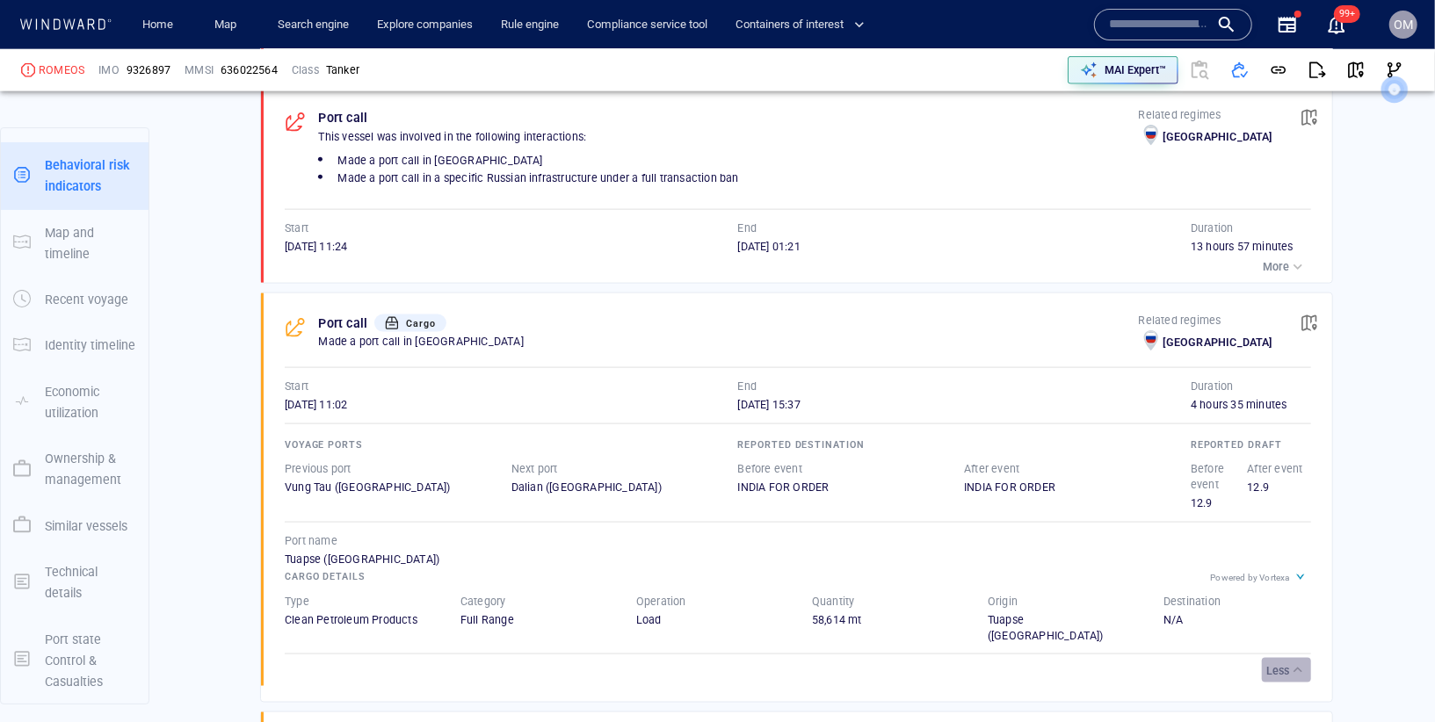
click at [1284, 663] on p "Less" at bounding box center [1277, 671] width 23 height 16
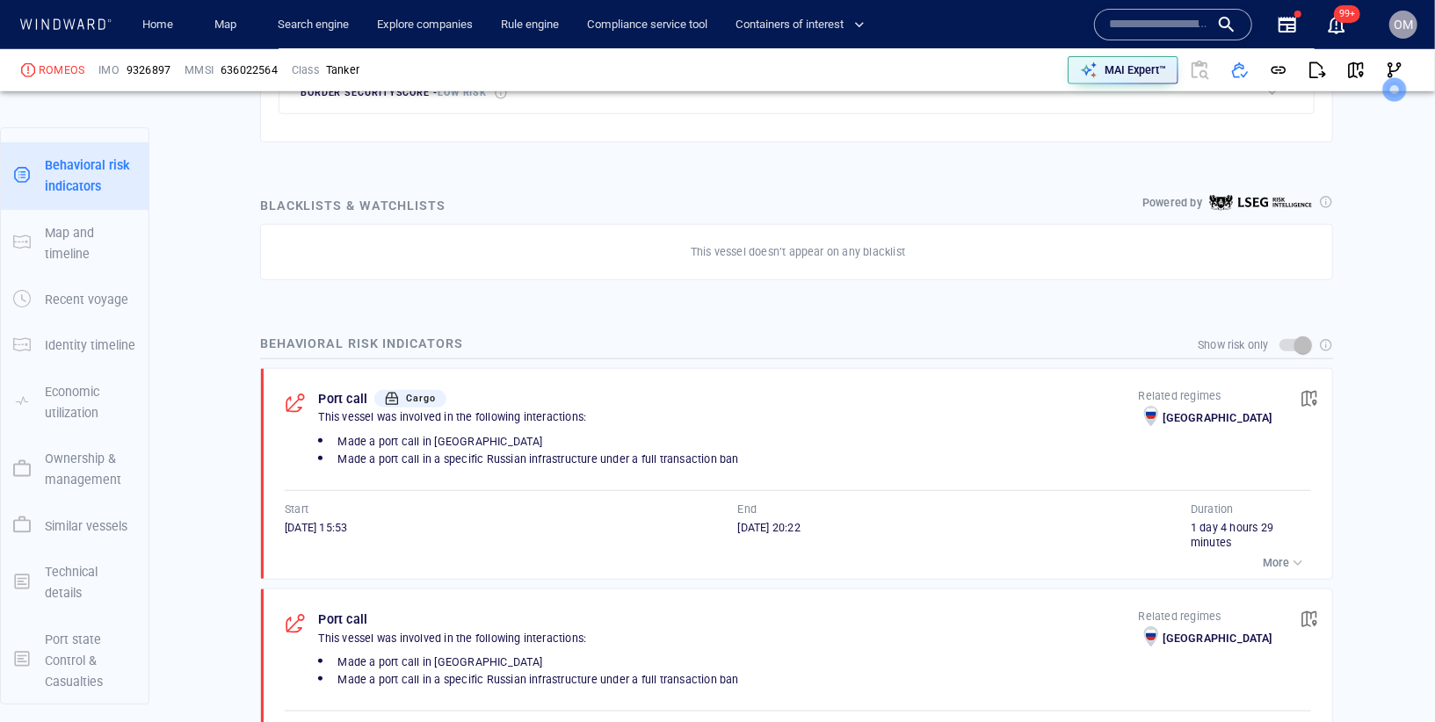
scroll to position [949, 0]
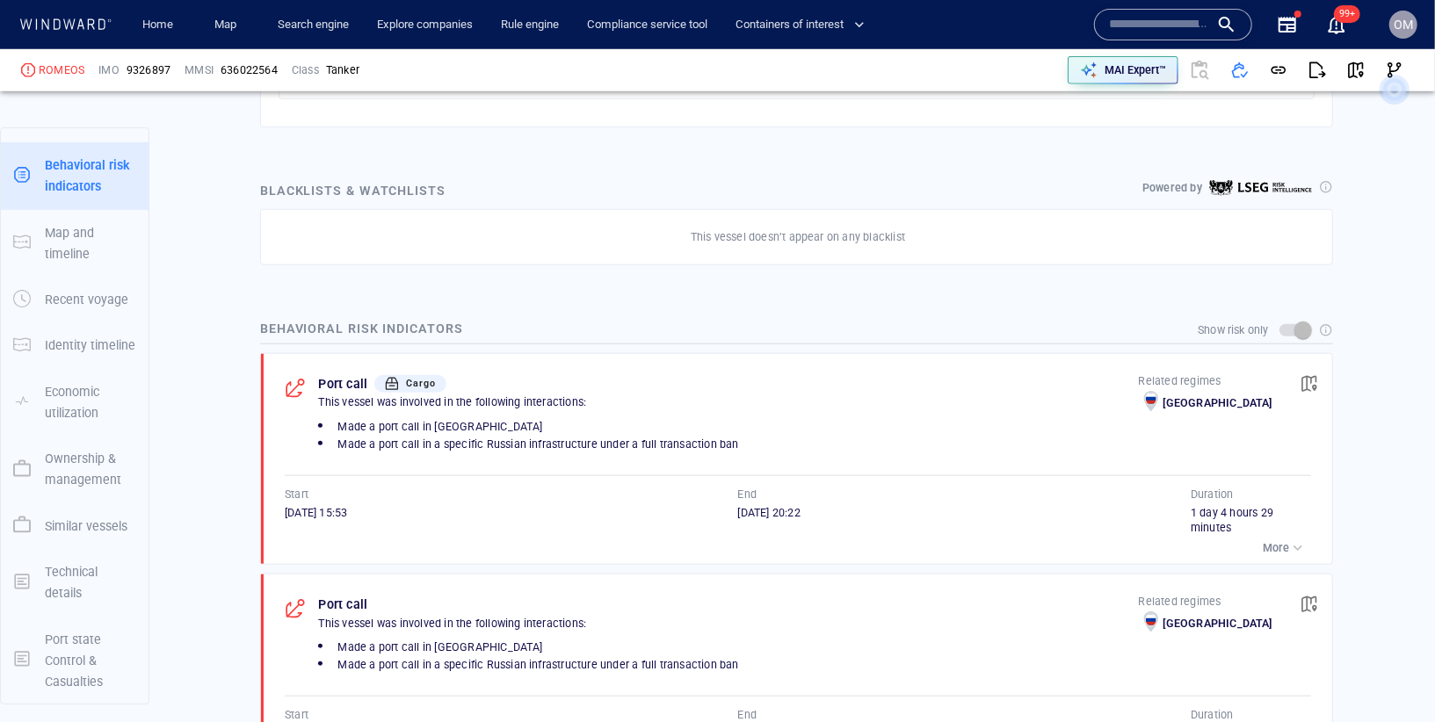
click at [1136, 12] on input "text" at bounding box center [1159, 24] width 100 height 26
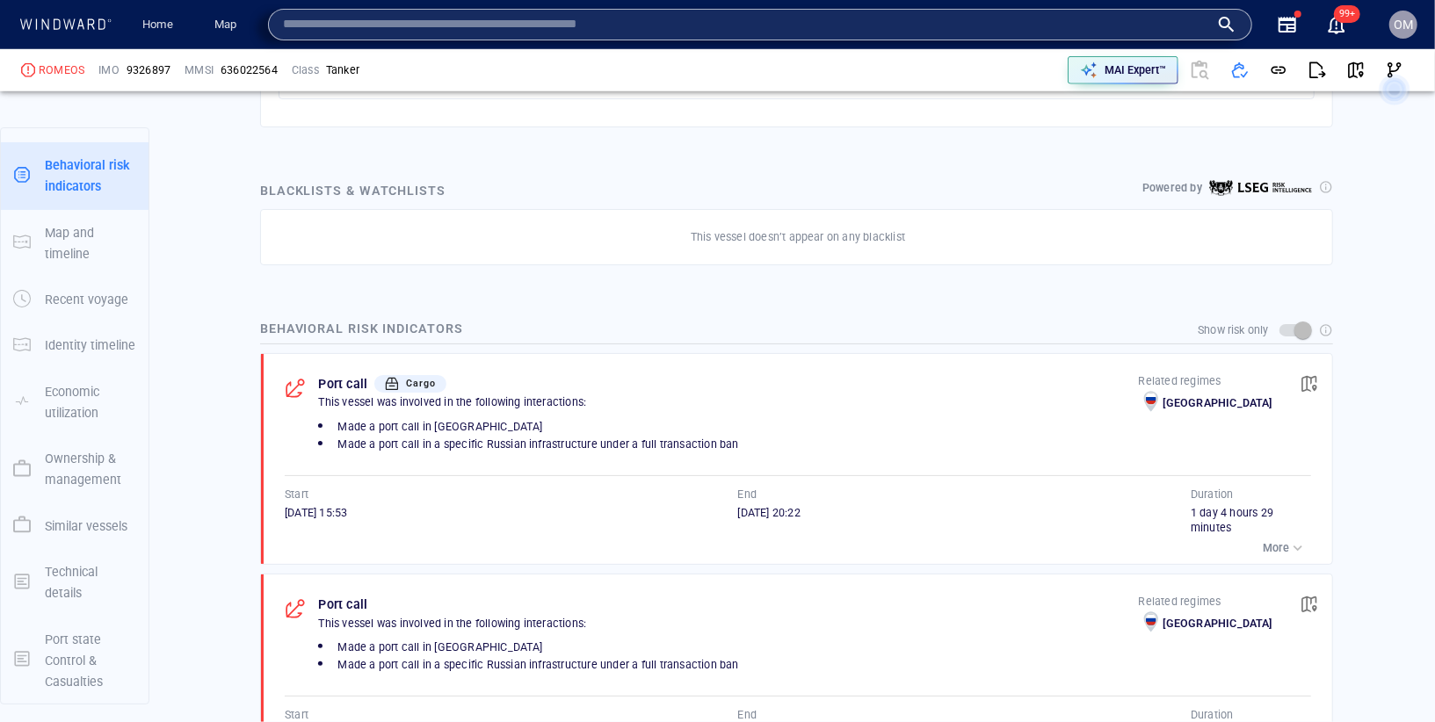
paste input "*******"
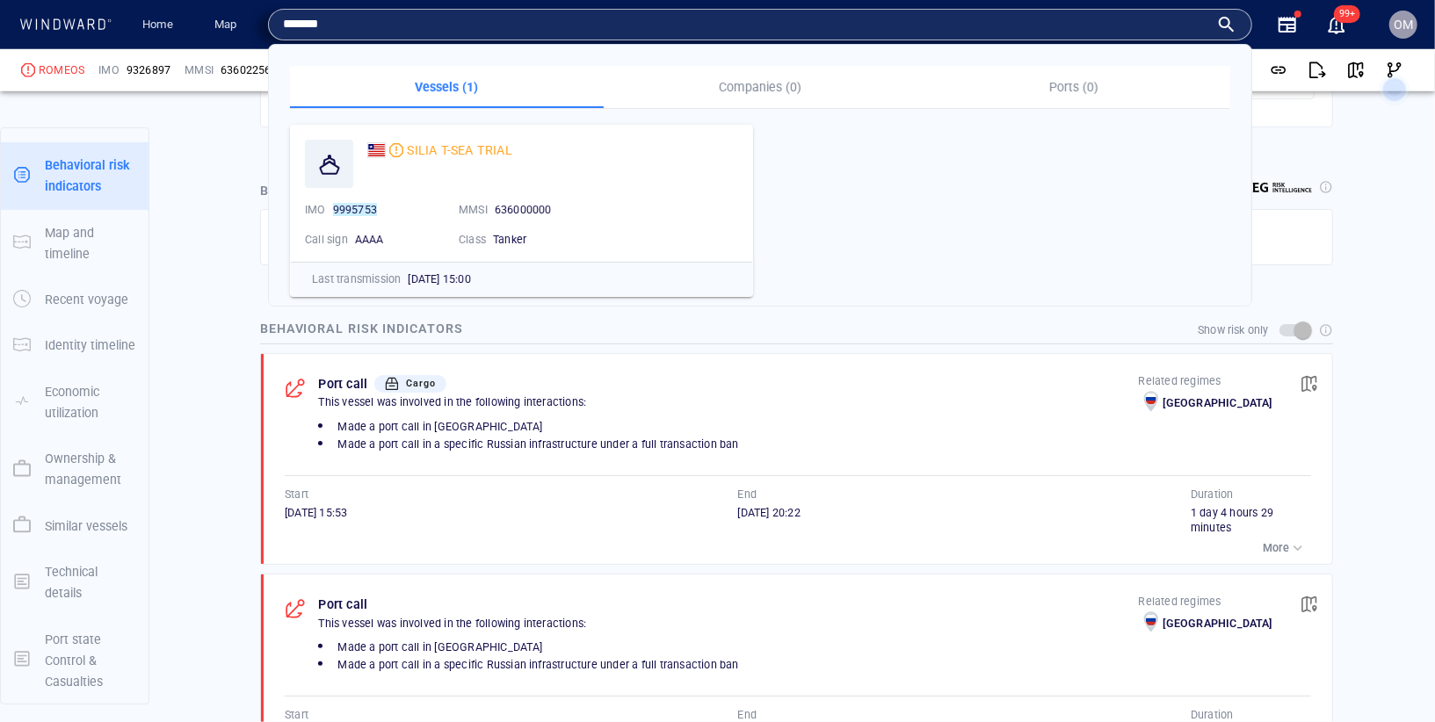
type input "*******"
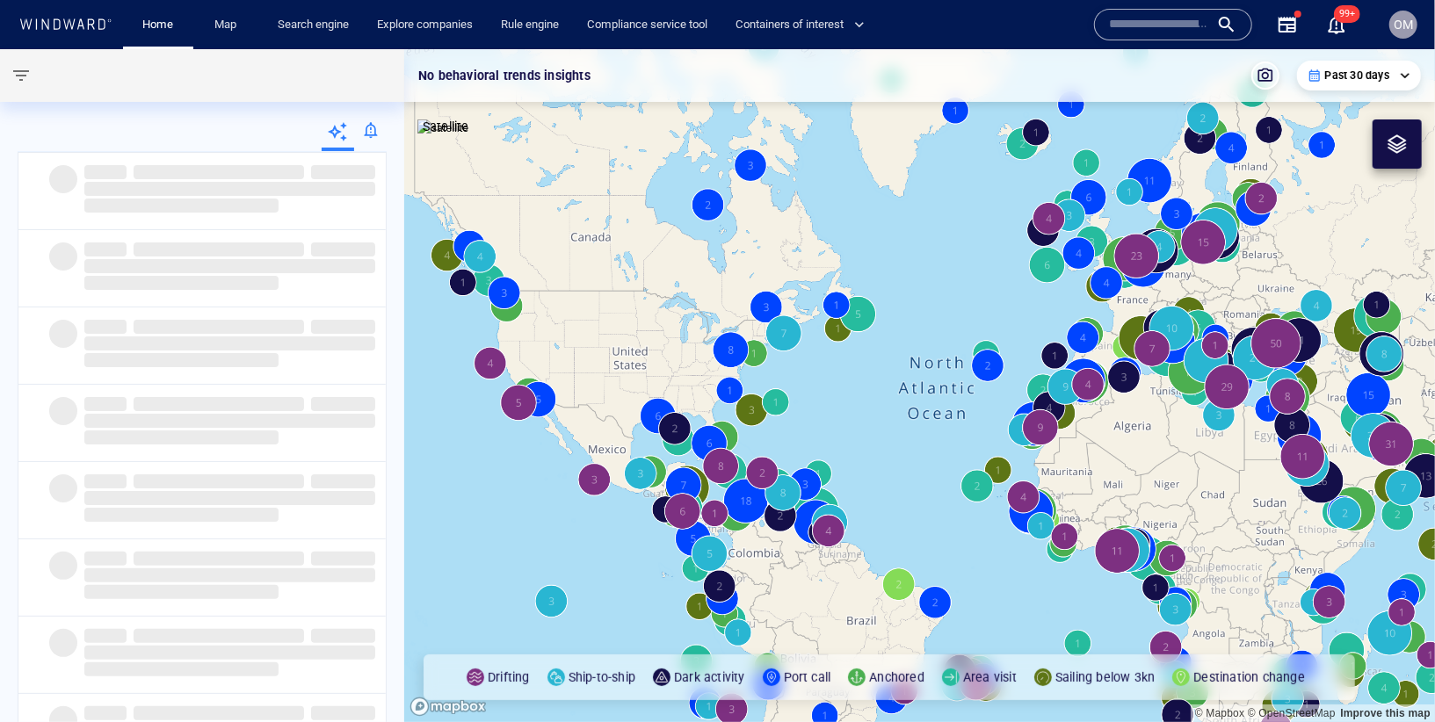
click at [1151, 30] on input "text" at bounding box center [1159, 24] width 100 height 26
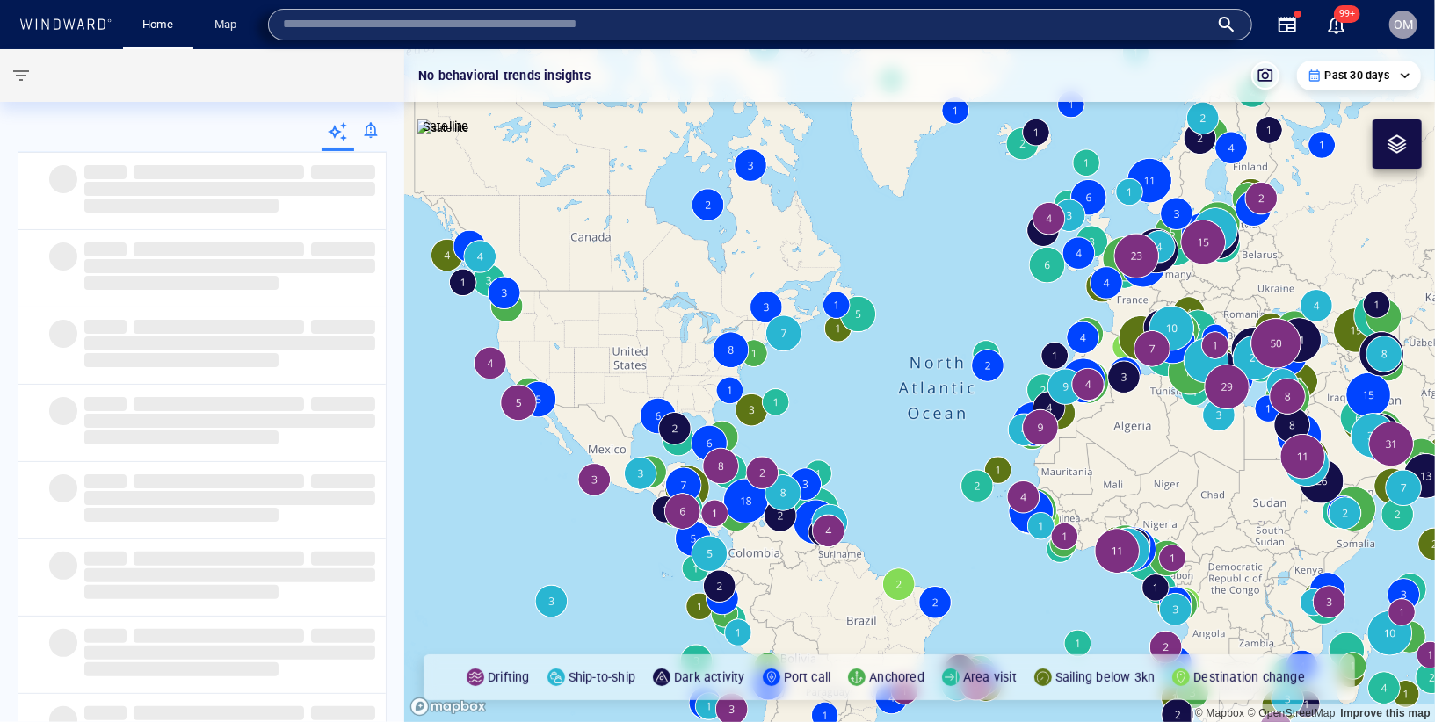
paste input "*******"
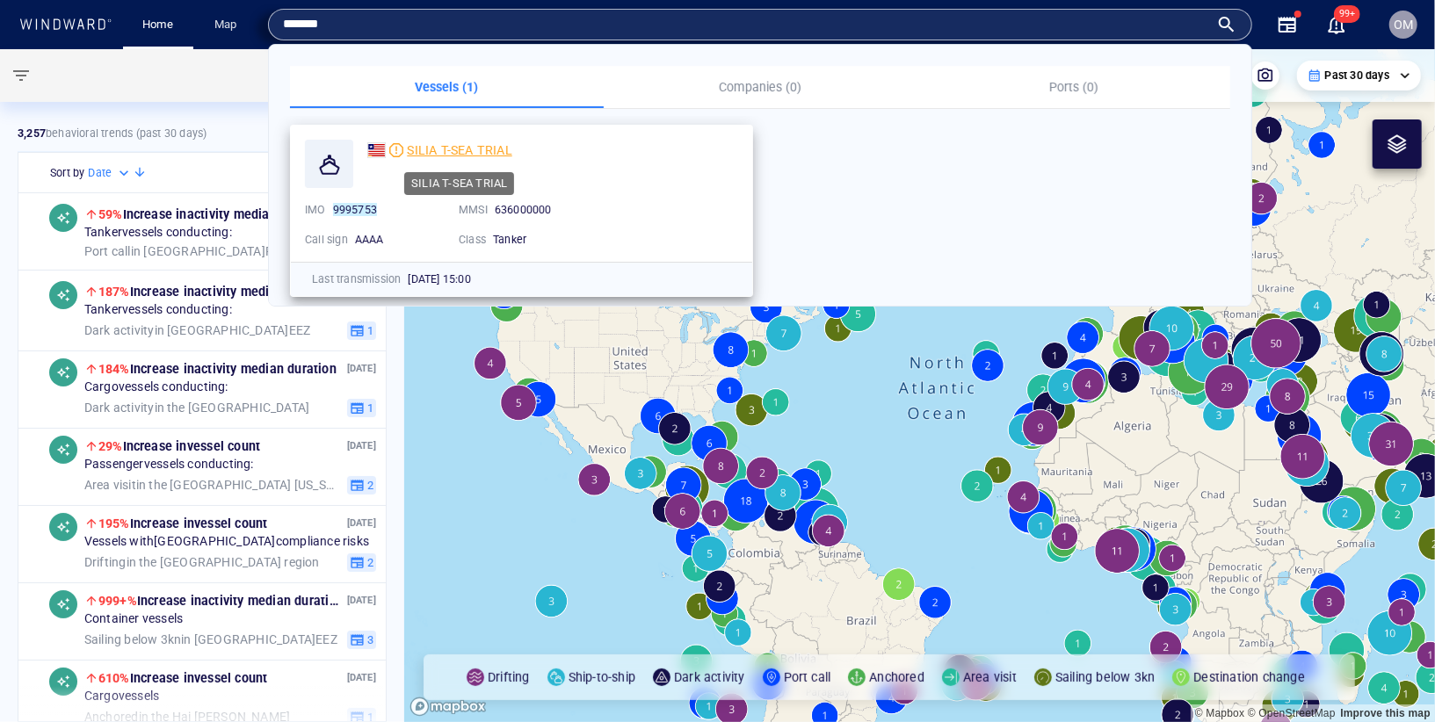
type input "*******"
click at [472, 148] on span "SILIA T-SEA TRIAL" at bounding box center [459, 150] width 105 height 14
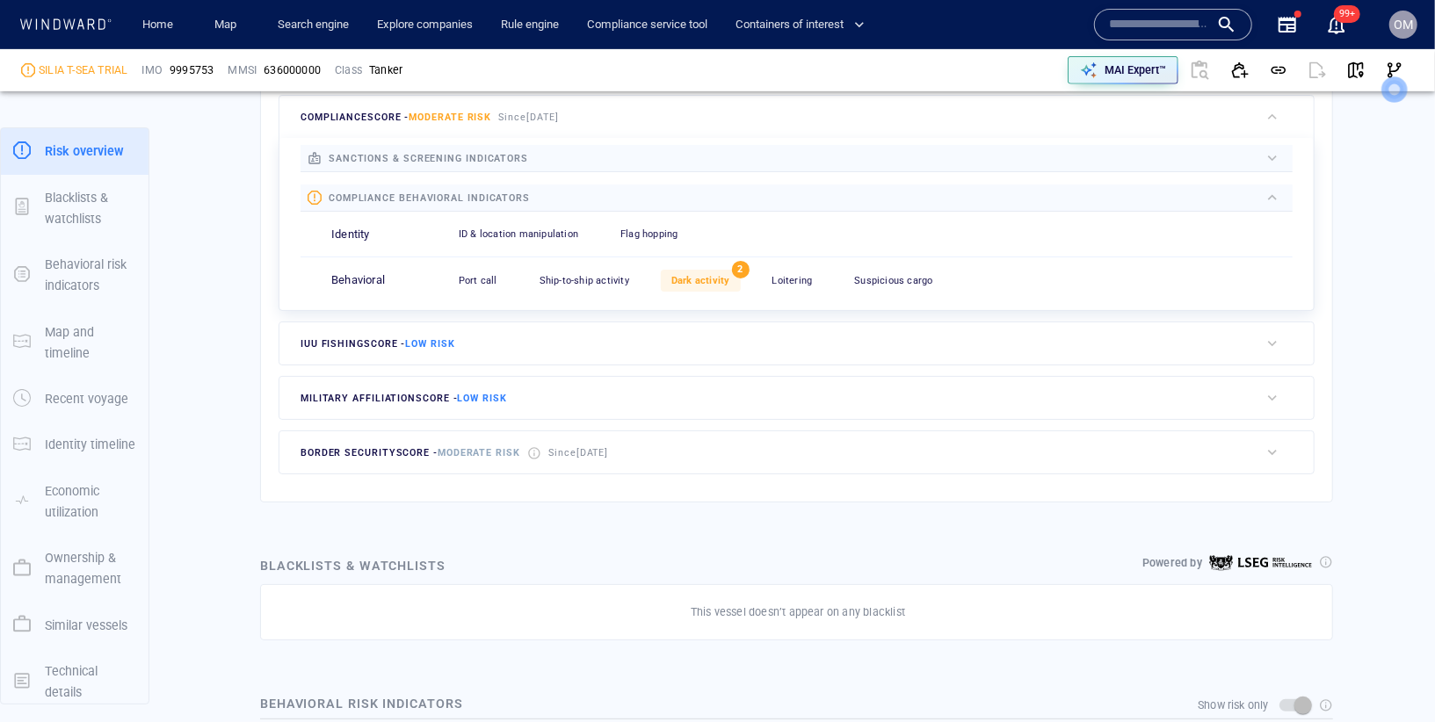
scroll to position [791, 0]
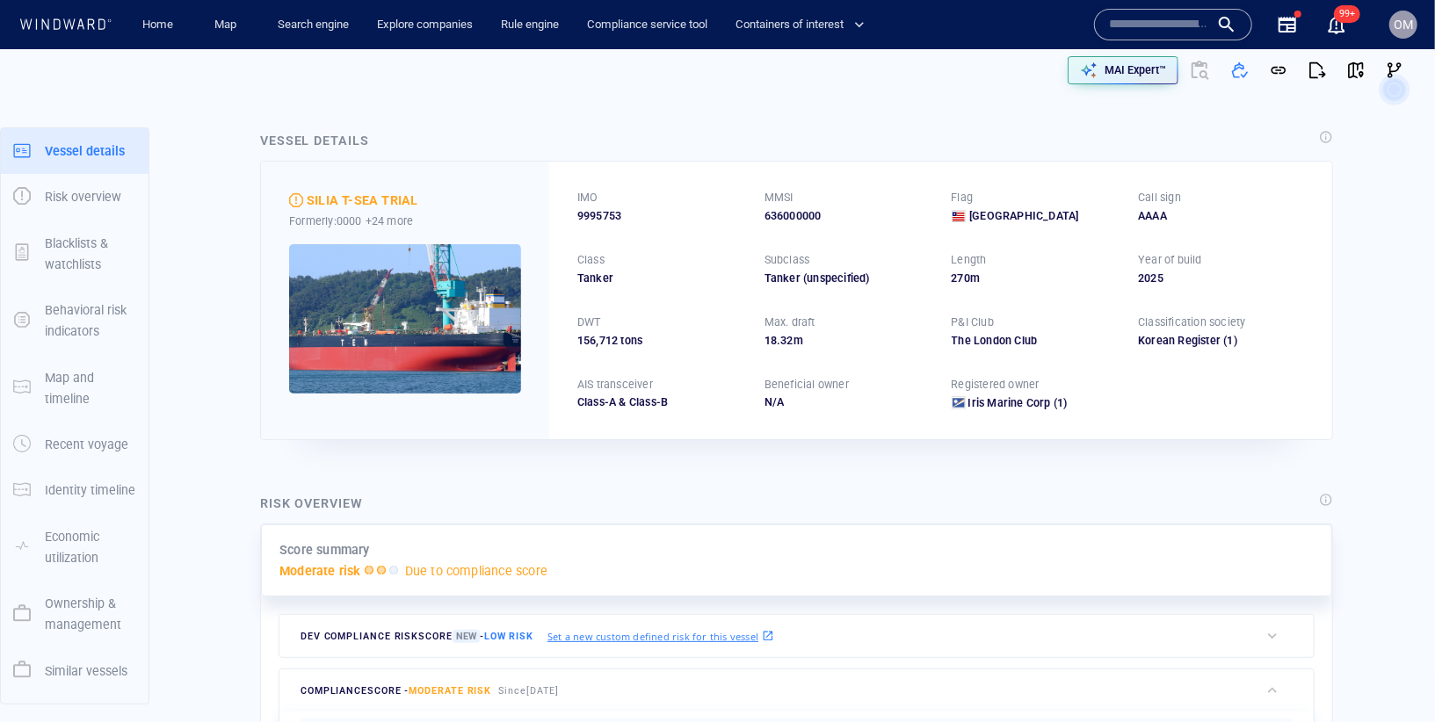
click at [1182, 18] on input "text" at bounding box center [1159, 24] width 100 height 26
paste input "*******"
type input "*******"
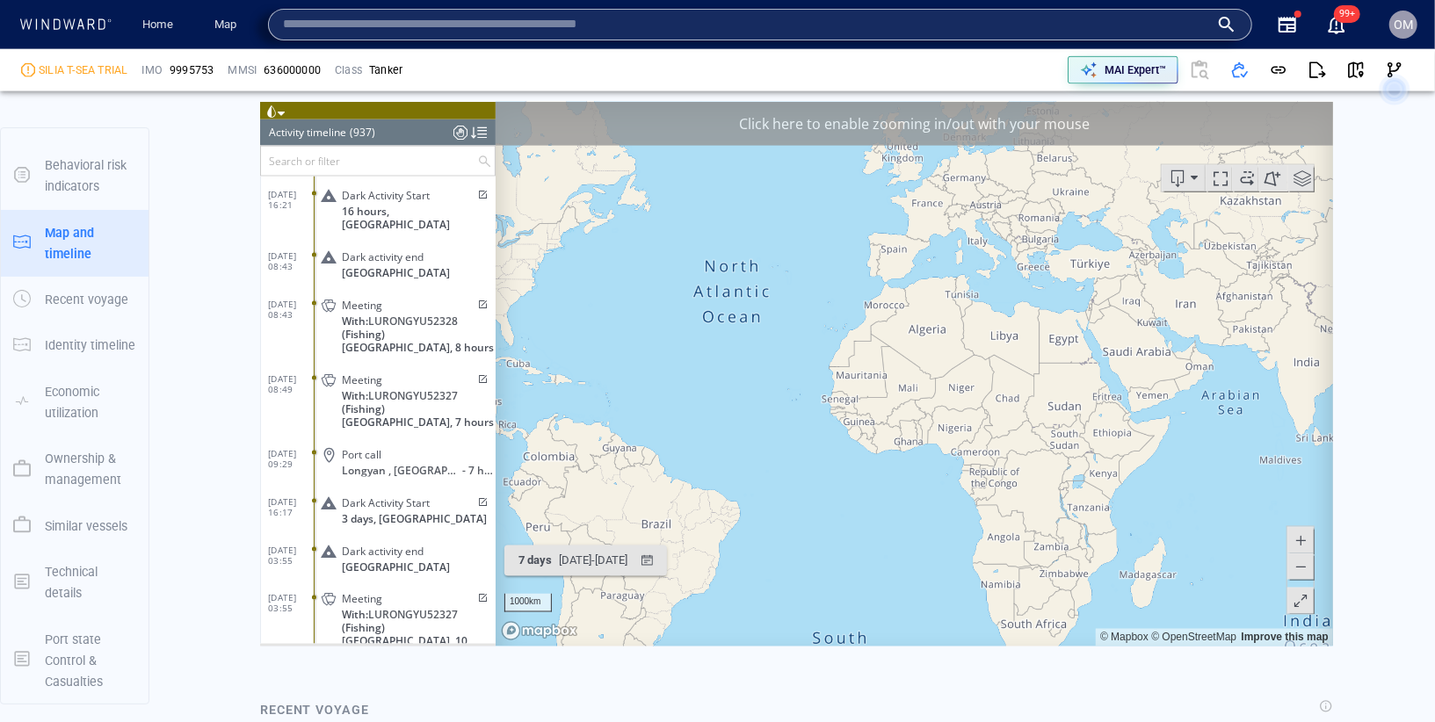
scroll to position [1636, 0]
